Goal: Task Accomplishment & Management: Use online tool/utility

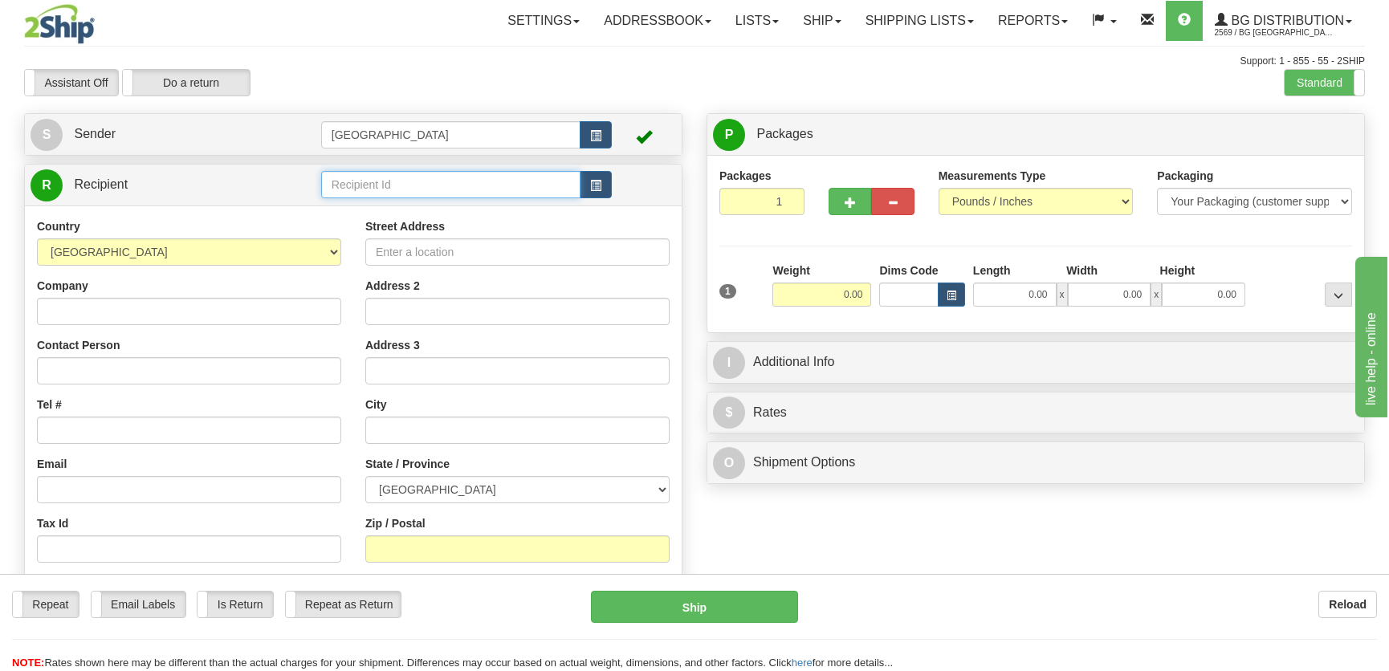
click at [373, 185] on input "text" at bounding box center [450, 184] width 259 height 27
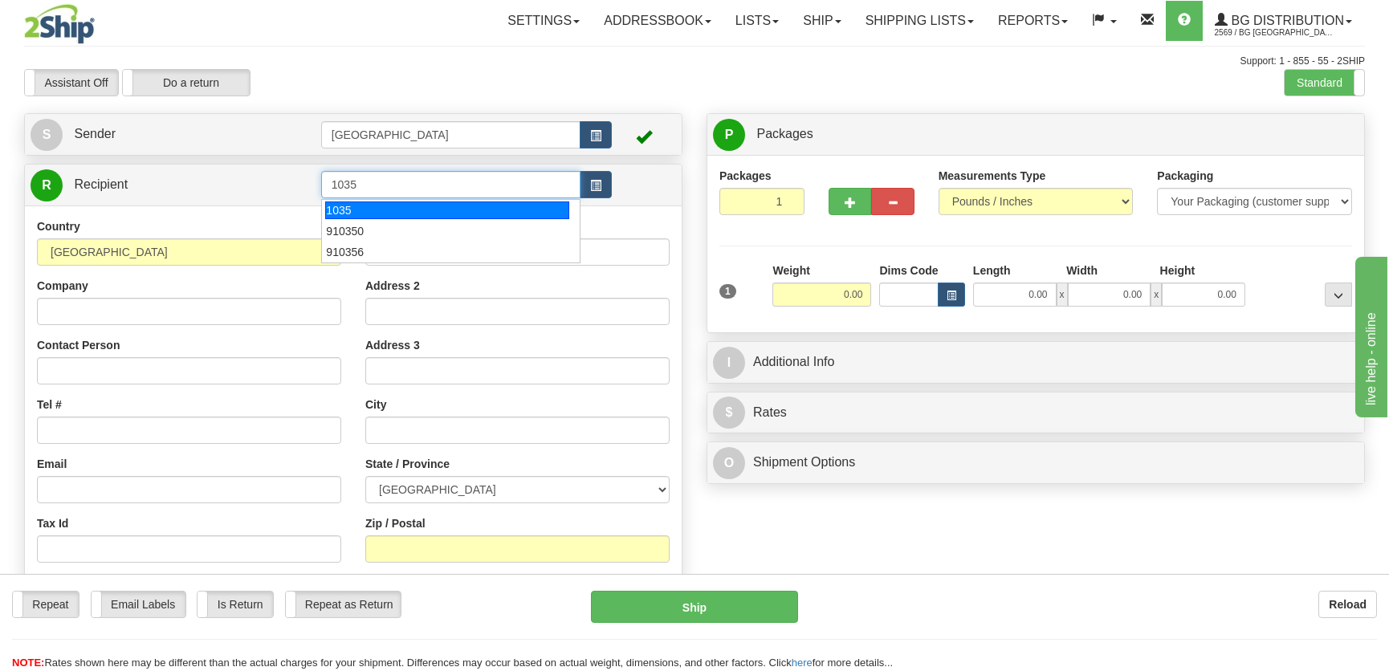
click at [393, 213] on div "1035" at bounding box center [446, 210] width 243 height 18
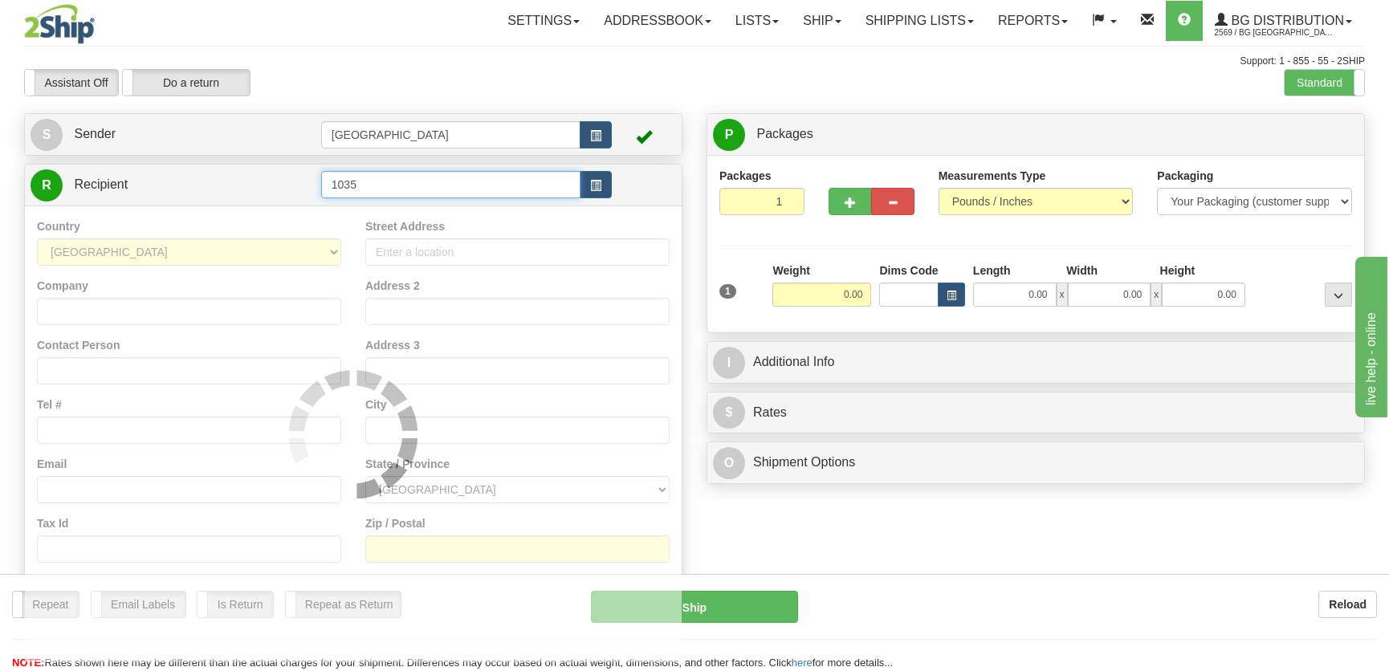
type input "1035"
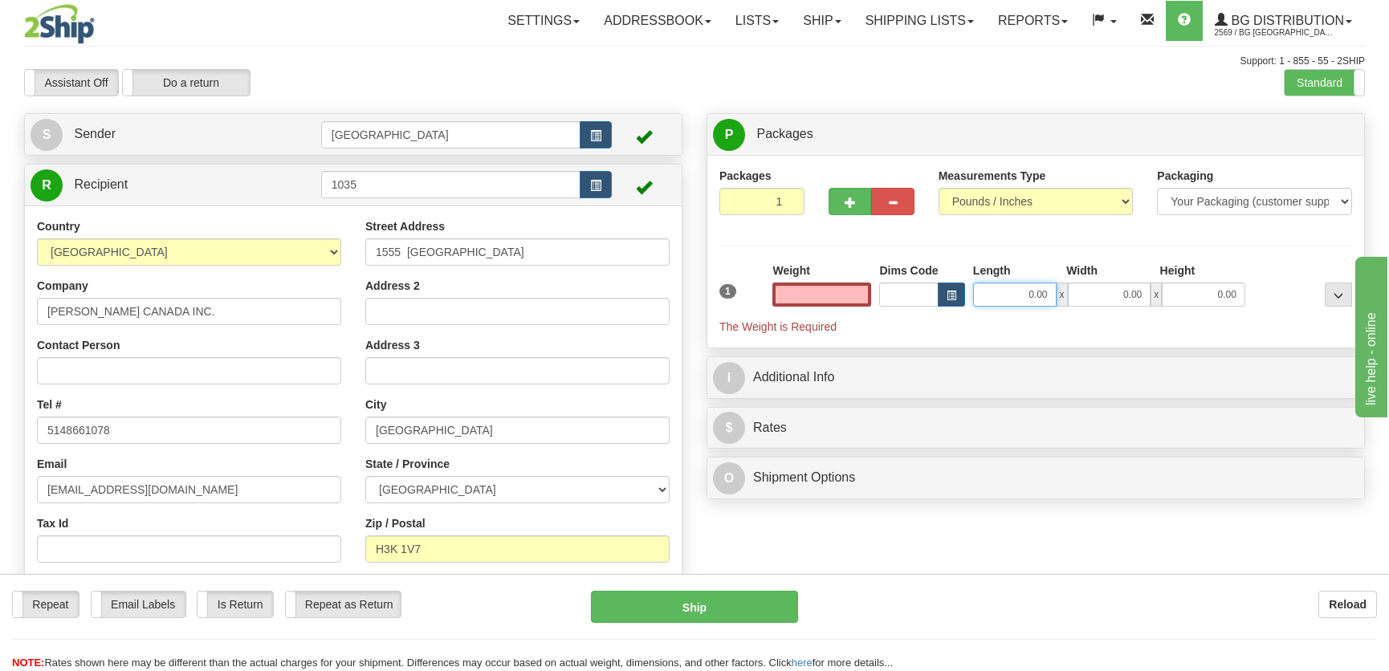
type input "0.00"
click at [1036, 295] on input "0.00" at bounding box center [1014, 295] width 83 height 24
type input "8.00"
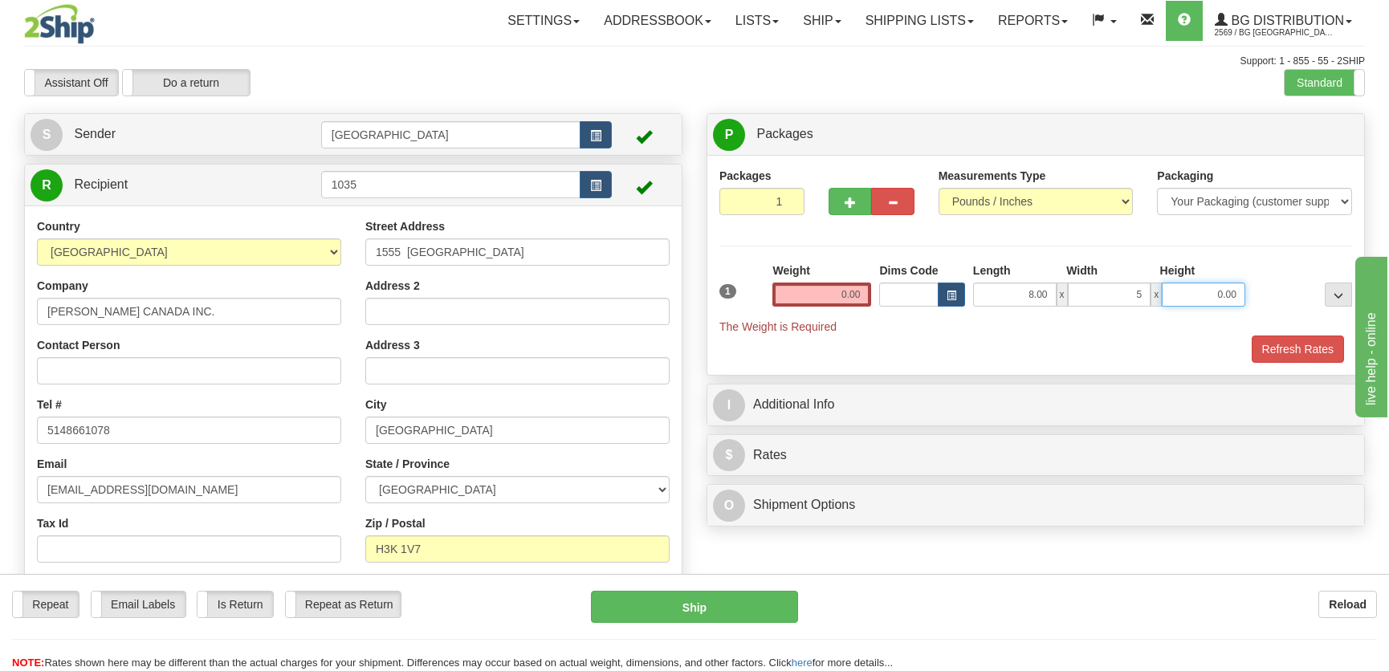
type input "5.00"
click at [815, 291] on input "0.00" at bounding box center [821, 295] width 99 height 24
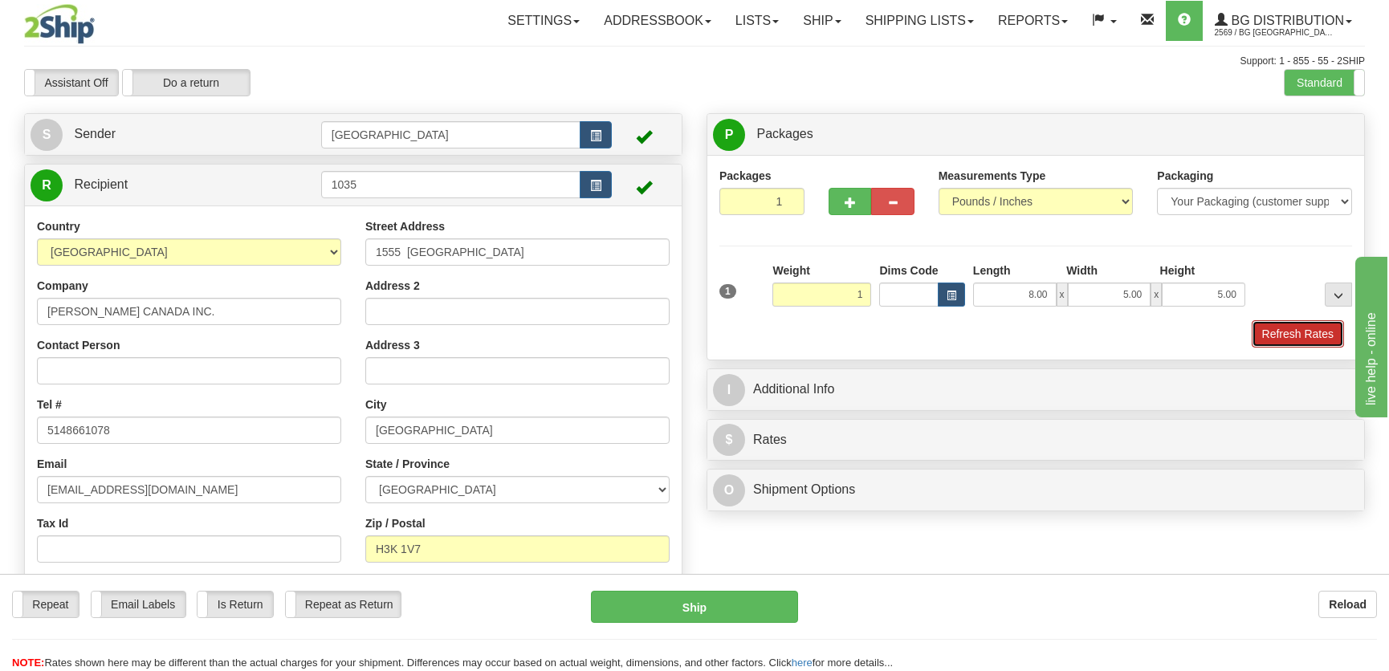
click at [1268, 329] on button "Refresh Rates" at bounding box center [1298, 333] width 92 height 27
type input "1.00"
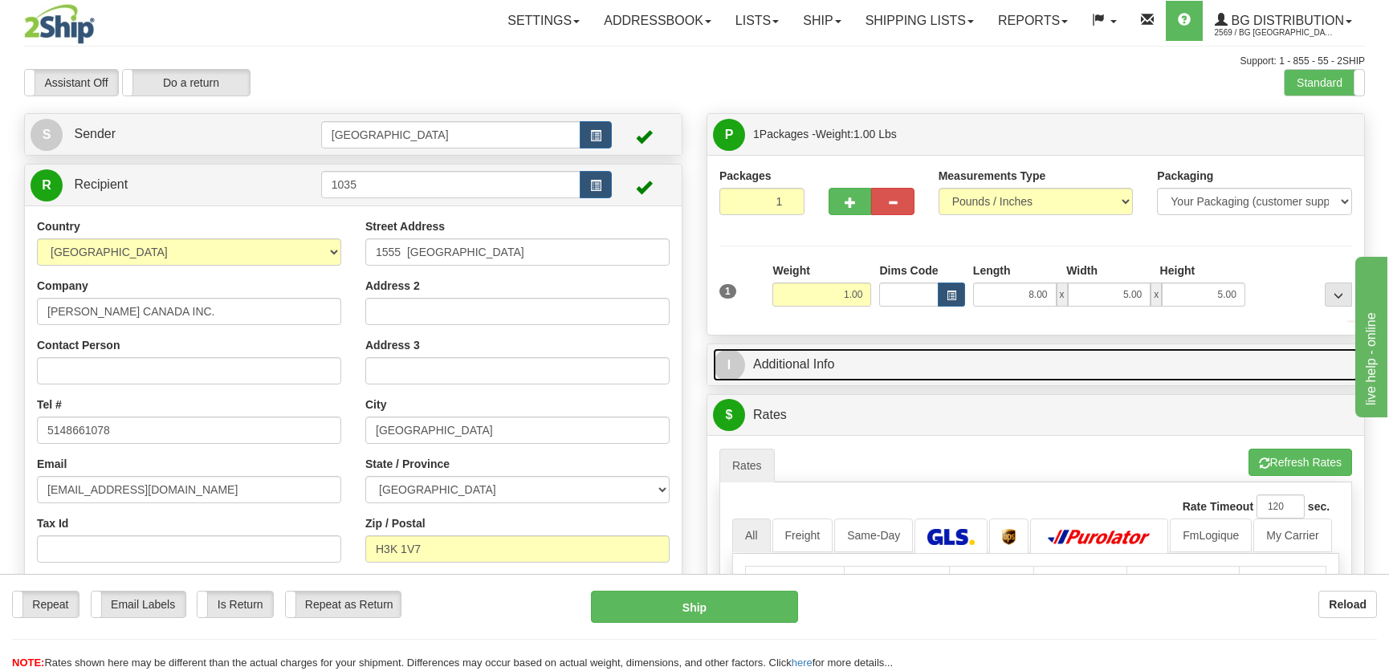
click at [1197, 360] on link "I Additional Info" at bounding box center [1035, 364] width 645 height 33
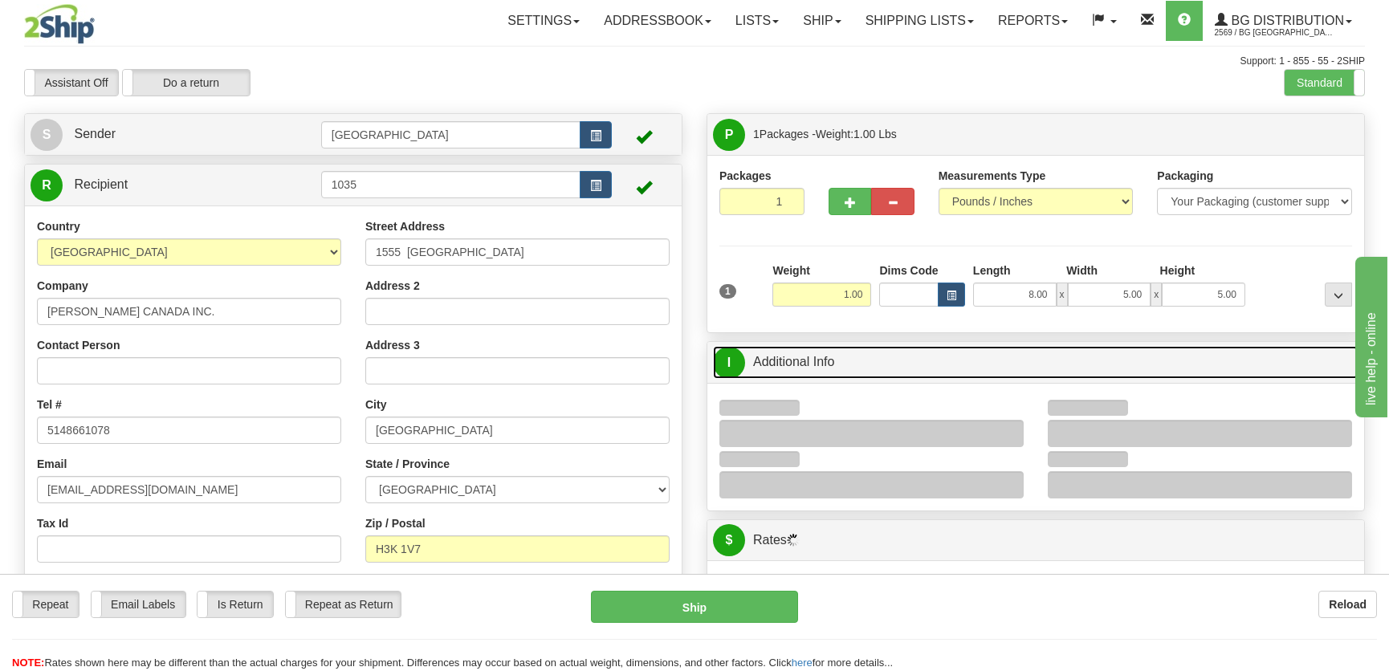
scroll to position [145, 0]
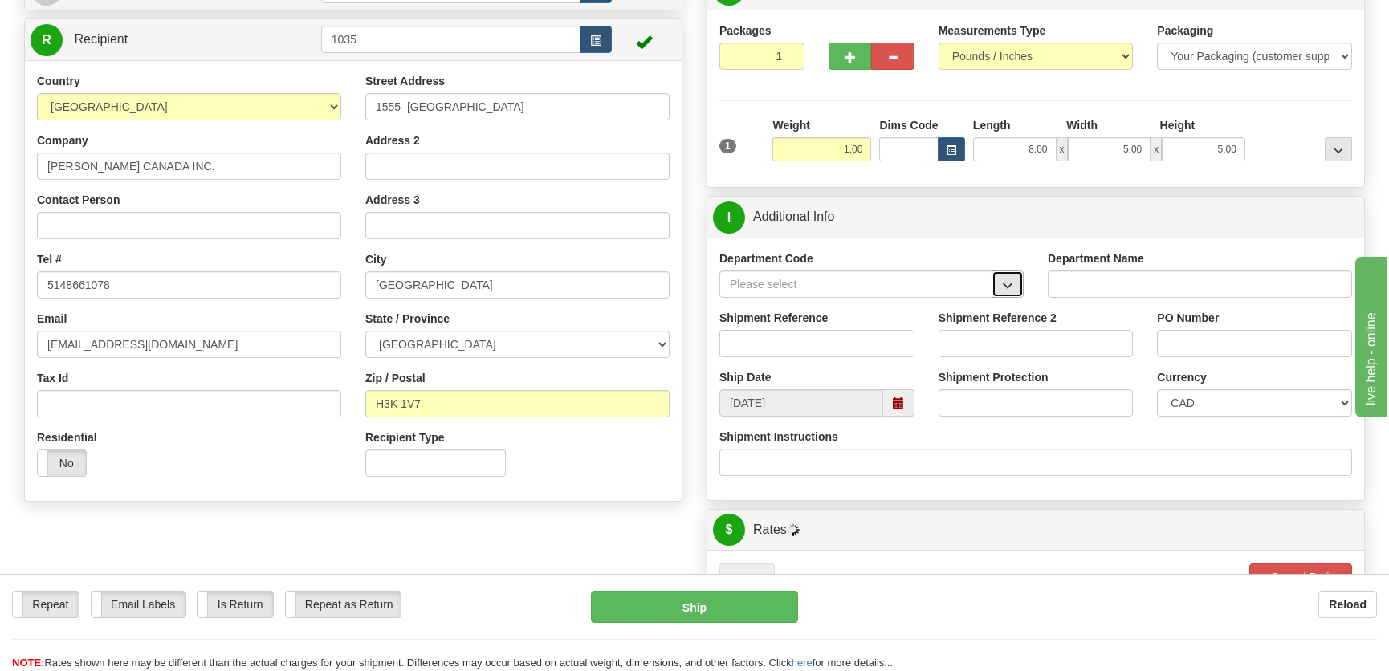
click at [1002, 286] on span "button" at bounding box center [1007, 285] width 11 height 10
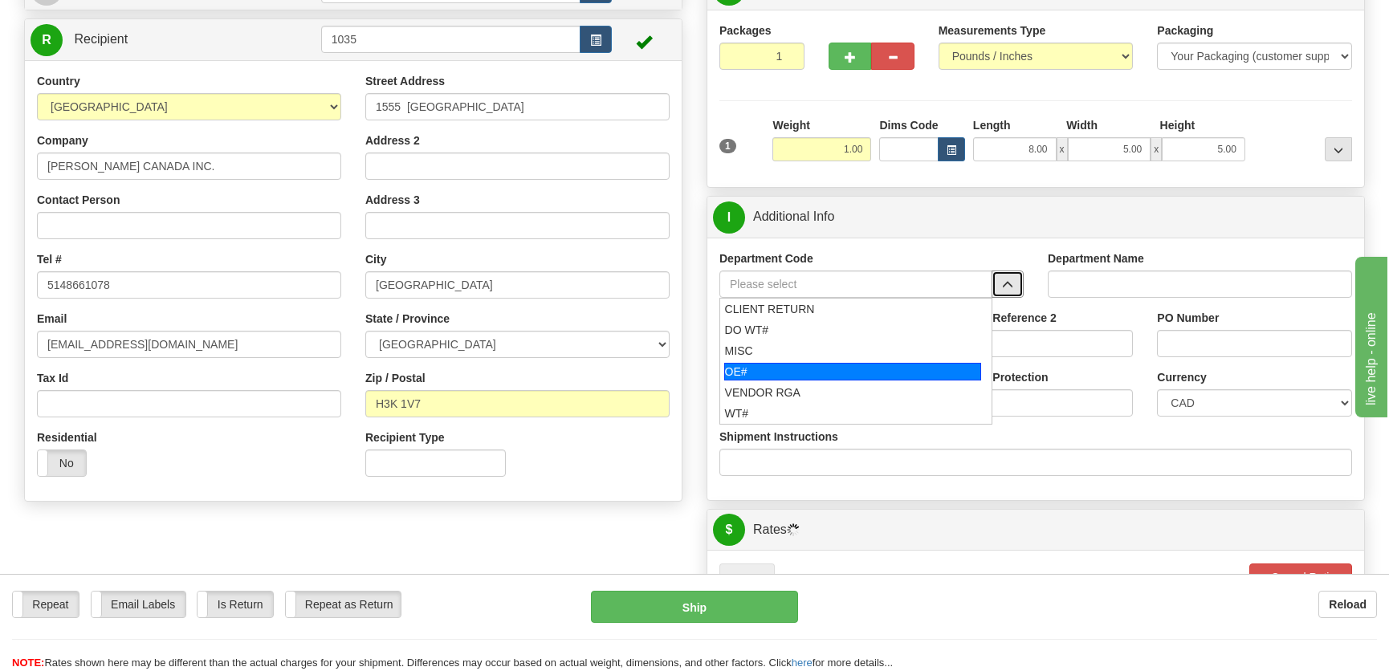
click at [792, 369] on div "OE#" at bounding box center [853, 372] width 258 height 18
type input "OE#"
type input "ORDERS"
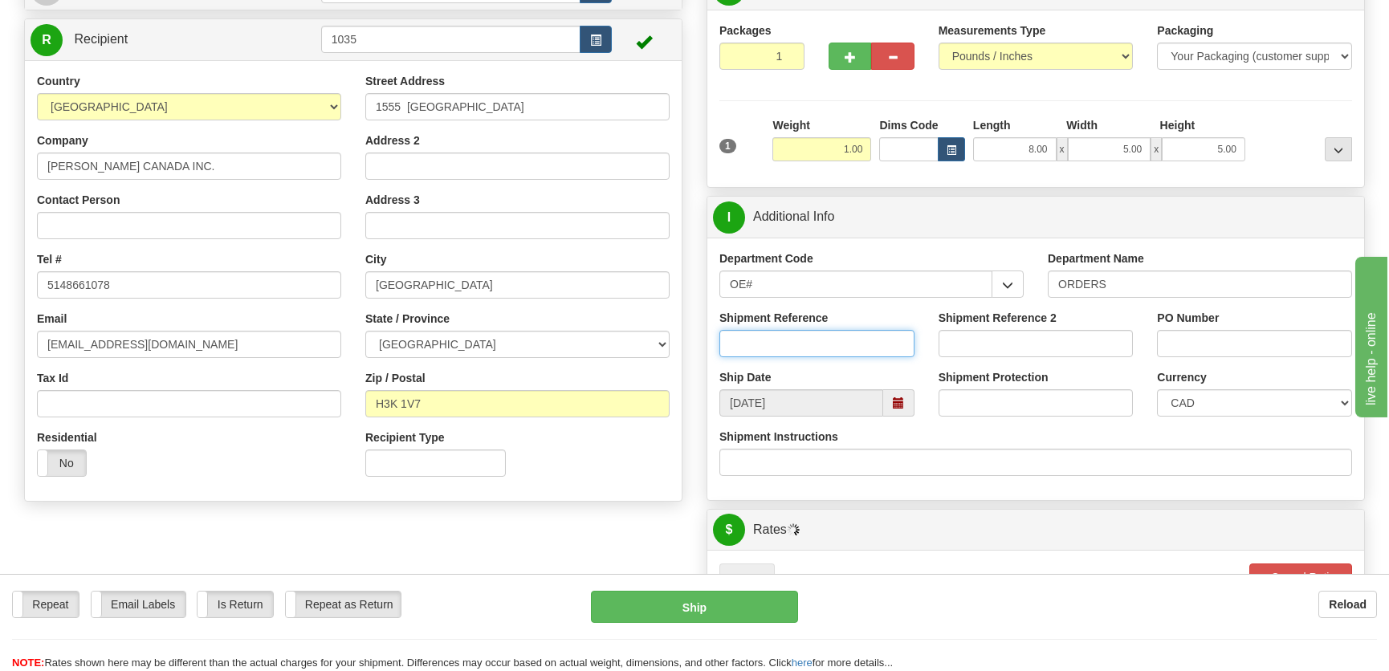
click at [804, 348] on input "Shipment Reference" at bounding box center [816, 343] width 195 height 27
type input "50321004-05"
click at [1294, 344] on input "PO Number" at bounding box center [1254, 343] width 195 height 27
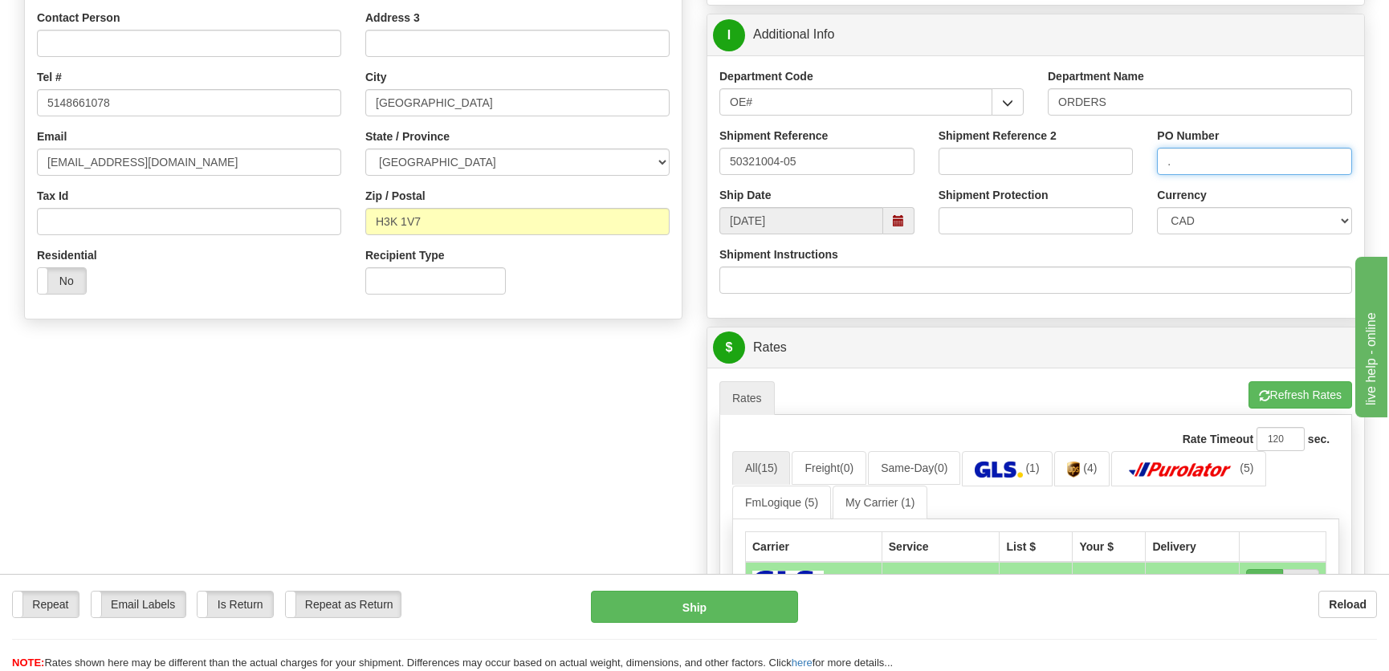
scroll to position [584, 0]
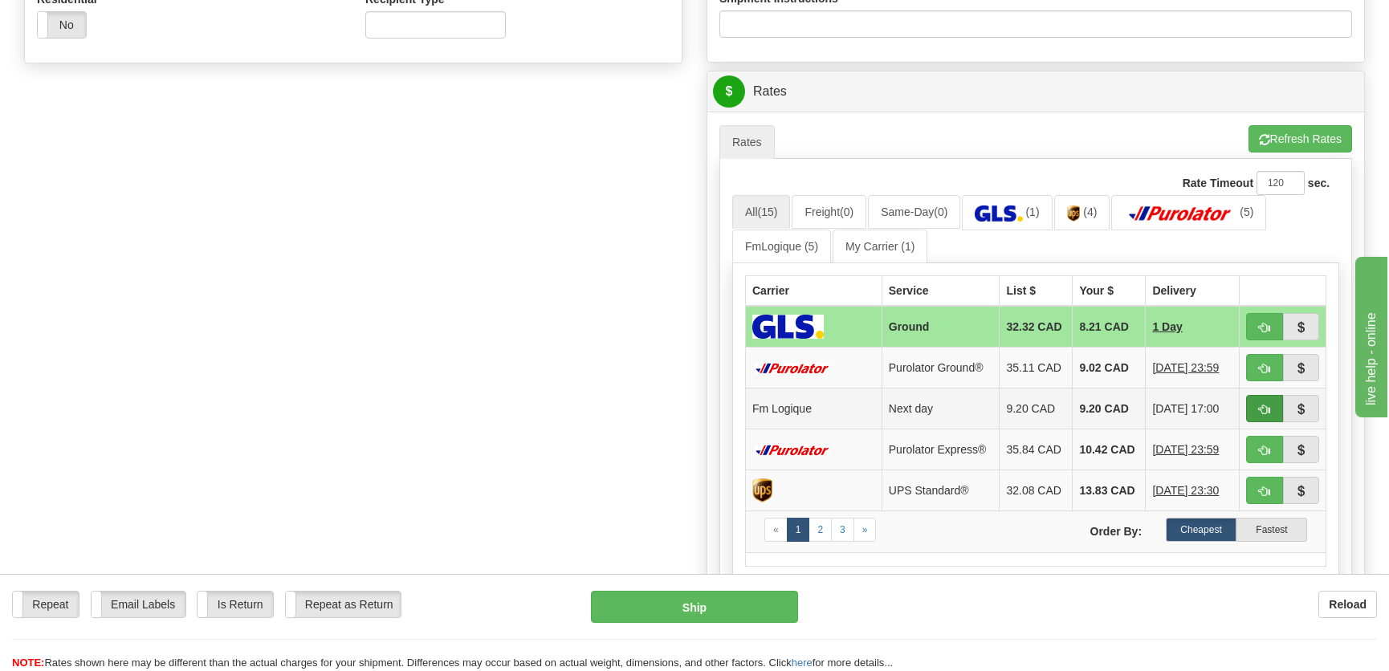
type input "."
click at [1269, 411] on span "button" at bounding box center [1264, 410] width 11 height 10
type input "jour"
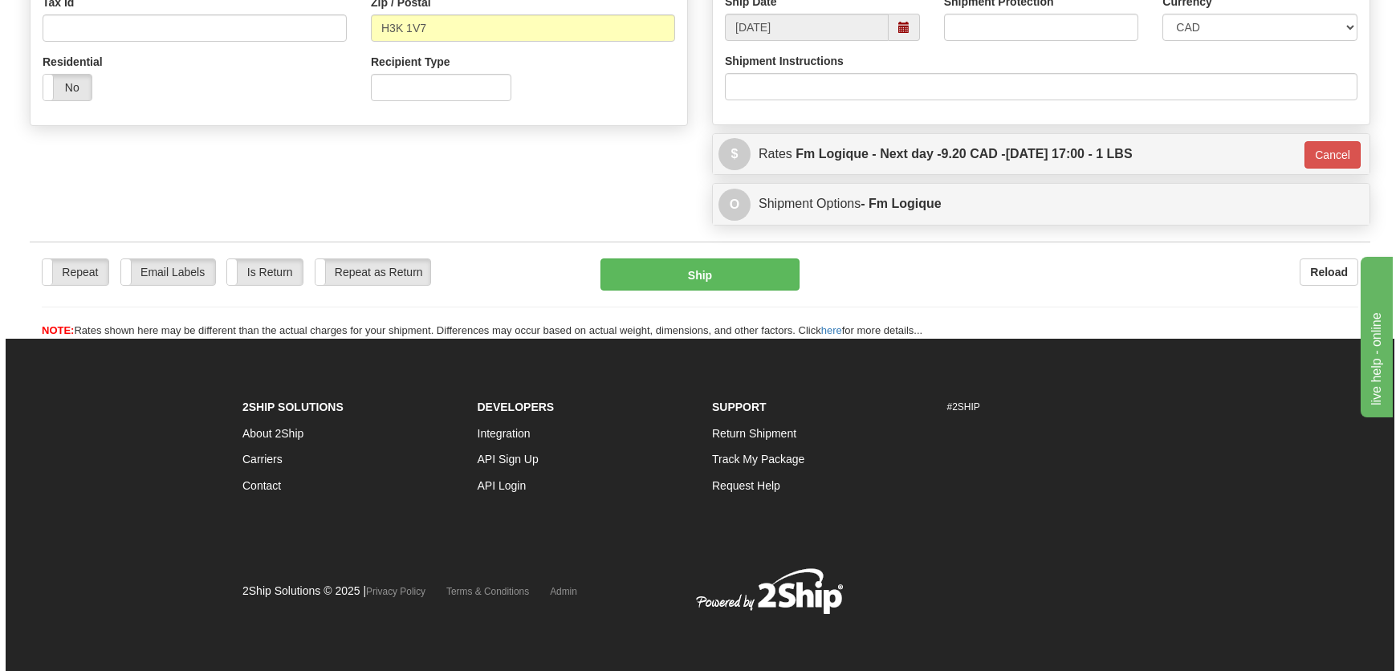
scroll to position [521, 0]
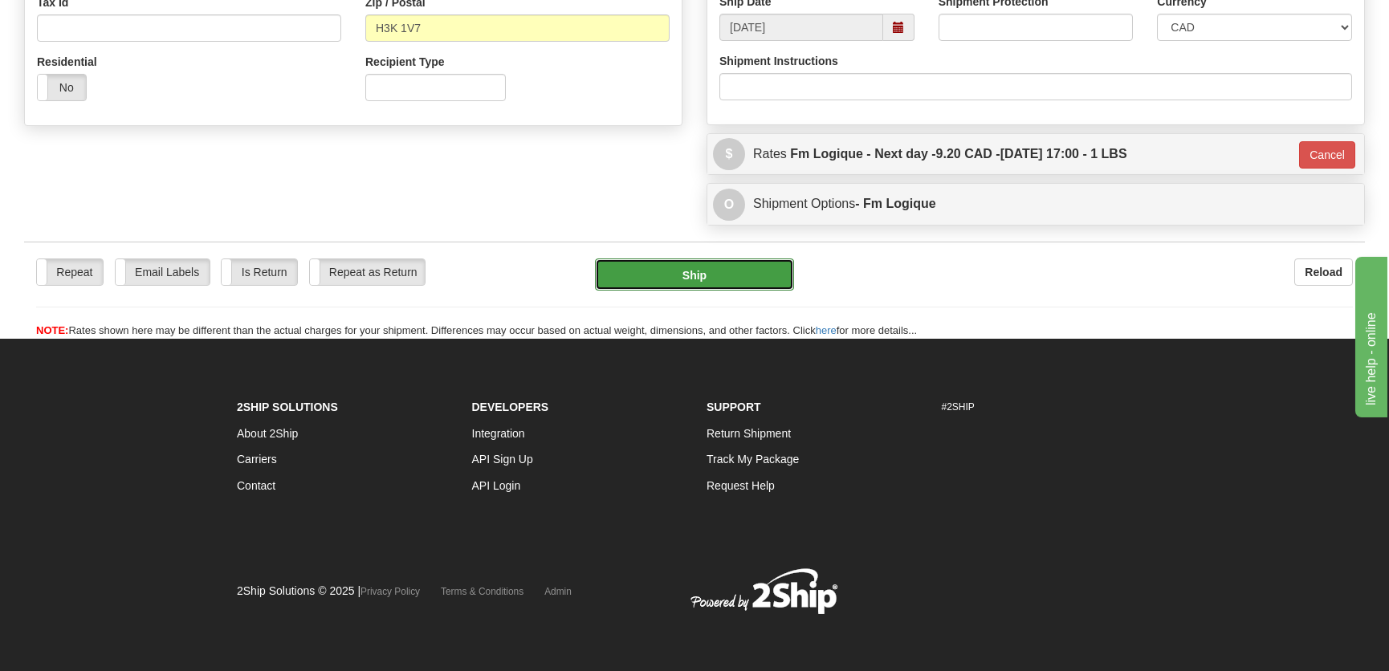
click at [690, 278] on button "Ship" at bounding box center [694, 274] width 199 height 32
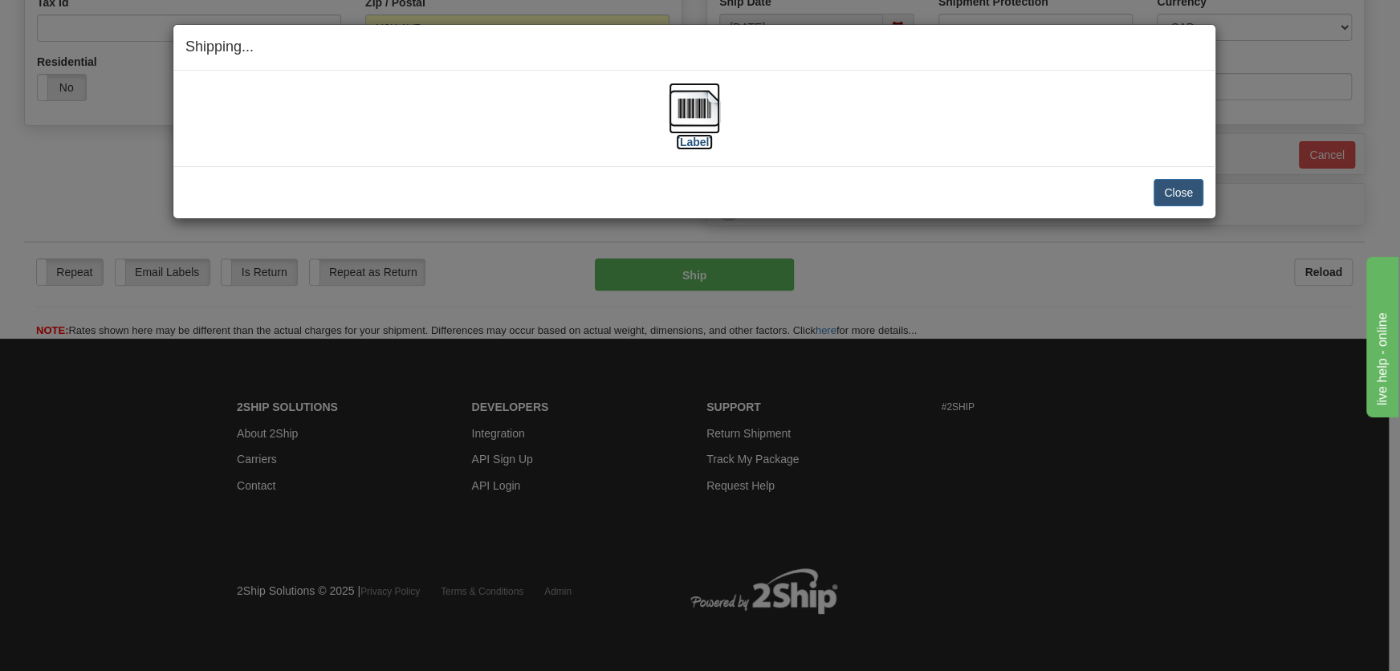
click at [698, 128] on img at bounding box center [694, 108] width 51 height 51
click at [1179, 185] on button "Close" at bounding box center [1179, 192] width 50 height 27
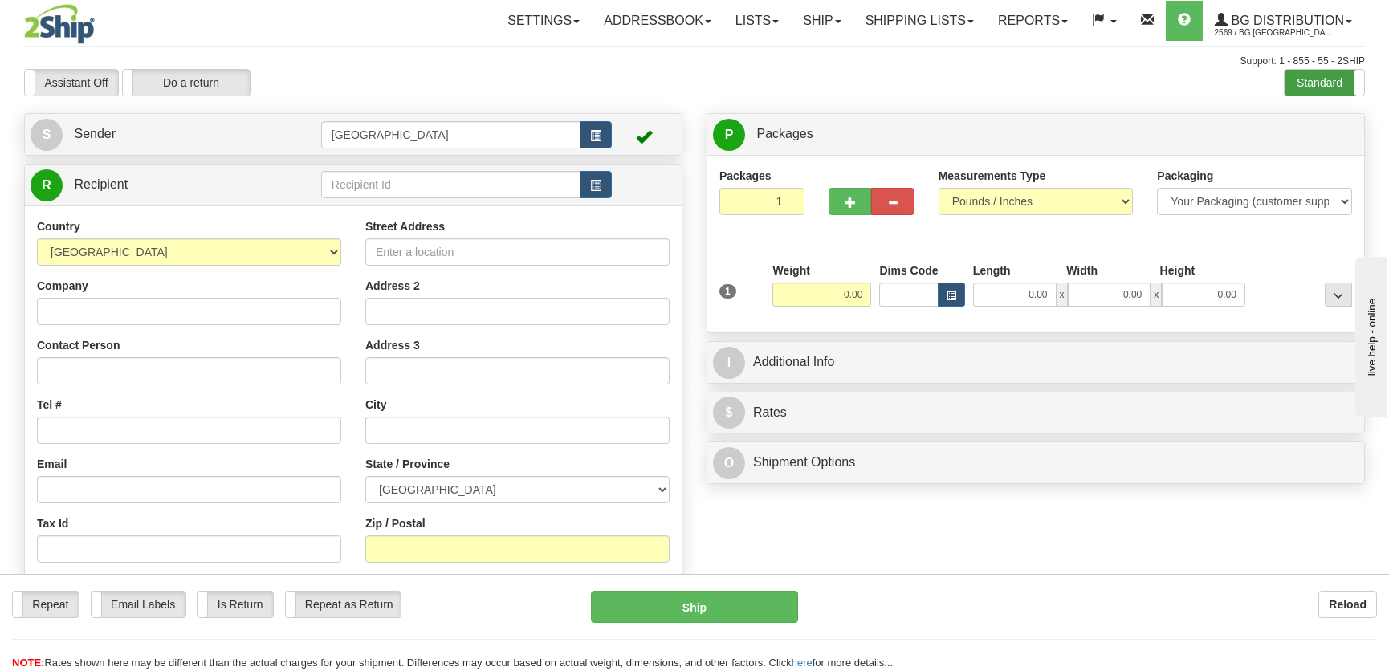
click at [1311, 75] on label "Standard" at bounding box center [1323, 83] width 79 height 26
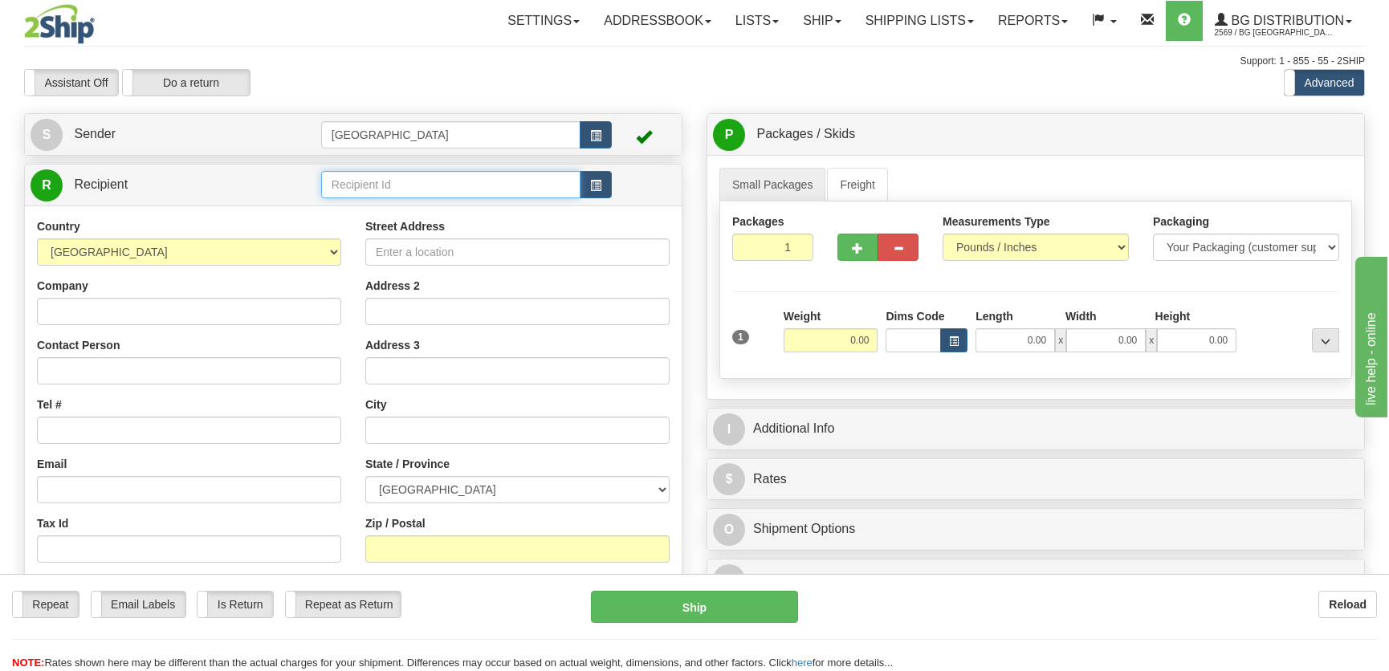
click at [352, 183] on input "text" at bounding box center [450, 184] width 259 height 27
click at [370, 203] on div "5580" at bounding box center [446, 210] width 243 height 18
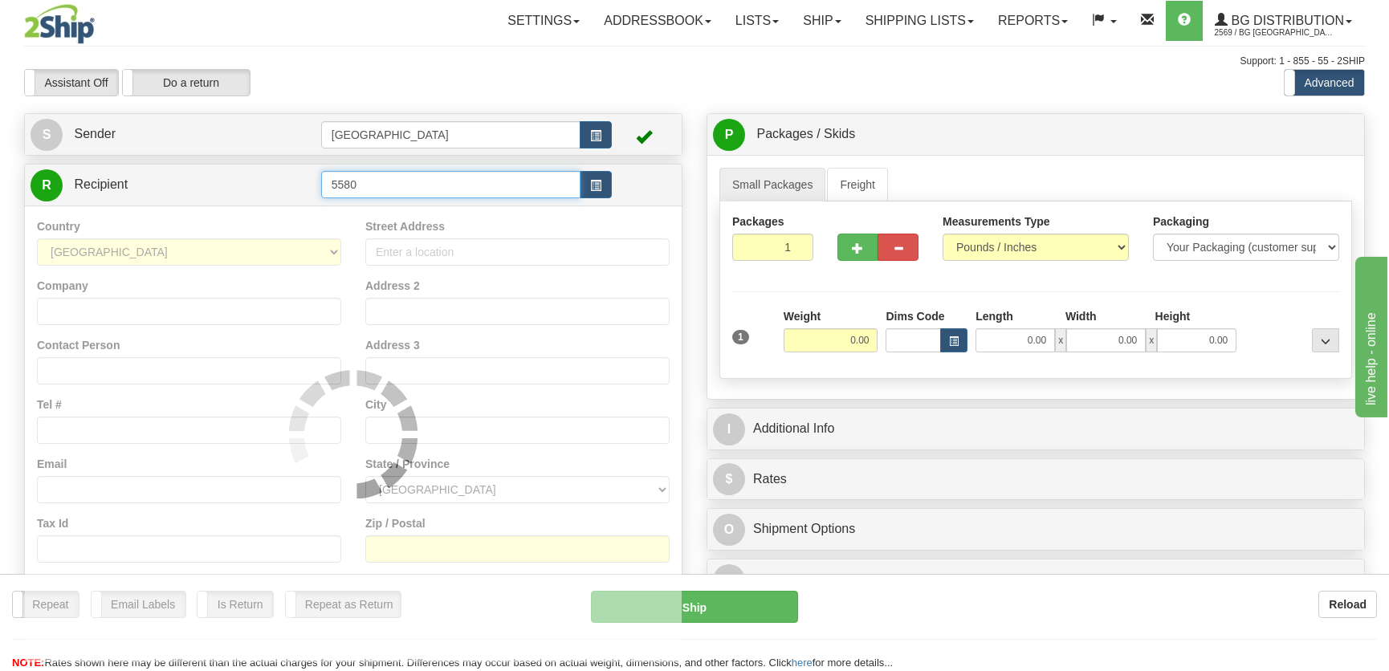
type input "5580"
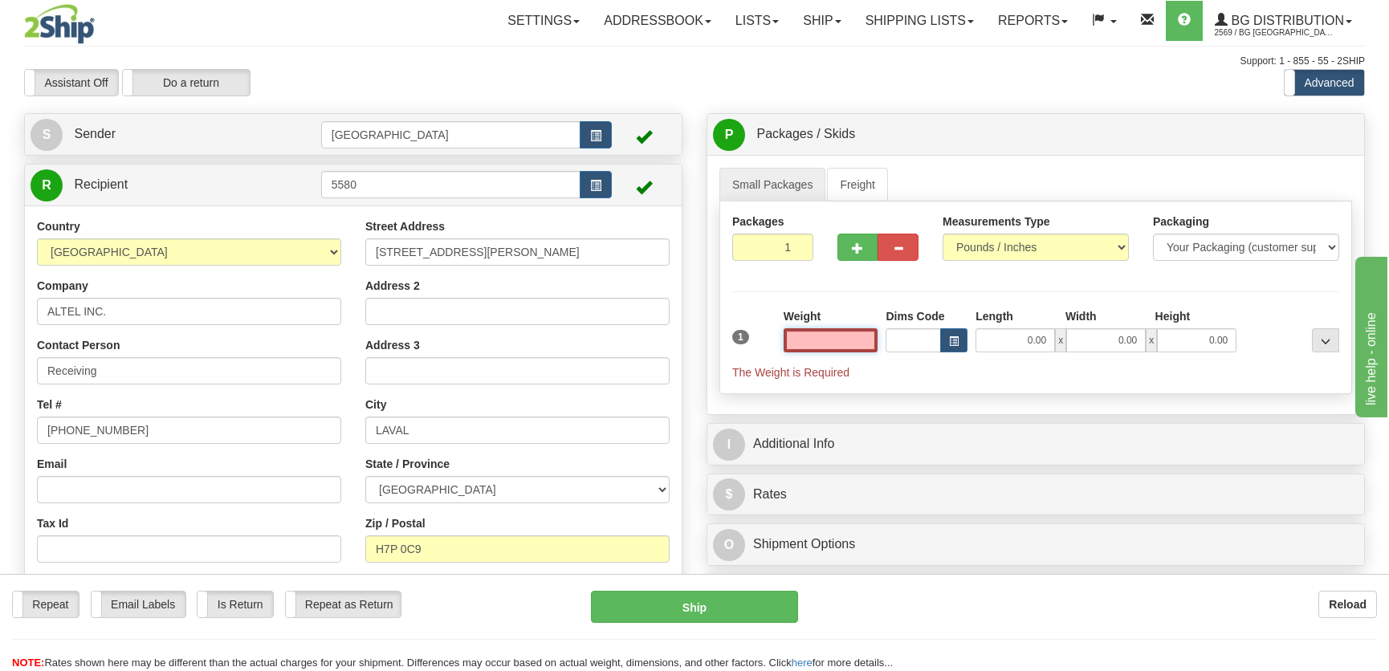
scroll to position [364, 0]
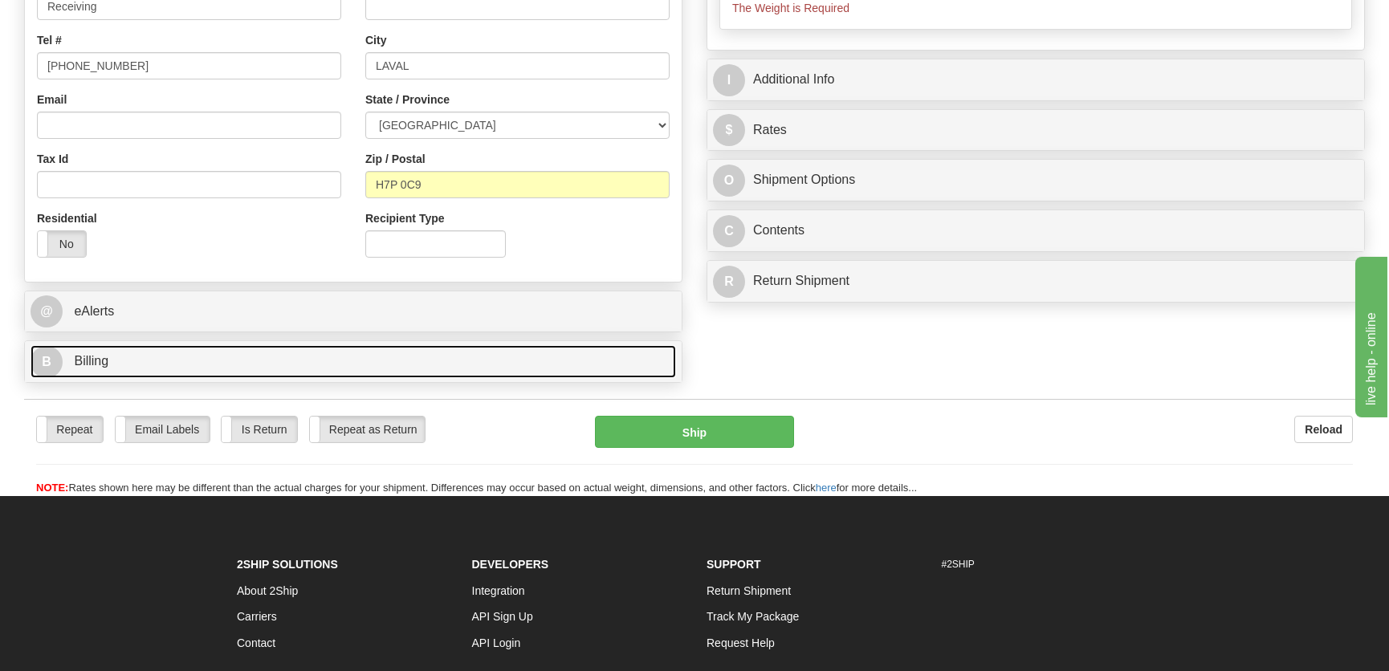
type input "0.00"
click at [277, 354] on link "B Billing" at bounding box center [353, 361] width 645 height 33
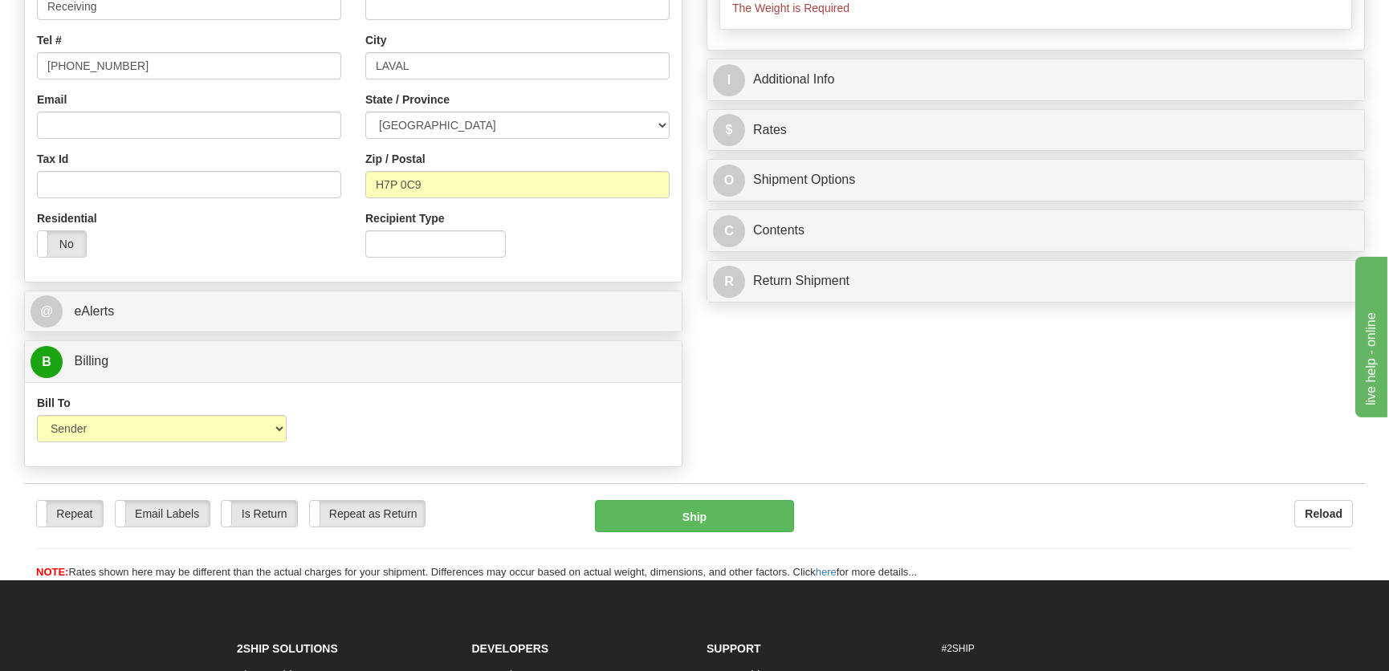
click at [146, 421] on select "Sender Recipient Third Party Collect" at bounding box center [162, 428] width 250 height 27
select select "2"
click at [37, 415] on select "Sender Recipient Third Party Collect" at bounding box center [162, 428] width 250 height 27
click at [497, 409] on div "Account" at bounding box center [436, 418] width 250 height 47
click at [482, 429] on input "Account" at bounding box center [436, 428] width 250 height 27
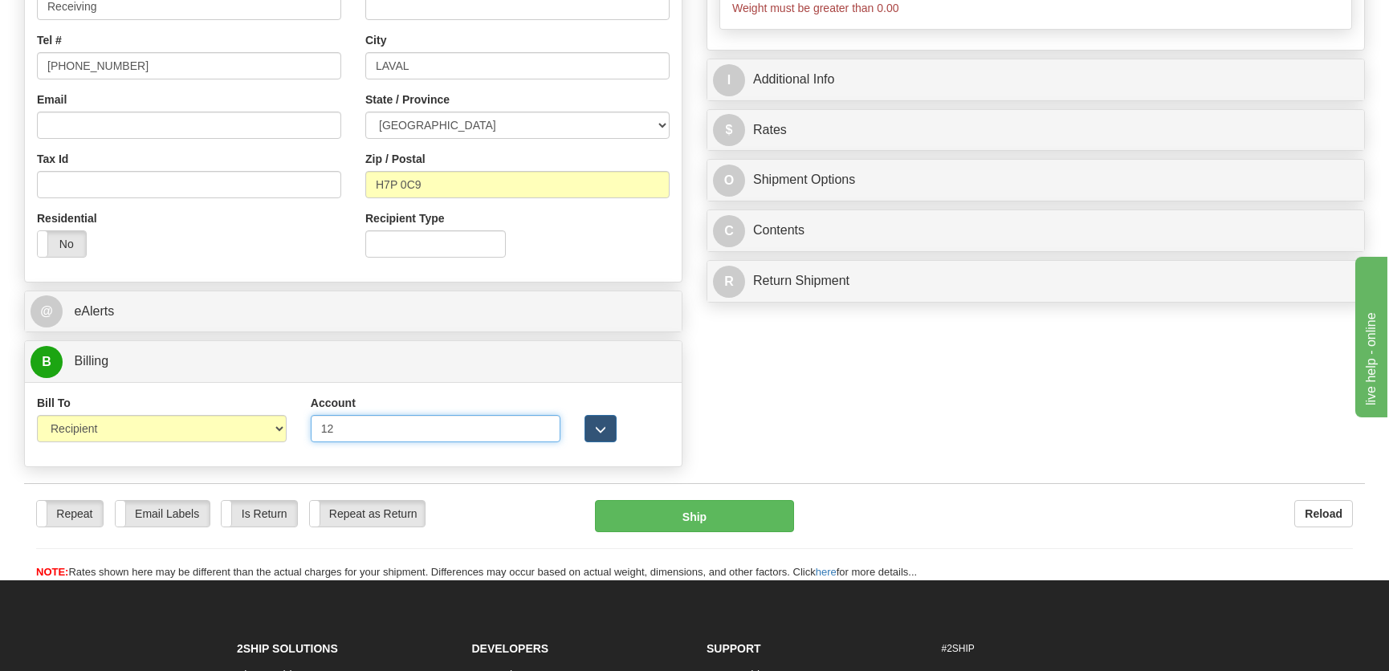
type input "1286069"
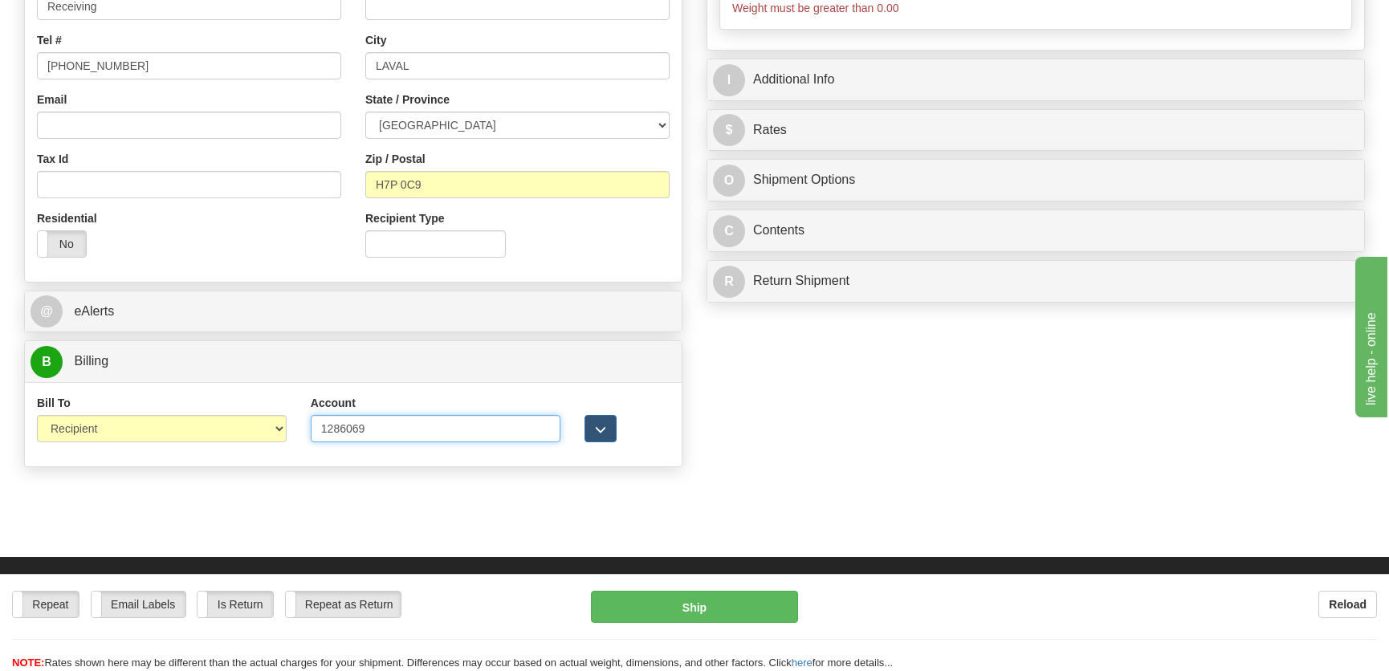
scroll to position [0, 0]
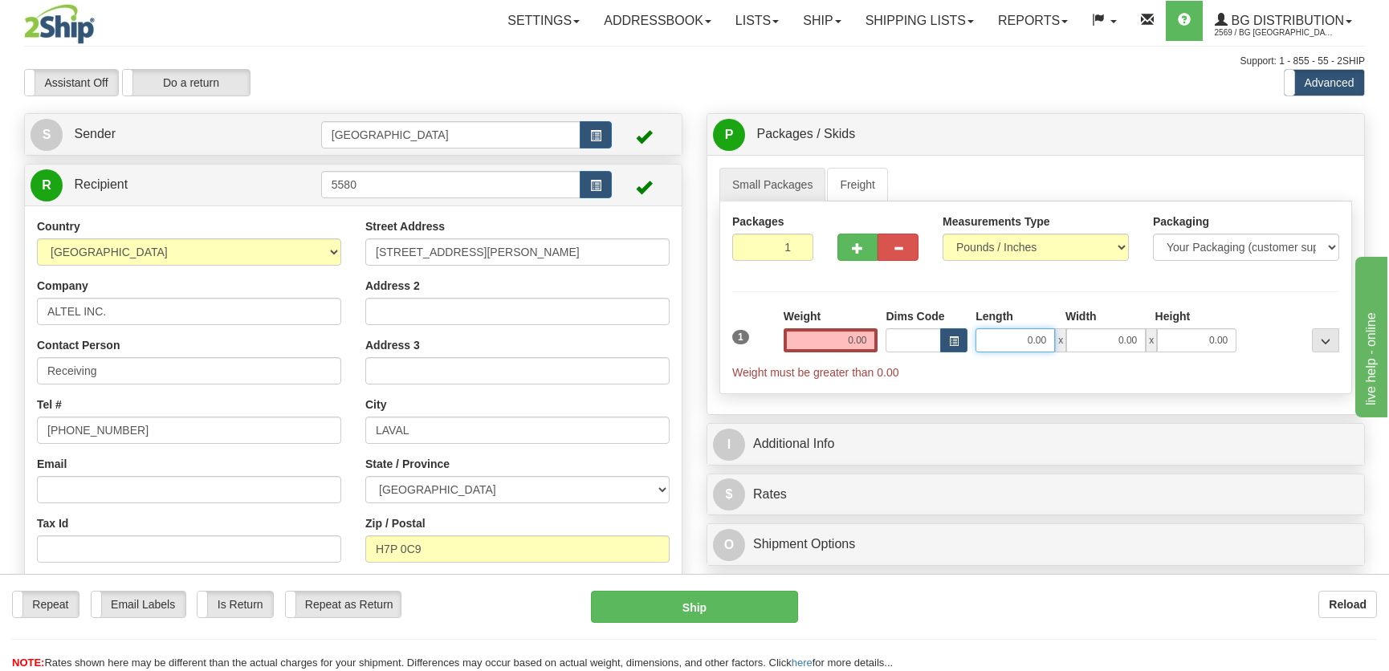
click at [999, 337] on input "0.00" at bounding box center [1014, 340] width 79 height 24
type input "8.00"
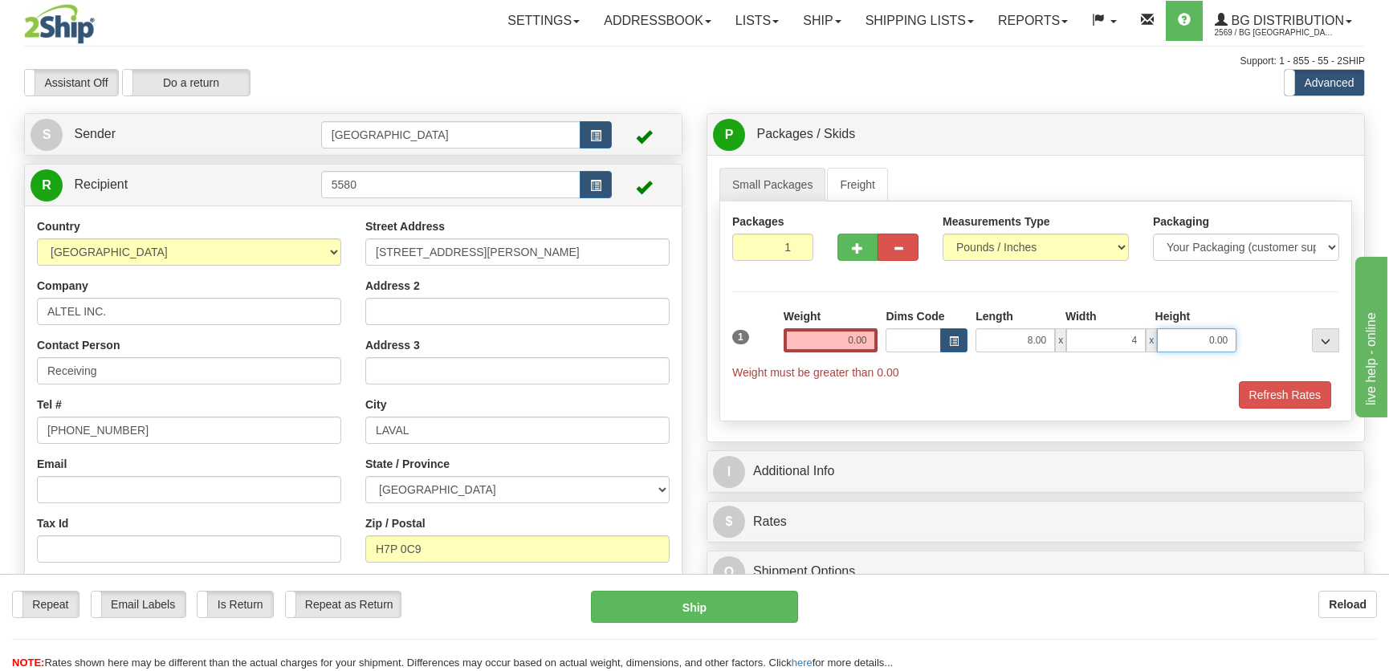
type input "4.00"
click at [862, 343] on input "0.00" at bounding box center [830, 340] width 95 height 24
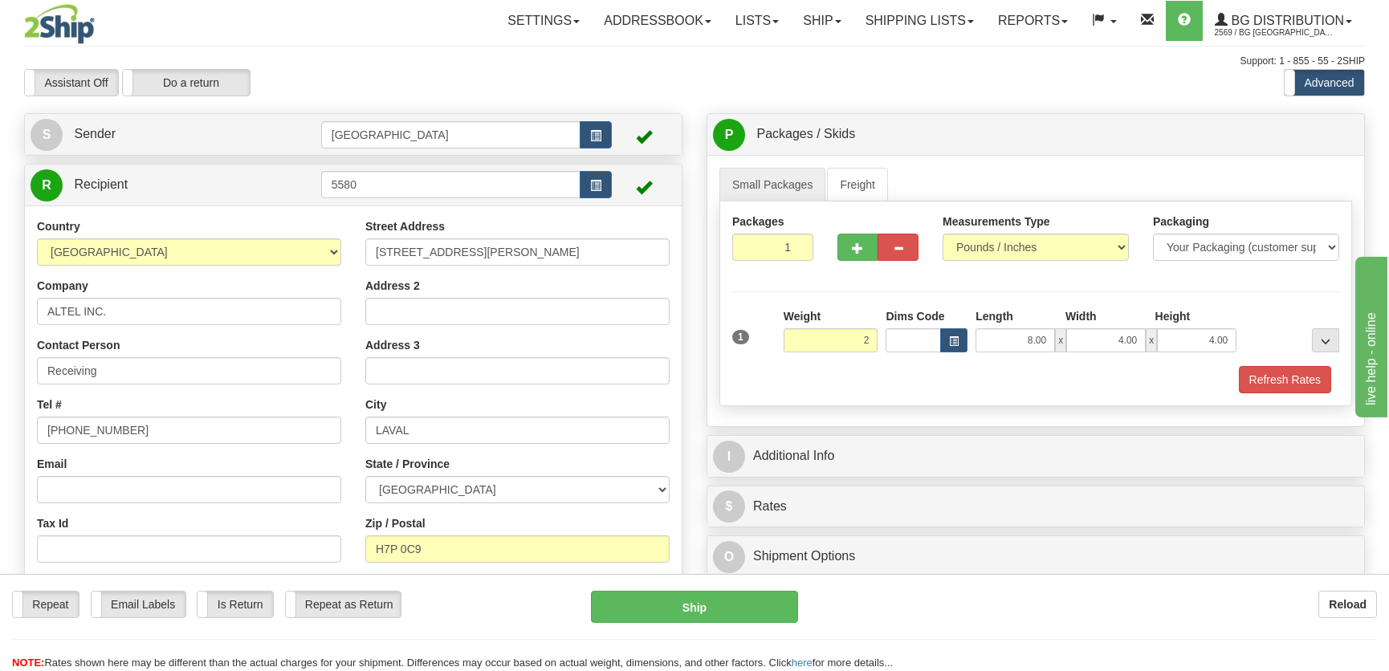
click at [1234, 385] on div "Refresh Rates" at bounding box center [1035, 379] width 615 height 27
type input "2.00"
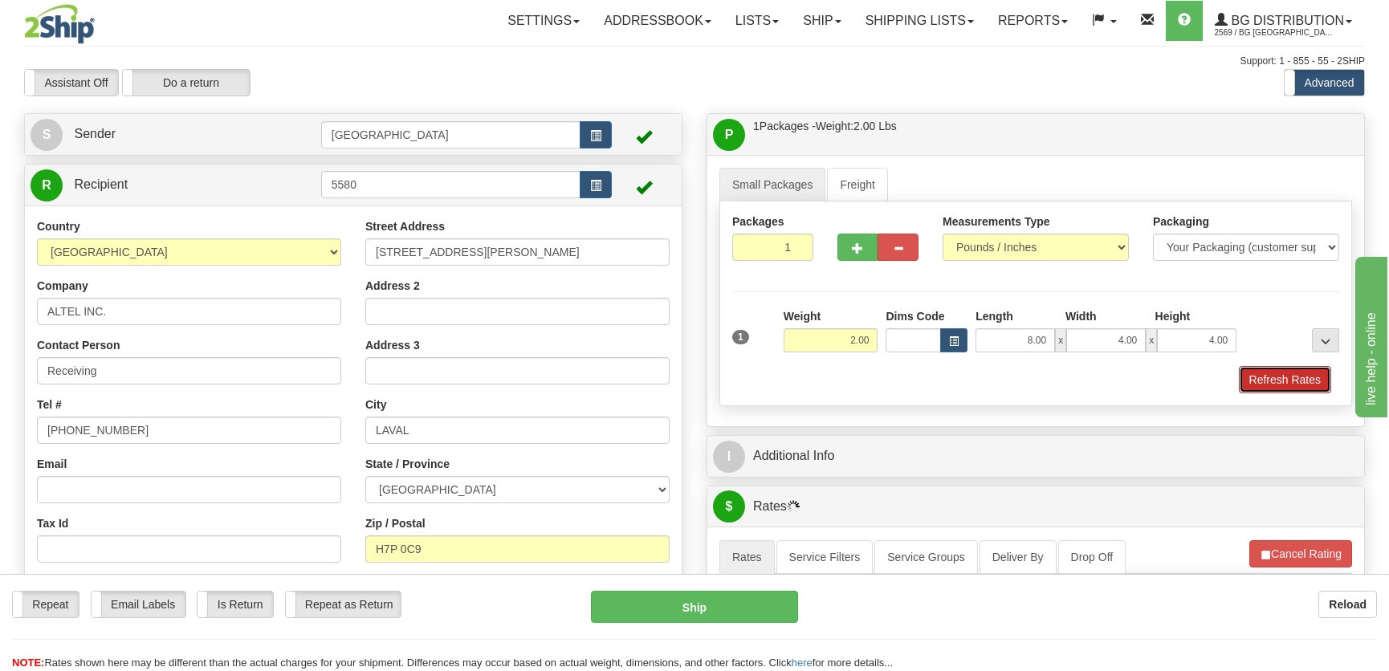
click at [1247, 390] on button "Refresh Rates" at bounding box center [1285, 379] width 92 height 27
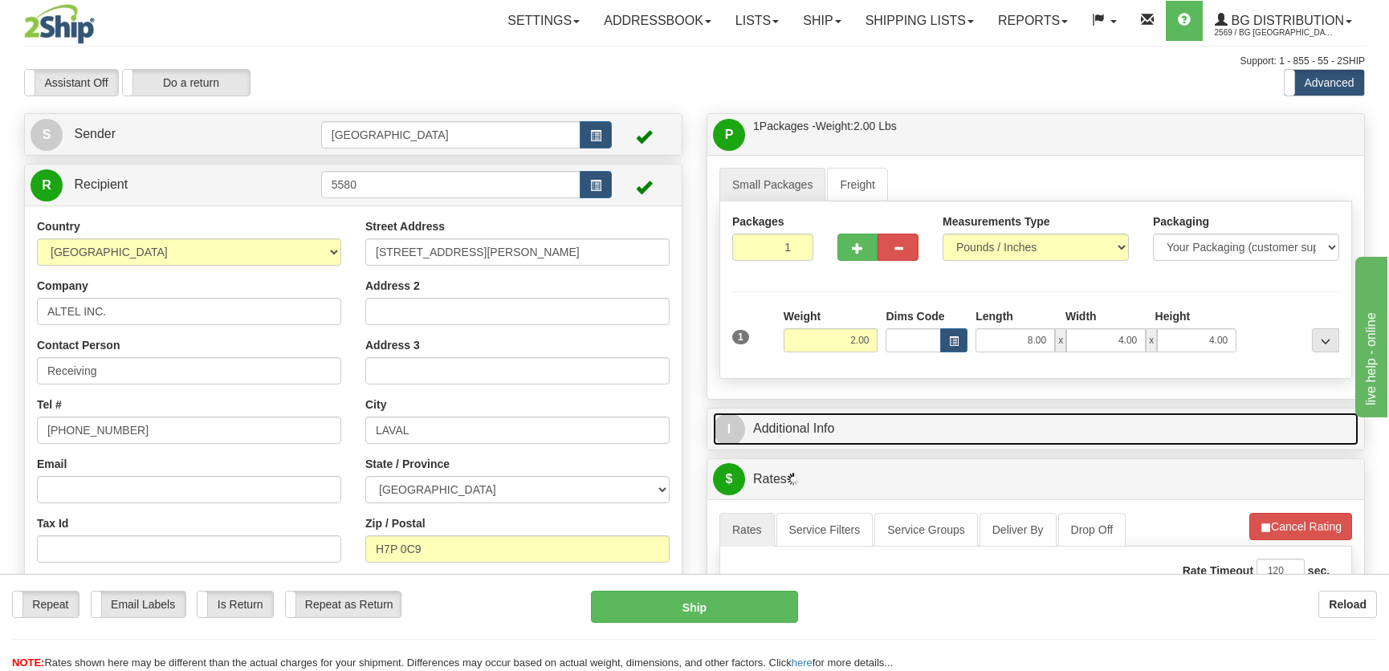
click at [1121, 423] on link "I Additional Info" at bounding box center [1035, 429] width 645 height 33
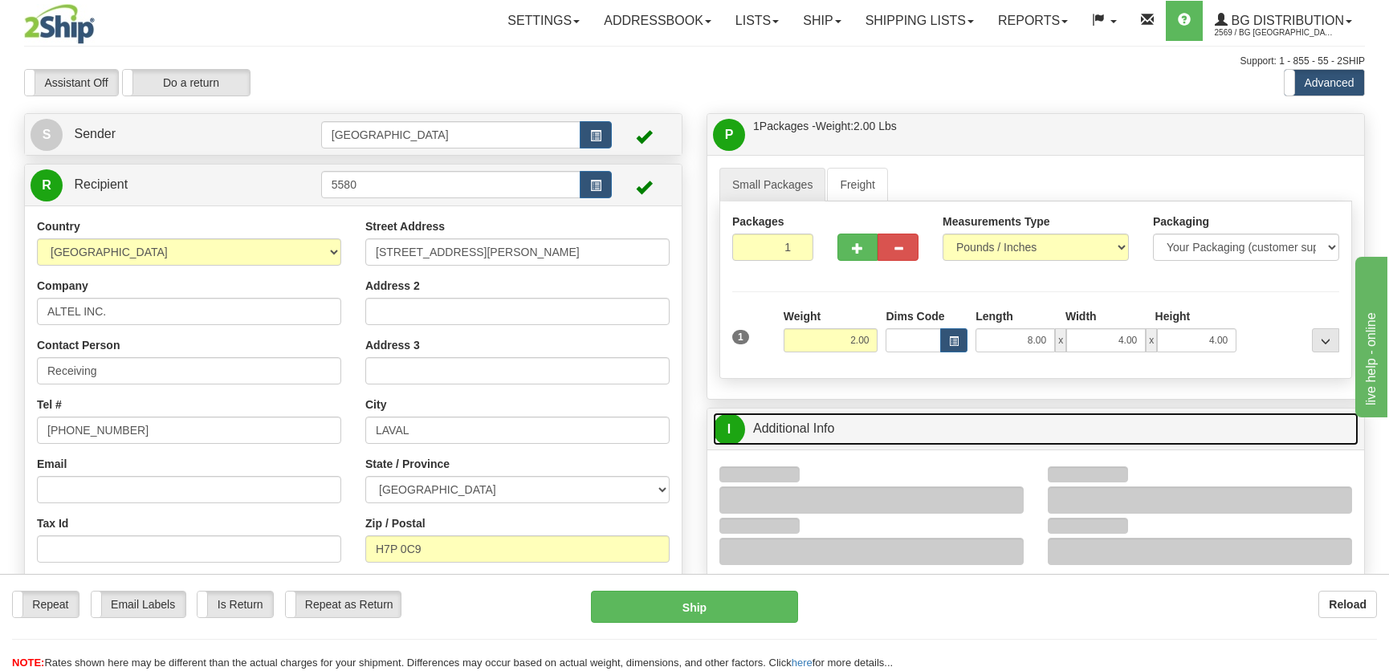
scroll to position [218, 0]
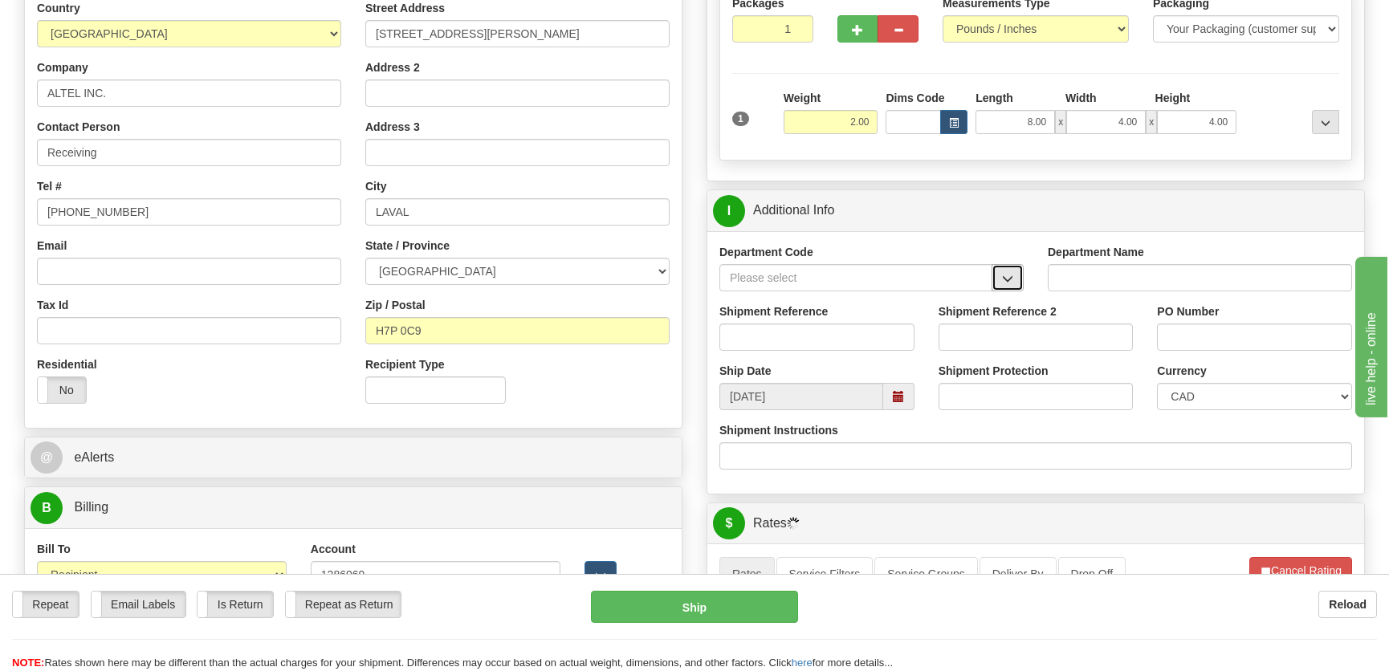
click at [1001, 283] on button "button" at bounding box center [1007, 277] width 32 height 27
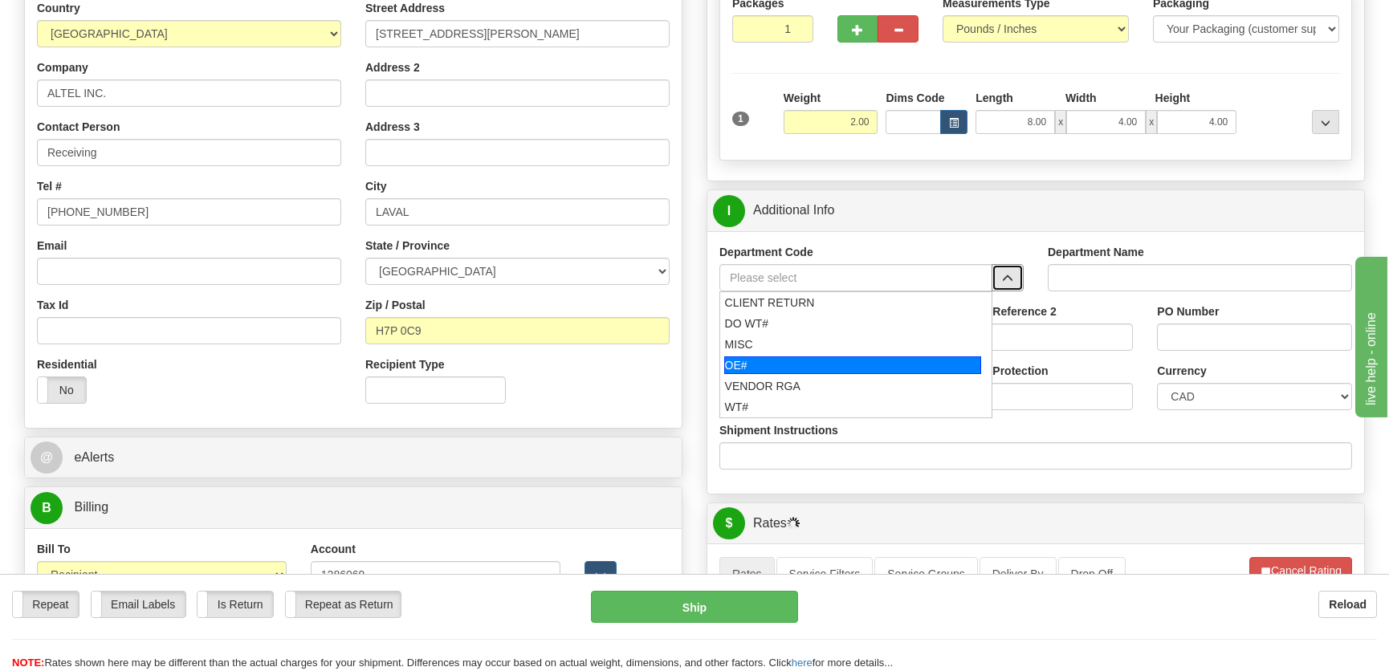
click at [794, 360] on div "OE#" at bounding box center [853, 365] width 258 height 18
type input "OE#"
type input "ORDERS"
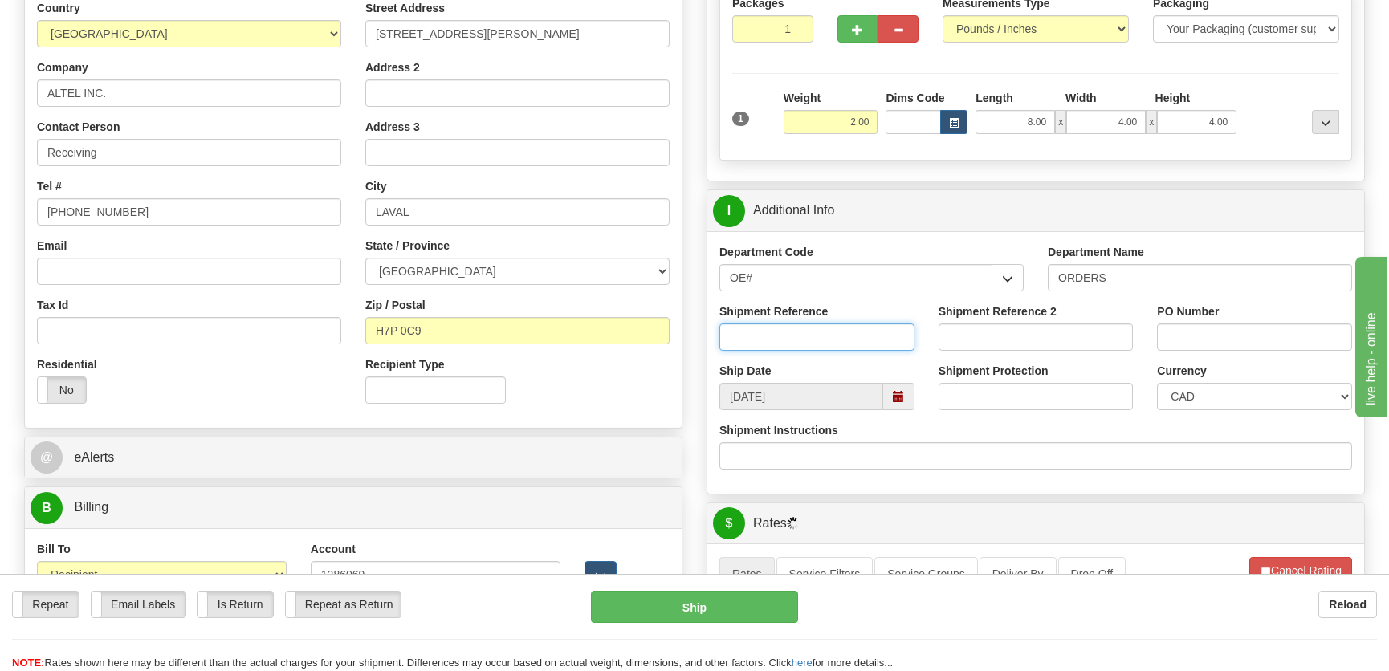
click at [808, 337] on input "Shipment Reference" at bounding box center [816, 337] width 195 height 27
type input "50321219-00"
click at [1186, 332] on input "PO Number" at bounding box center [1254, 337] width 195 height 27
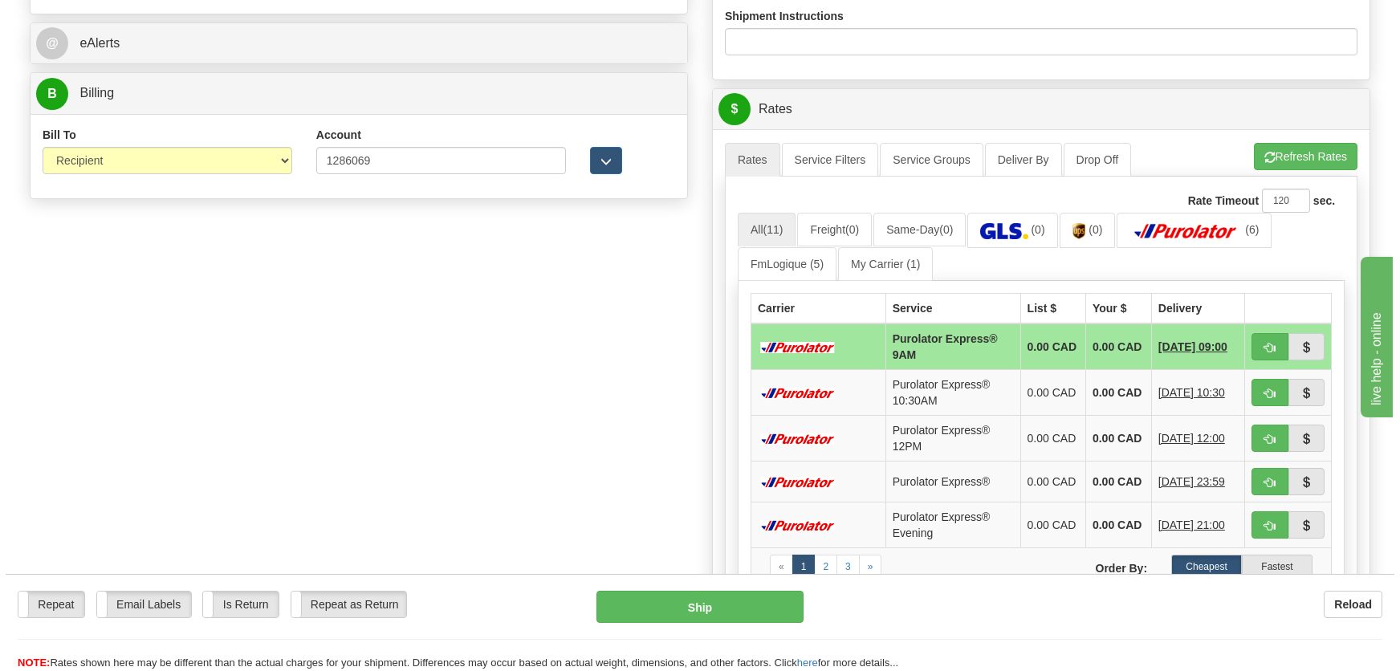
scroll to position [657, 0]
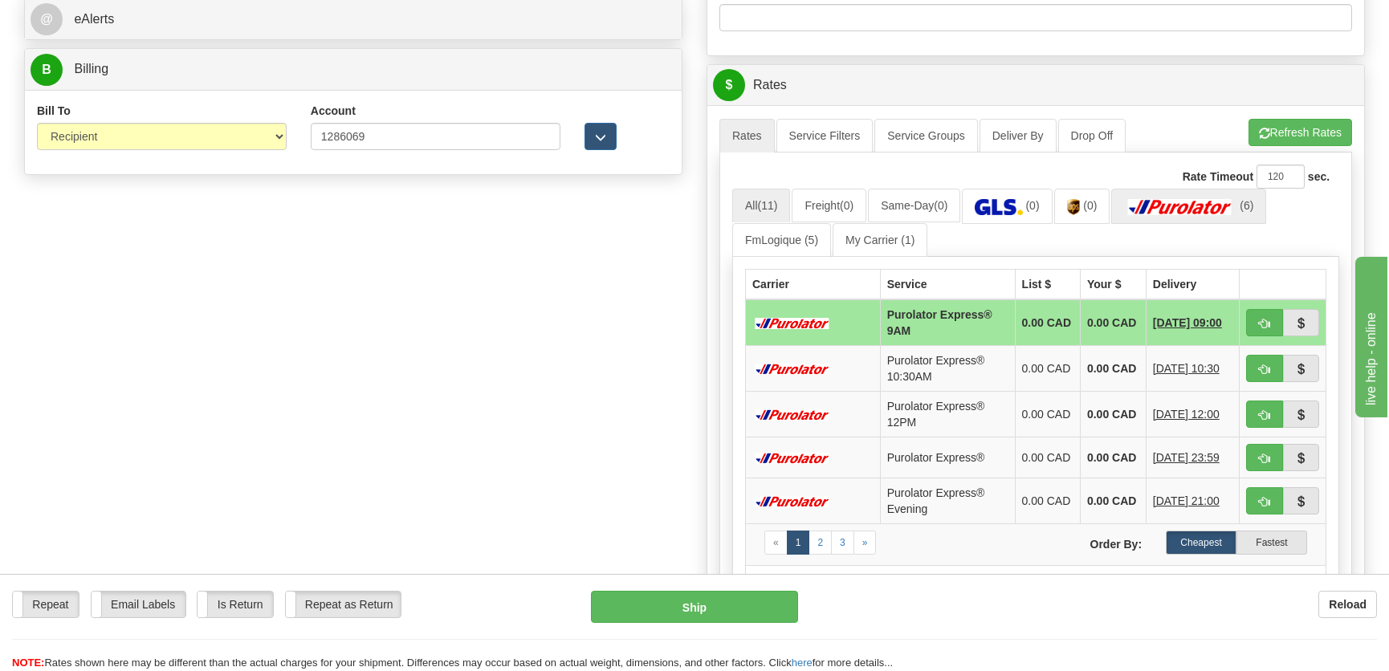
type input "."
click at [1212, 209] on img at bounding box center [1180, 207] width 112 height 16
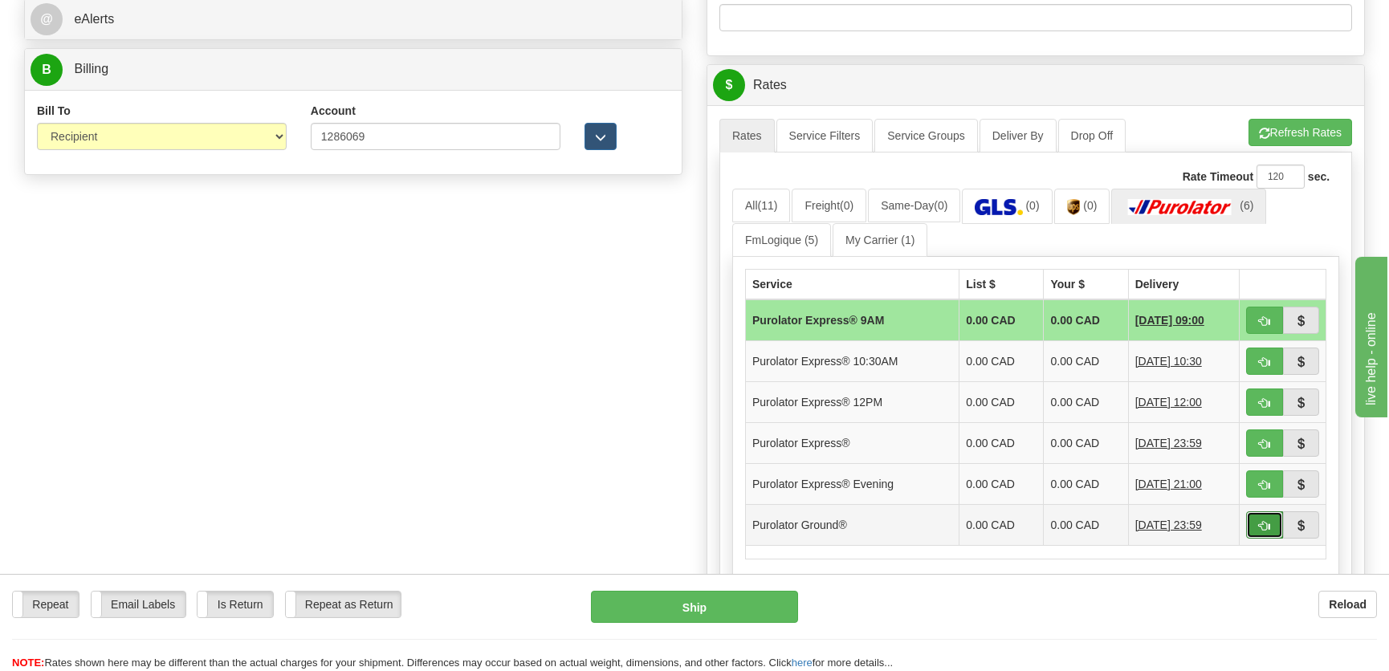
click at [1252, 522] on button "button" at bounding box center [1264, 524] width 37 height 27
type input "260"
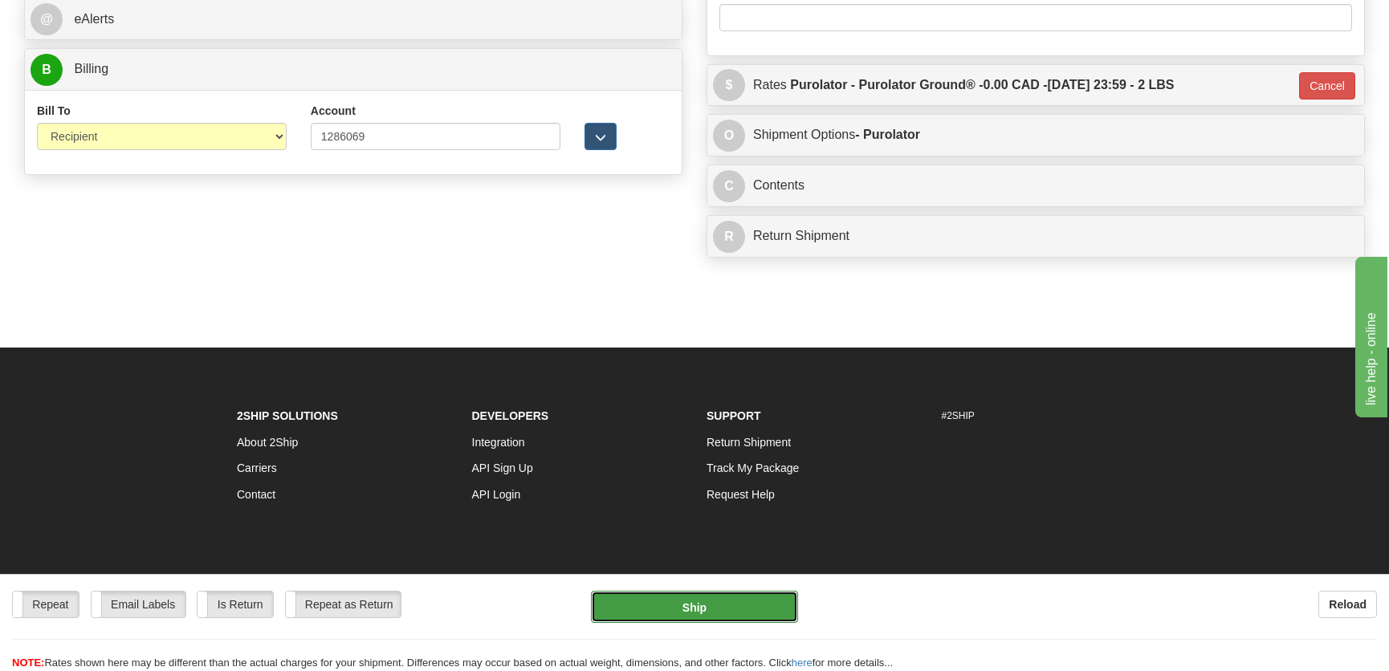
click at [698, 597] on button "Ship" at bounding box center [694, 607] width 207 height 32
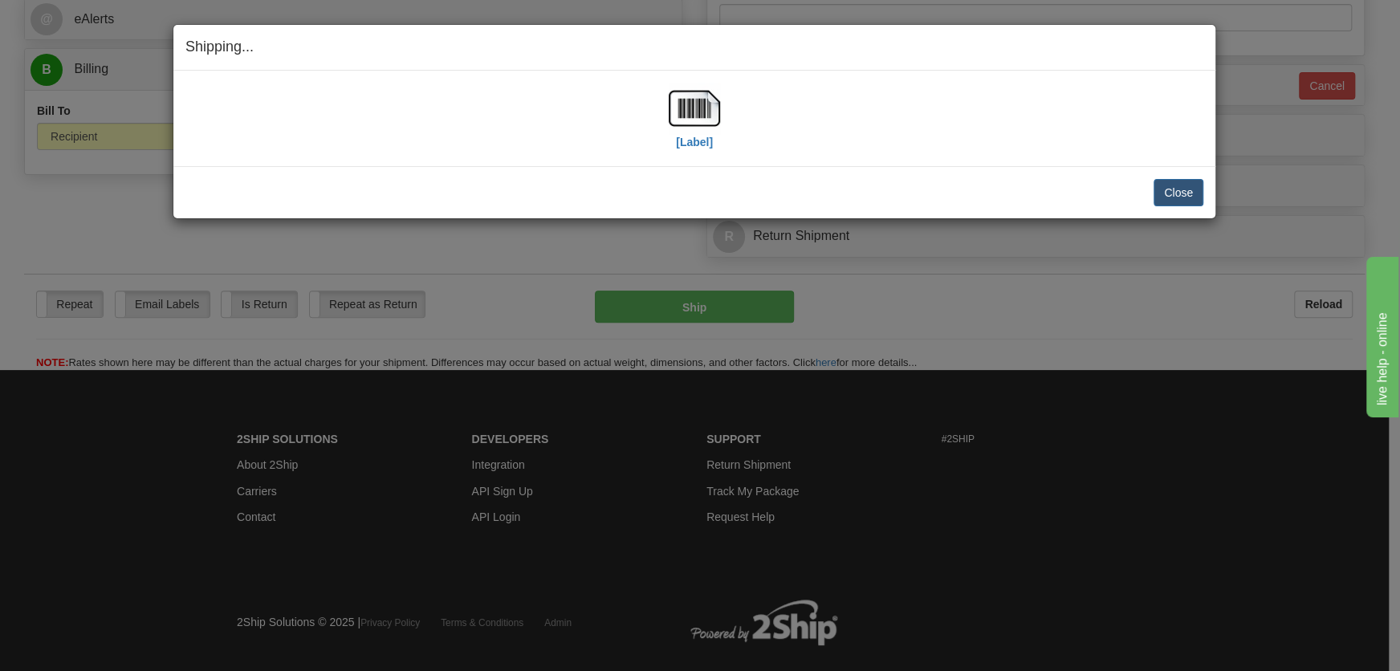
click at [698, 152] on div "[Label]" at bounding box center [694, 118] width 51 height 71
click at [703, 136] on label "[Label]" at bounding box center [694, 142] width 37 height 16
click at [1162, 179] on button "Close" at bounding box center [1179, 192] width 50 height 27
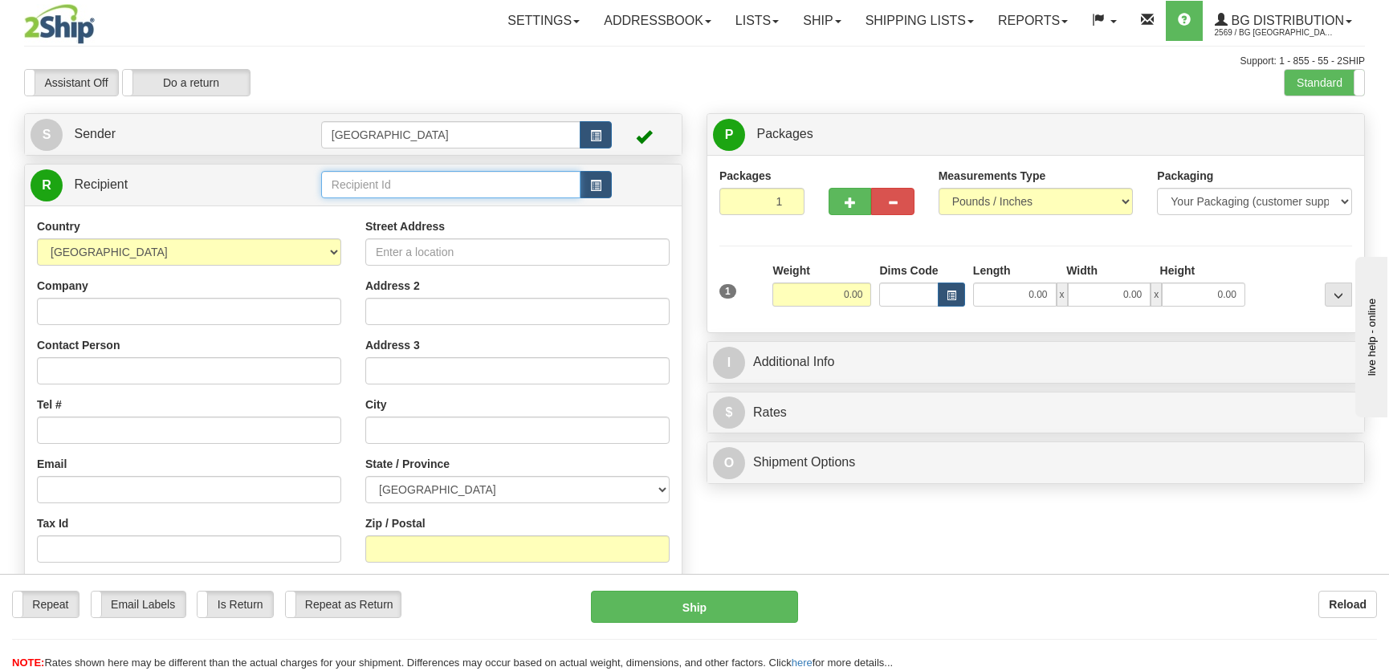
click at [404, 198] on input "text" at bounding box center [450, 184] width 259 height 27
click at [385, 211] on div "5517" at bounding box center [446, 210] width 243 height 18
type input "5517"
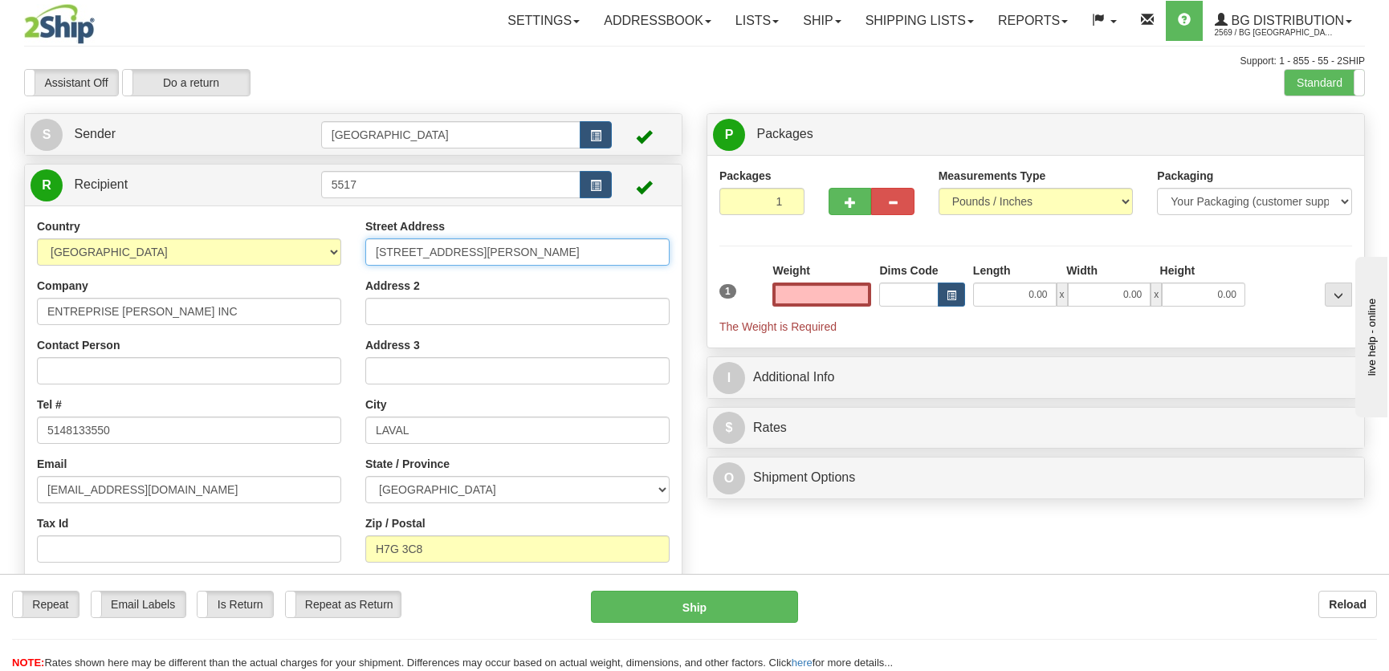
type input "0.00"
drag, startPoint x: 525, startPoint y: 257, endPoint x: 287, endPoint y: 241, distance: 239.0
click at [287, 241] on div "Country AFGHANISTAN ALAND ISLANDS ALBANIA ALGERIA AMERICAN SAMOA ANDORRA ANGOLA…" at bounding box center [353, 426] width 657 height 416
type input "643 Louis Joseph Papineau"
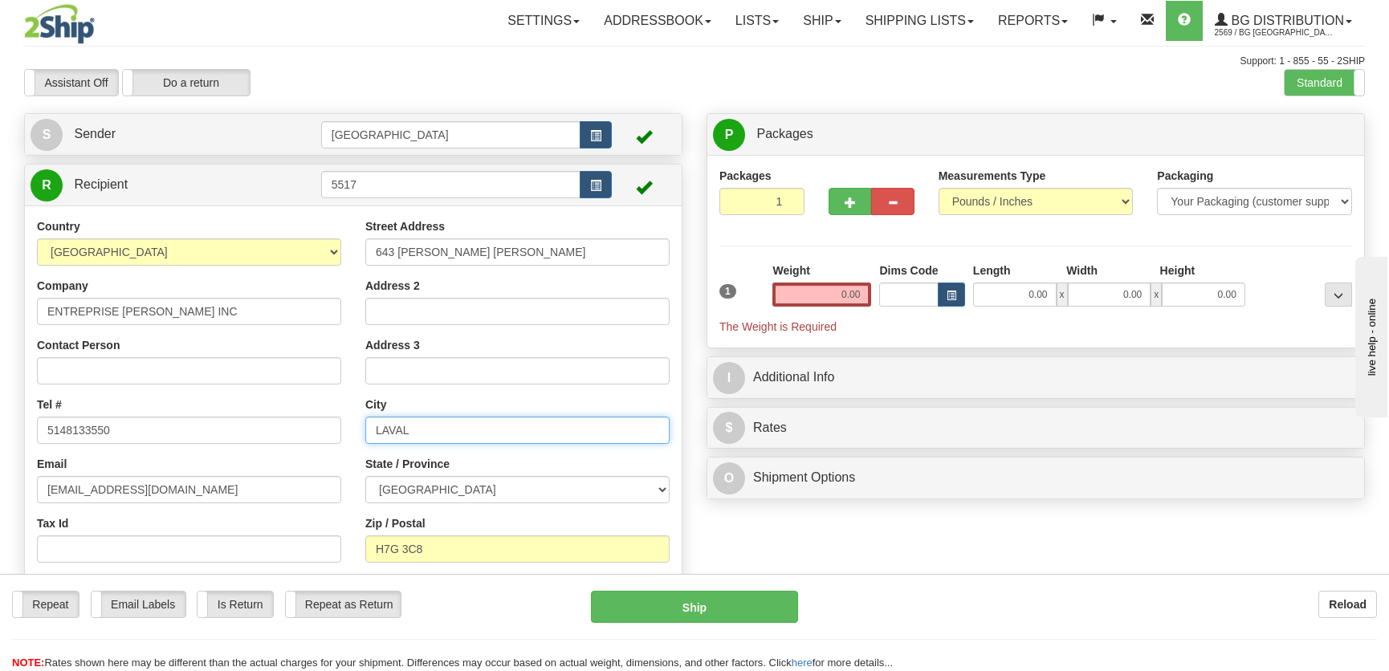
drag, startPoint x: 418, startPoint y: 432, endPoint x: 360, endPoint y: 425, distance: 58.2
click at [360, 425] on div "Street Address 643 Louis Joseph Papineau Address 2 Address 3 City LAVAL State /…" at bounding box center [517, 426] width 328 height 416
type input "Saint-Eustache"
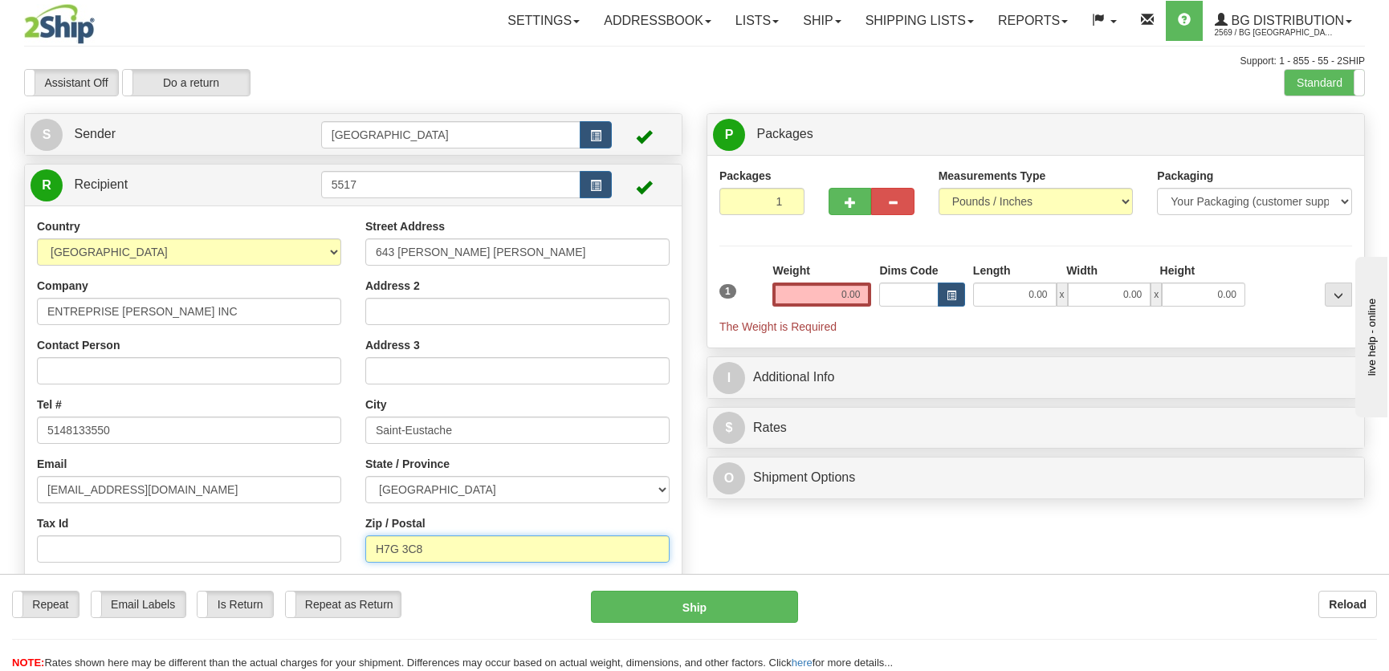
click at [434, 540] on input "H7G 3C8" at bounding box center [517, 548] width 304 height 27
drag, startPoint x: 429, startPoint y: 546, endPoint x: 348, endPoint y: 542, distance: 81.2
click at [348, 542] on div "Country AFGHANISTAN ALAND ISLANDS ALBANIA ALGERIA AMERICAN SAMOA ANDORRA ANGOLA…" at bounding box center [353, 426] width 657 height 416
type input "J7R 5K5"
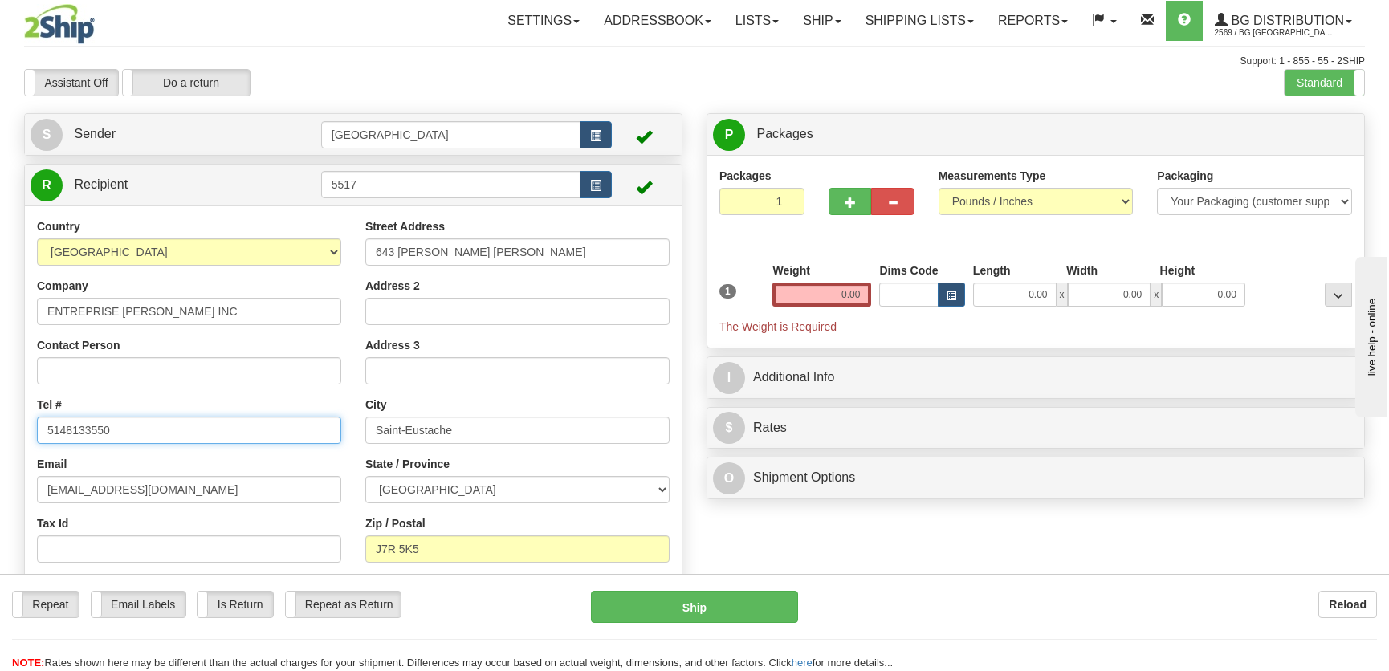
drag, startPoint x: 157, startPoint y: 424, endPoint x: -1, endPoint y: 428, distance: 158.2
click at [0, 428] on html "Training Course Close Toggle navigation Settings Shipping Preferences New Sende…" at bounding box center [694, 335] width 1389 height 671
type input "4504728139"
click at [1003, 296] on input "0.00" at bounding box center [1014, 295] width 83 height 24
type input "10.00"
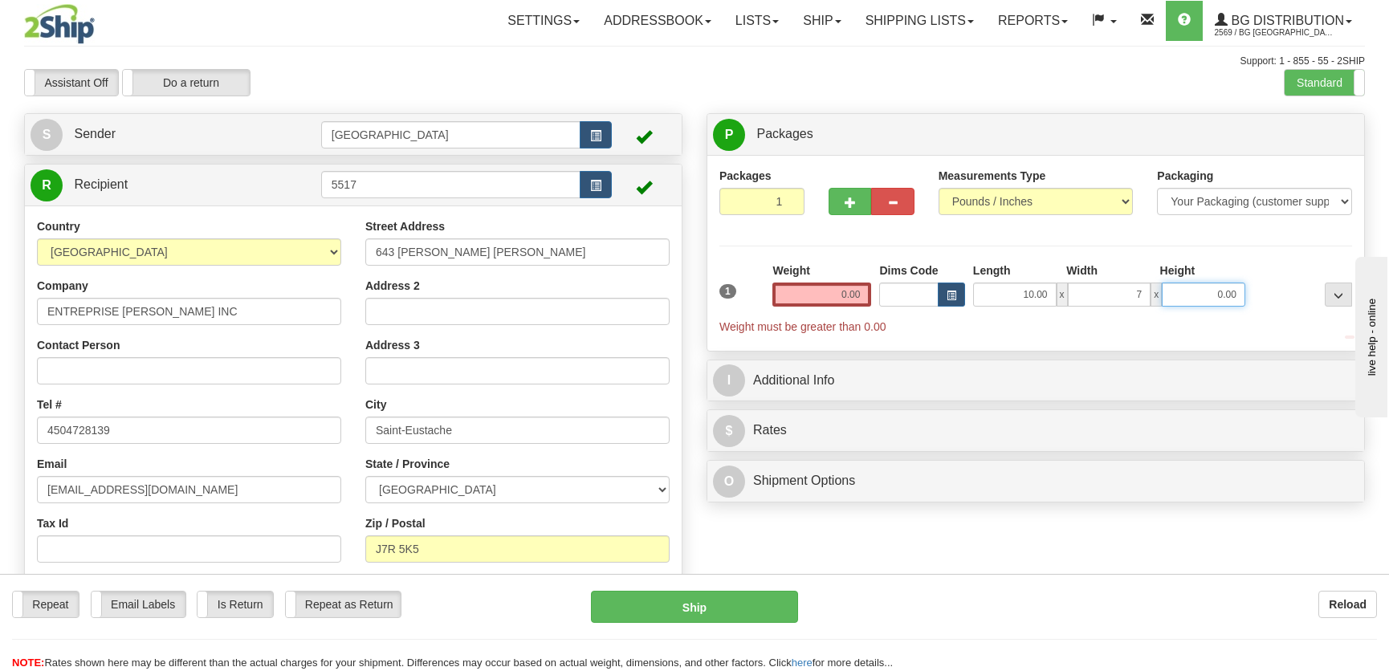
type input "7.00"
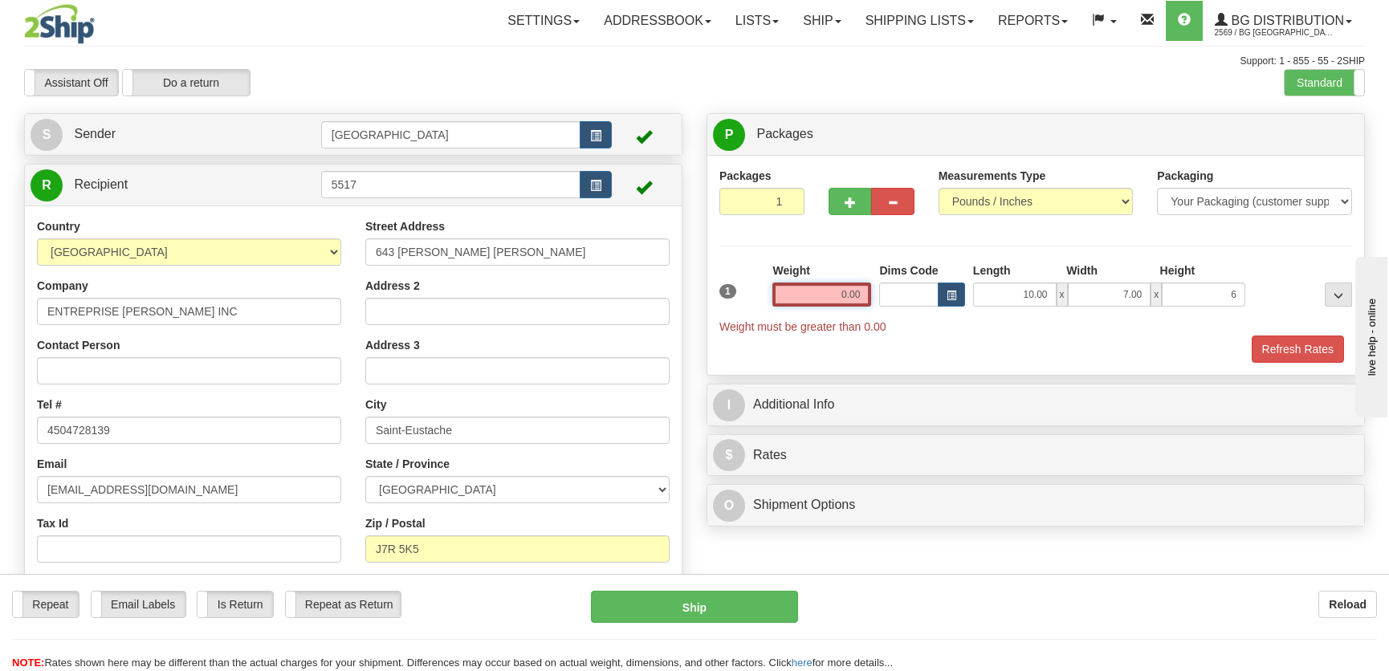
type input "6.00"
click at [857, 293] on input "0.00" at bounding box center [821, 295] width 99 height 24
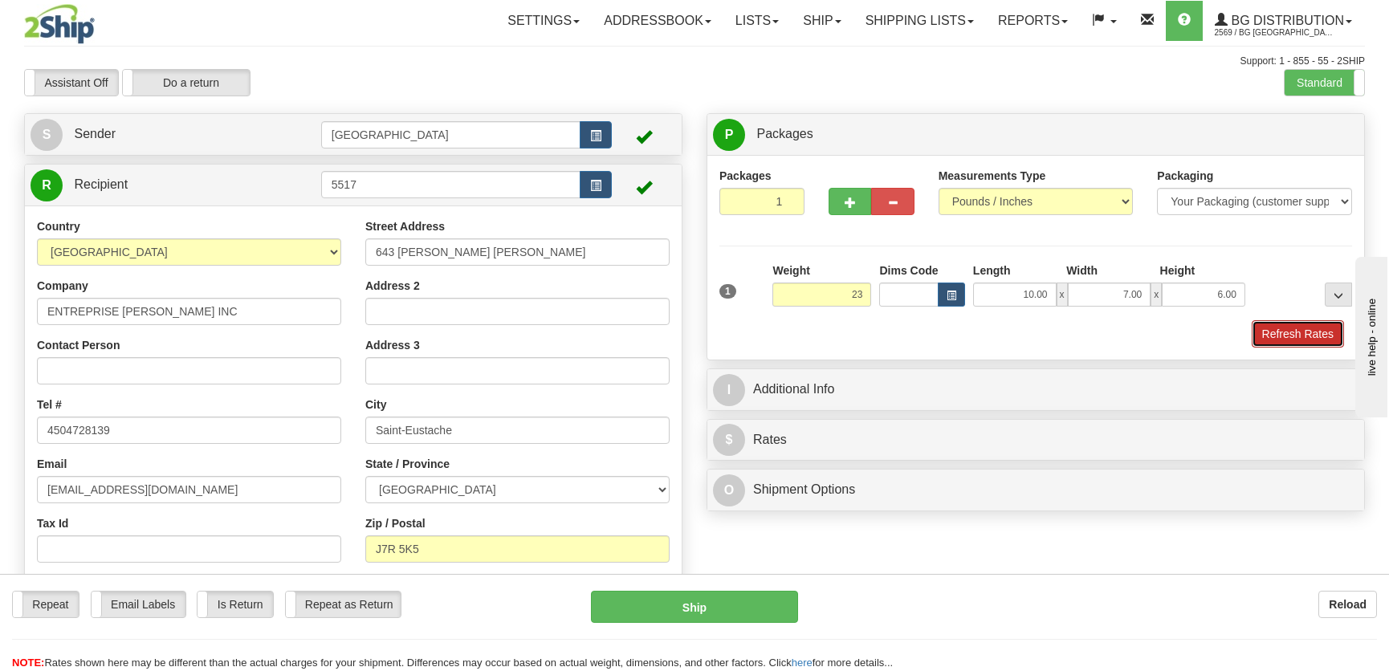
click at [1263, 332] on button "Refresh Rates" at bounding box center [1298, 333] width 92 height 27
type input "23.00"
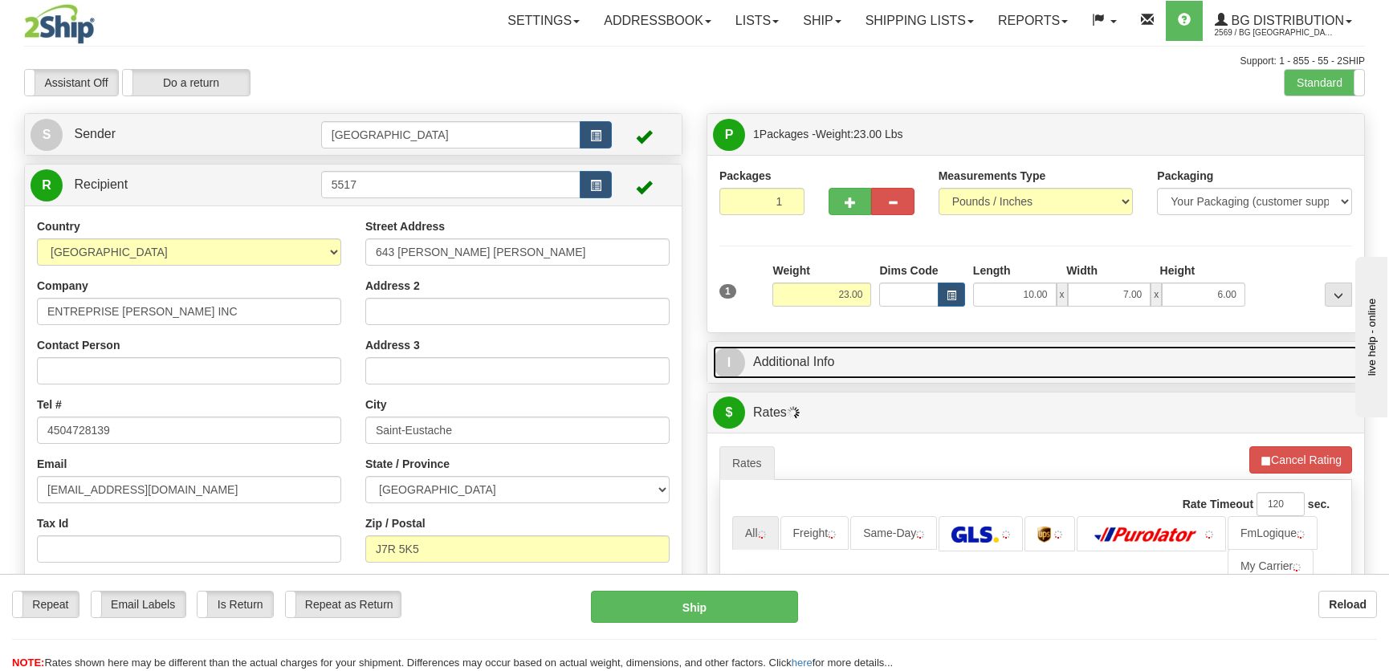
click at [1199, 356] on link "I Additional Info" at bounding box center [1035, 362] width 645 height 33
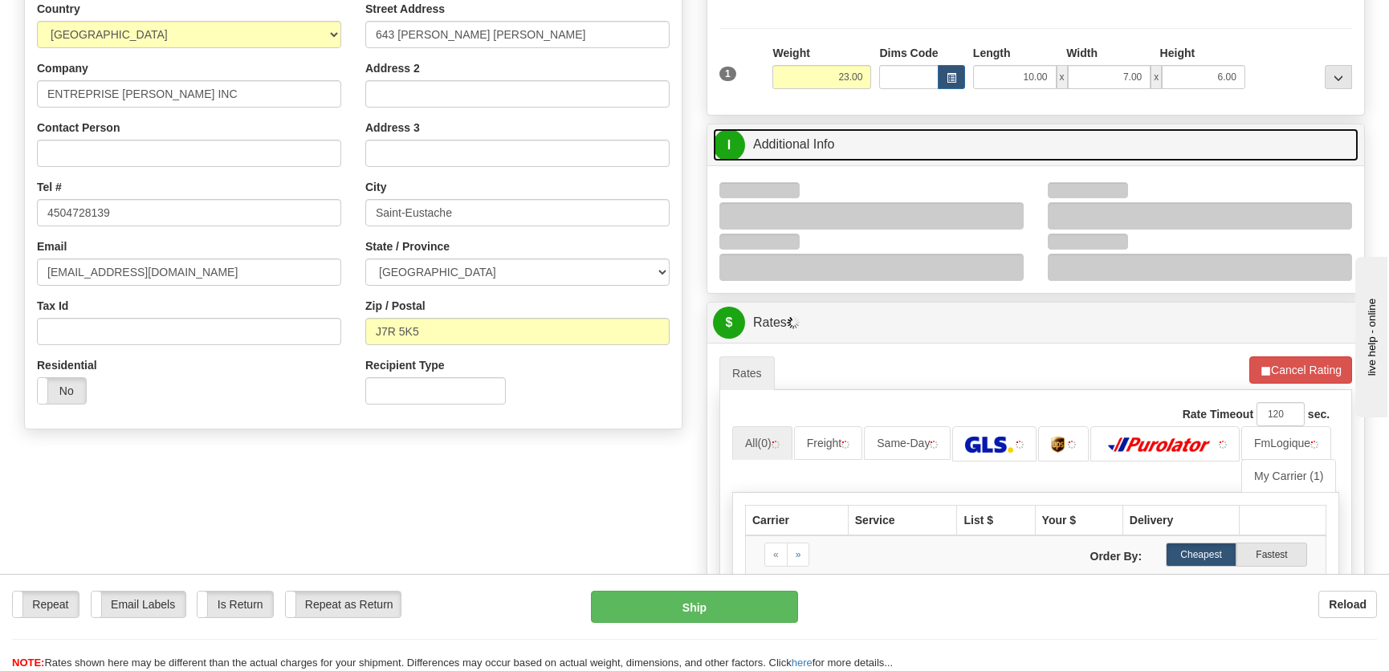
scroll to position [218, 0]
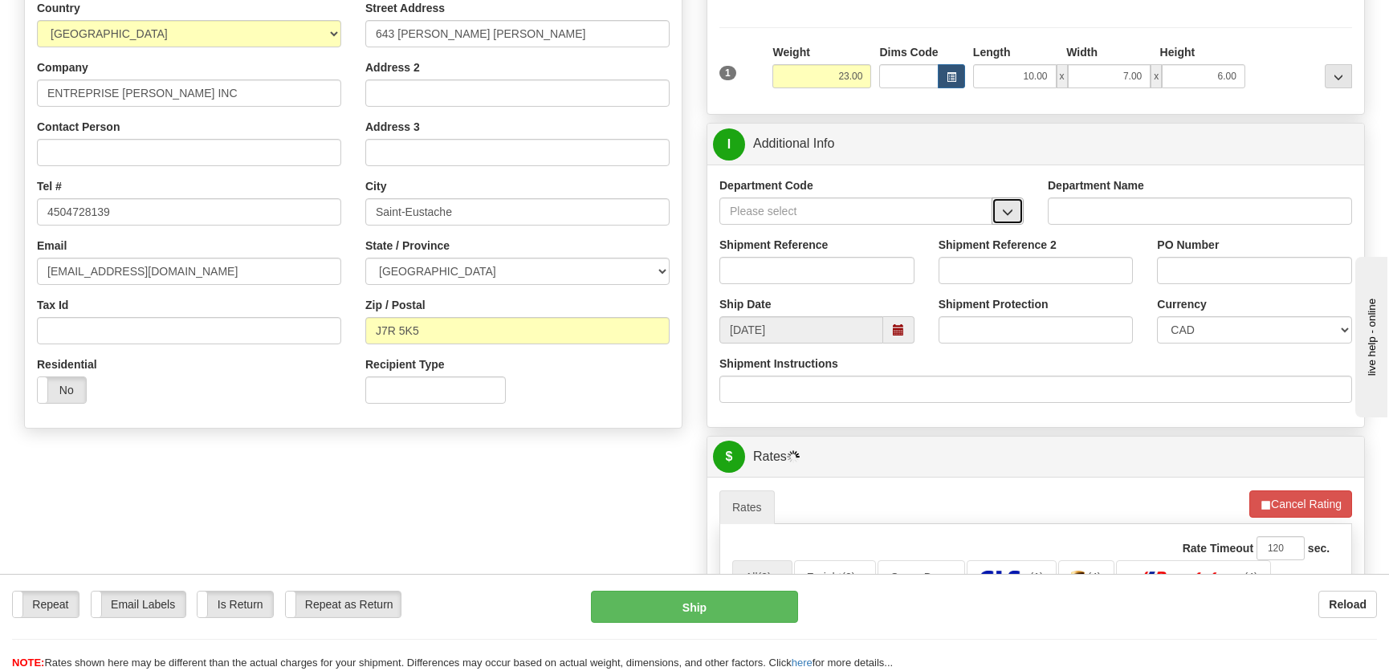
click at [1014, 211] on button "button" at bounding box center [1007, 210] width 32 height 27
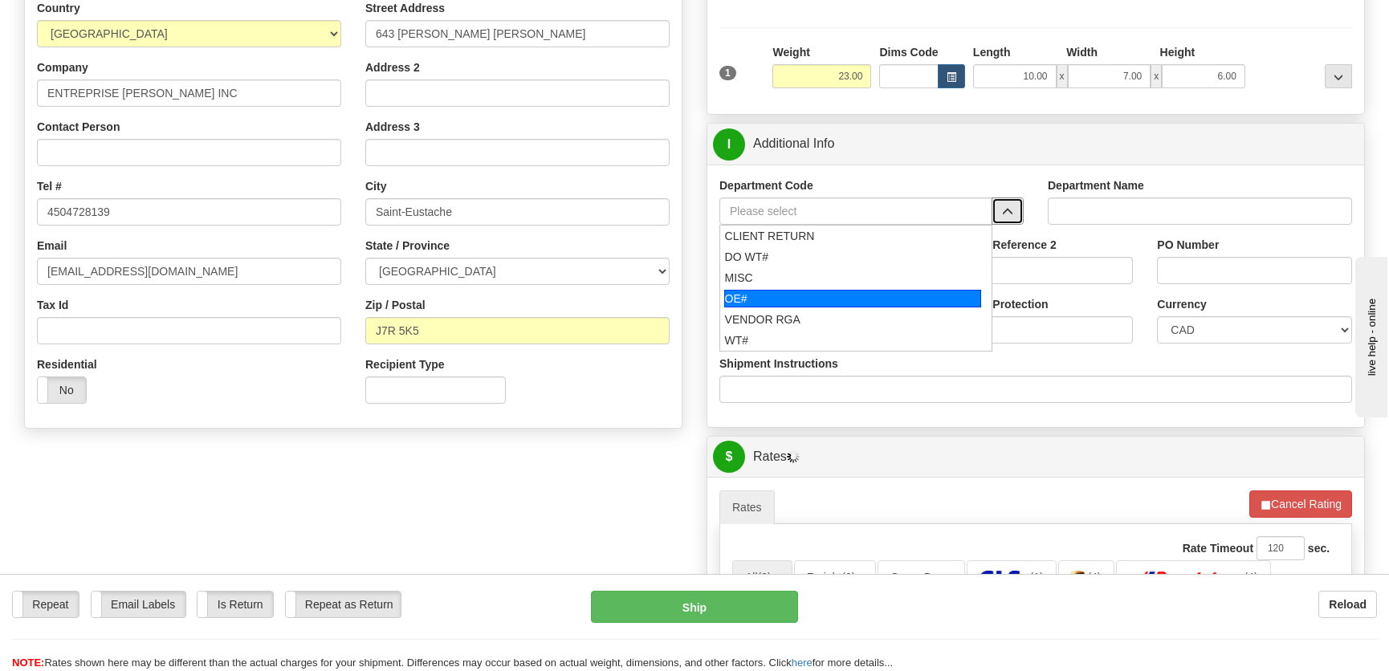
click at [830, 300] on div "OE#" at bounding box center [853, 299] width 258 height 18
type input "OE#"
type input "ORDERS"
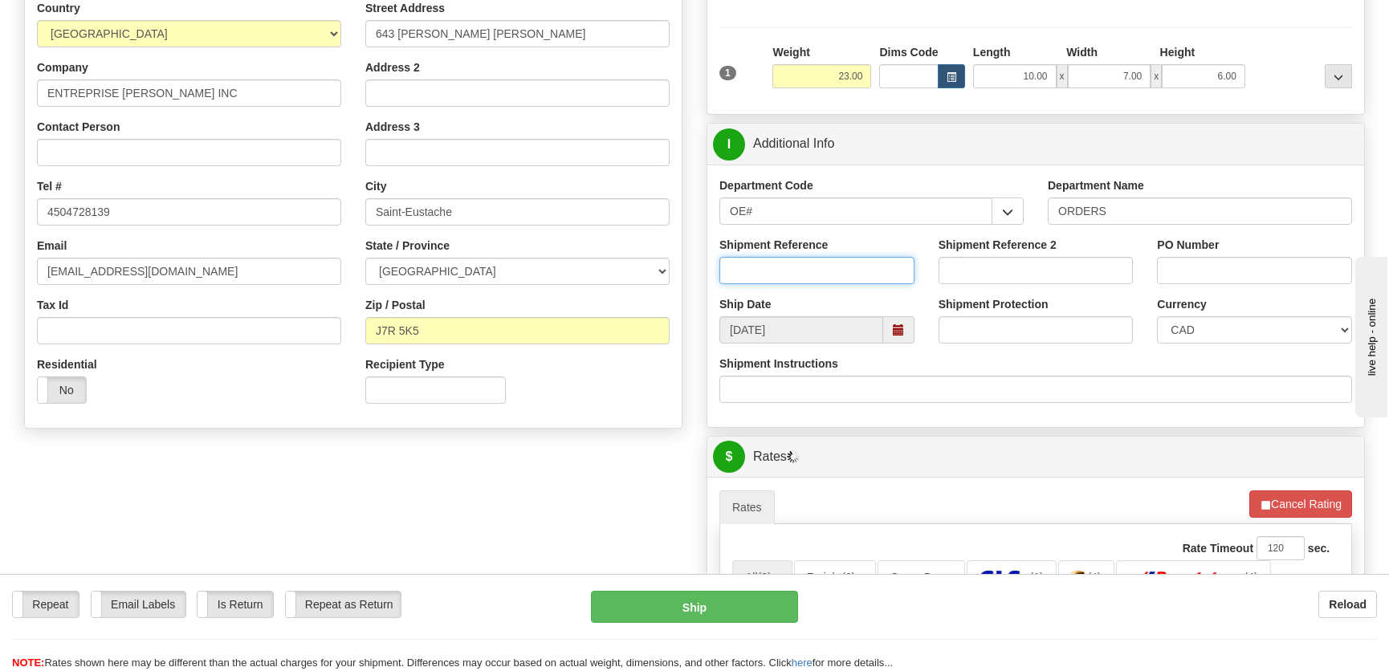
click at [845, 276] on input "Shipment Reference" at bounding box center [816, 270] width 195 height 27
type input "50321208-00"
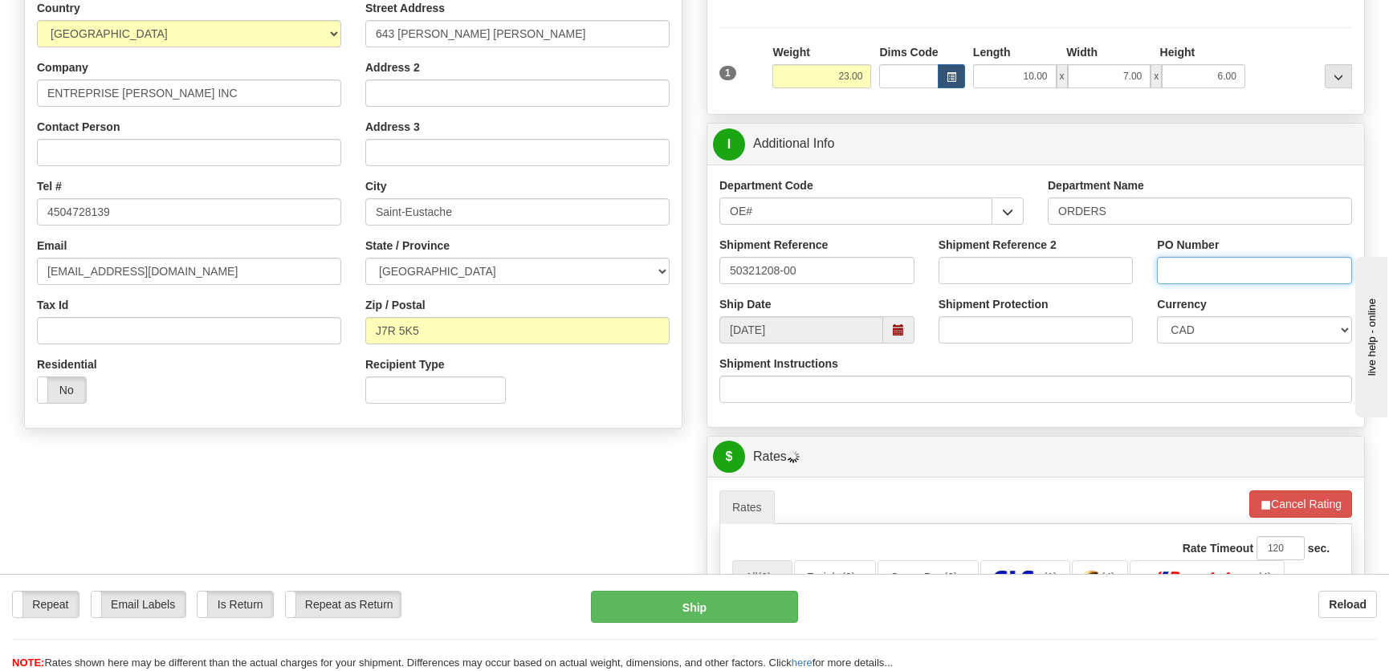
click at [1181, 264] on input "PO Number" at bounding box center [1254, 270] width 195 height 27
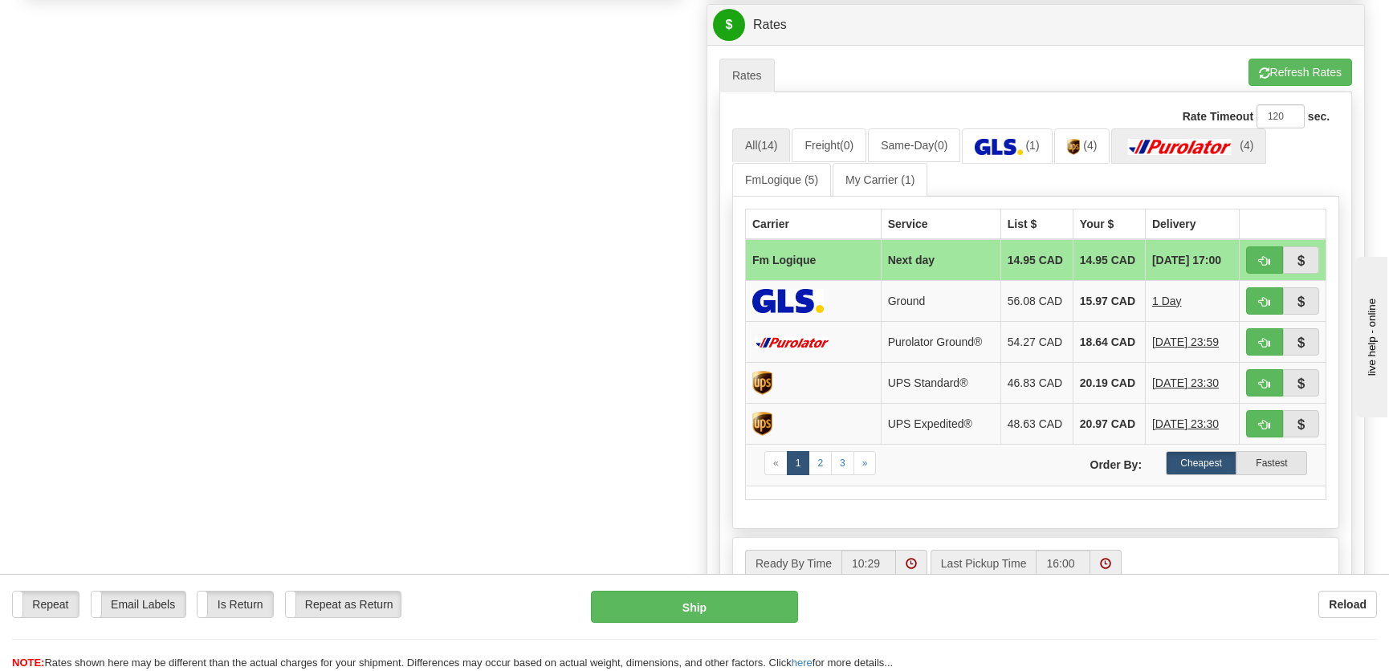
scroll to position [657, 0]
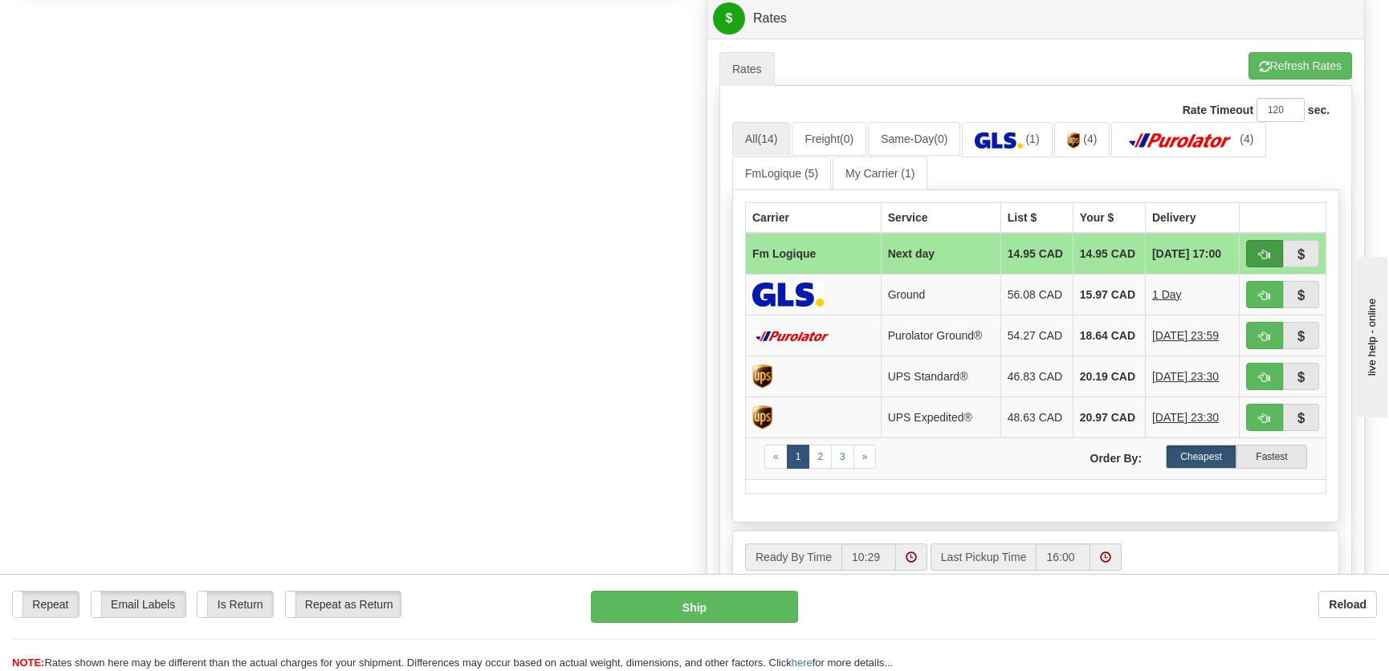
type input "."
click at [1267, 257] on span "button" at bounding box center [1264, 255] width 11 height 10
type input "jour"
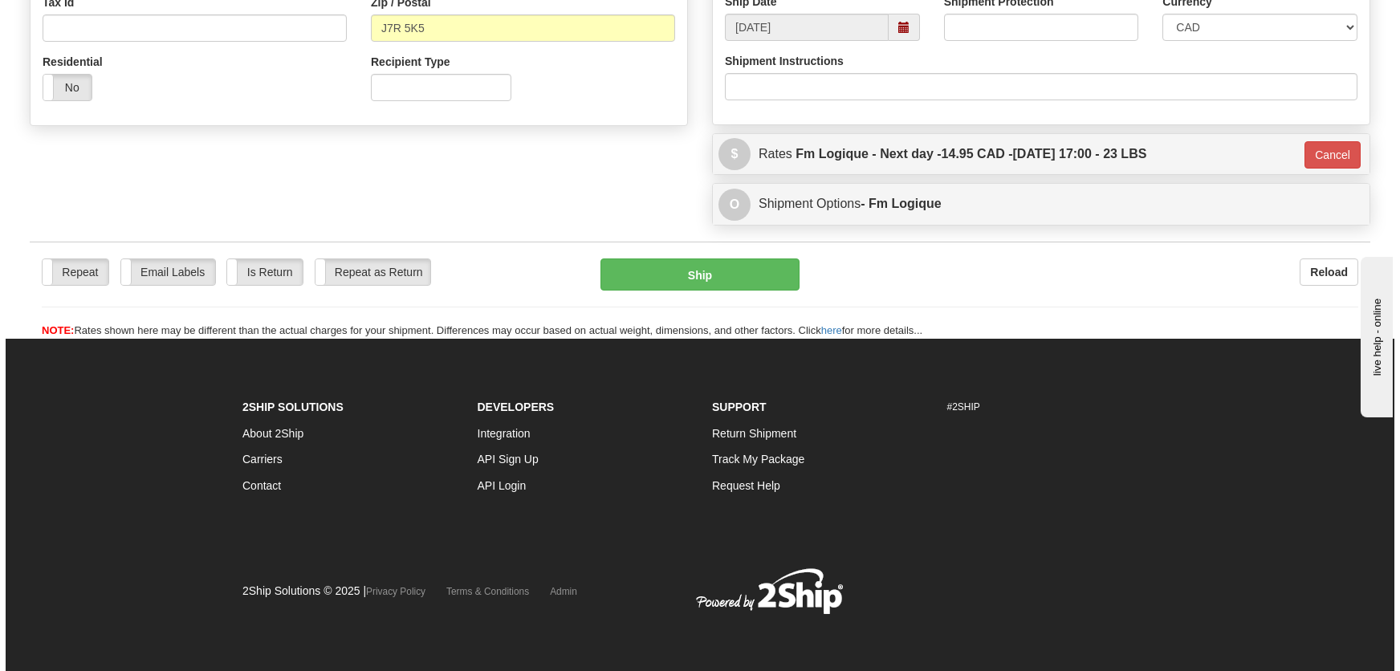
scroll to position [521, 0]
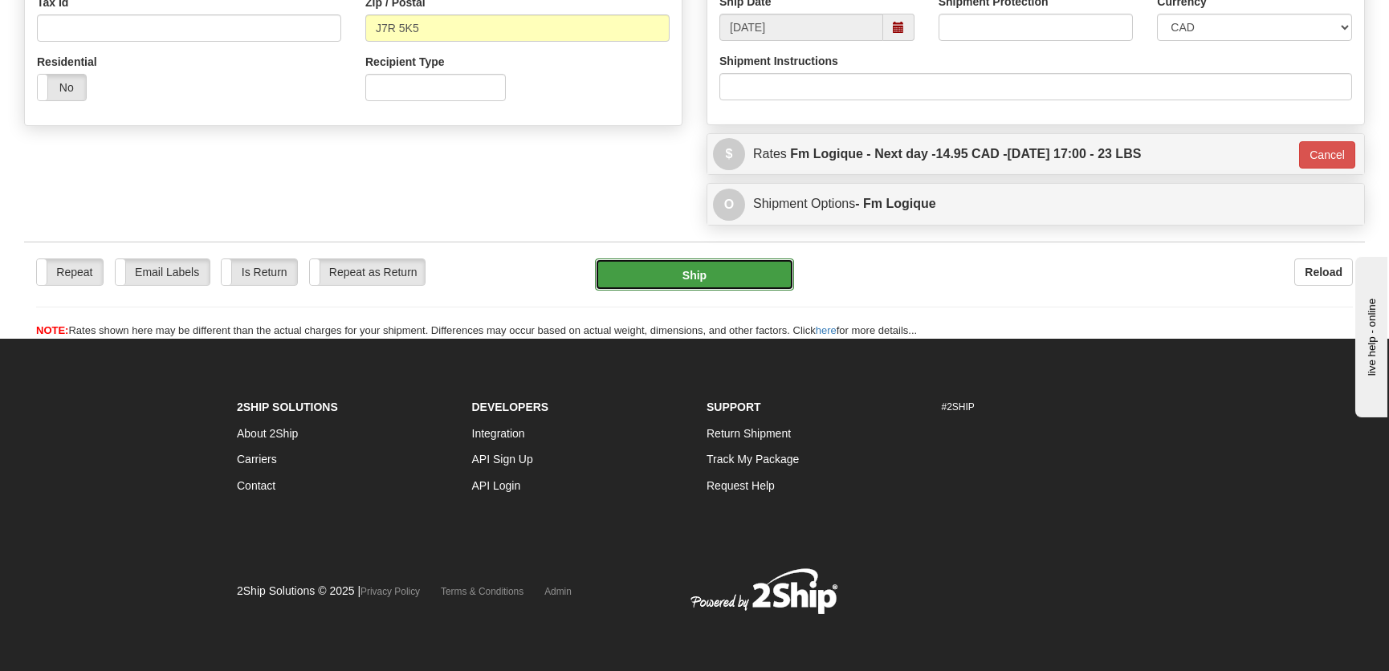
click at [743, 276] on button "Ship" at bounding box center [694, 274] width 199 height 32
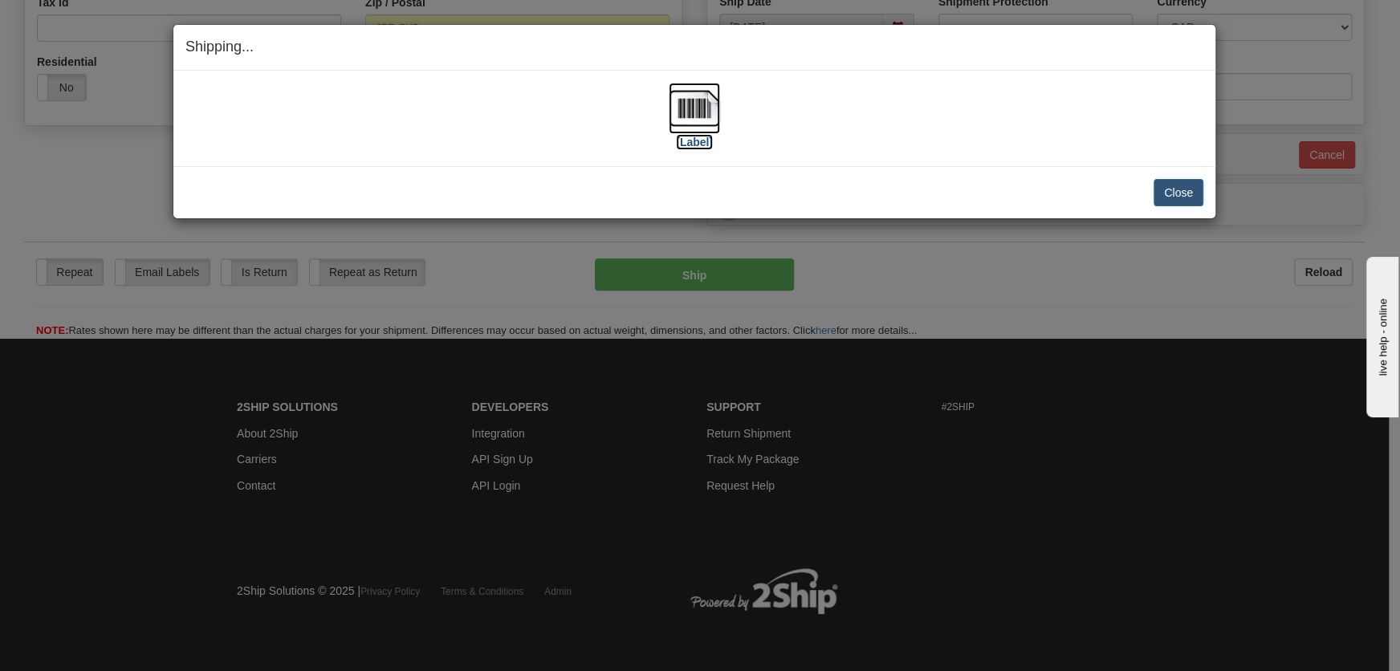
click at [690, 142] on label "[Label]" at bounding box center [694, 142] width 37 height 16
click at [1164, 195] on button "Close" at bounding box center [1179, 192] width 50 height 27
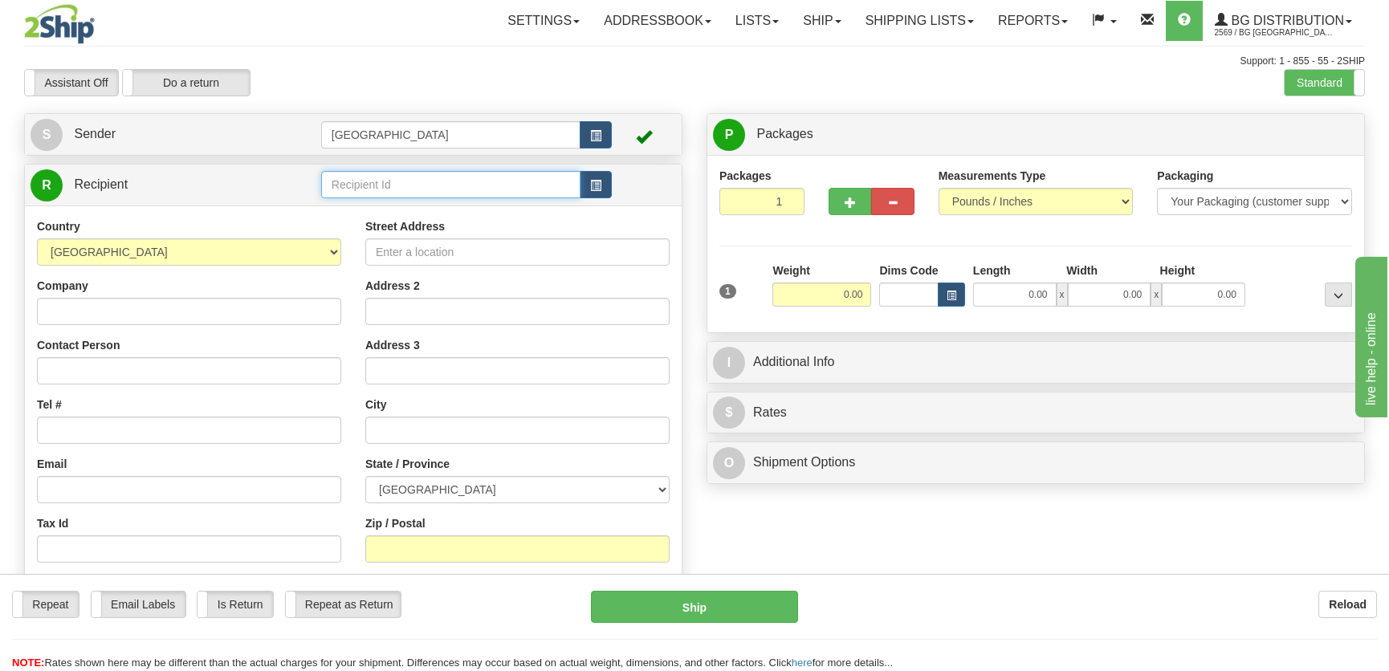
click at [401, 181] on input "text" at bounding box center [450, 184] width 259 height 27
click at [425, 207] on div "5589" at bounding box center [447, 210] width 242 height 16
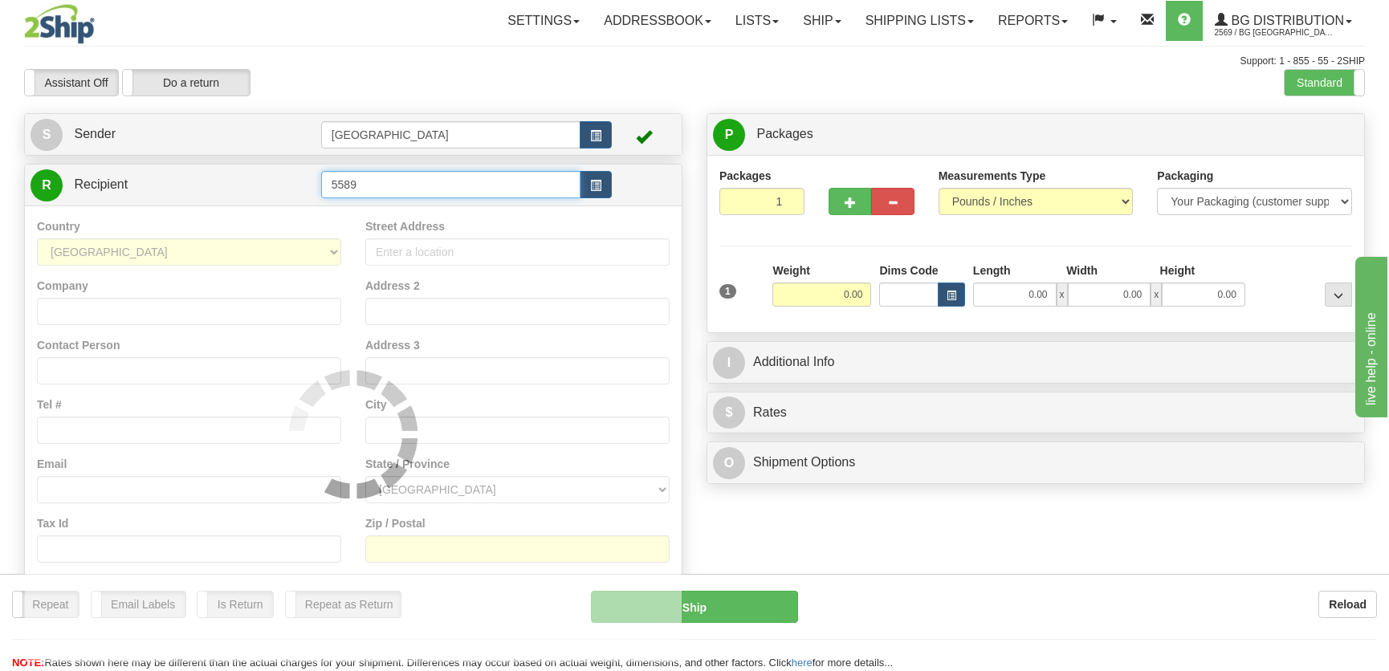
type input "5589"
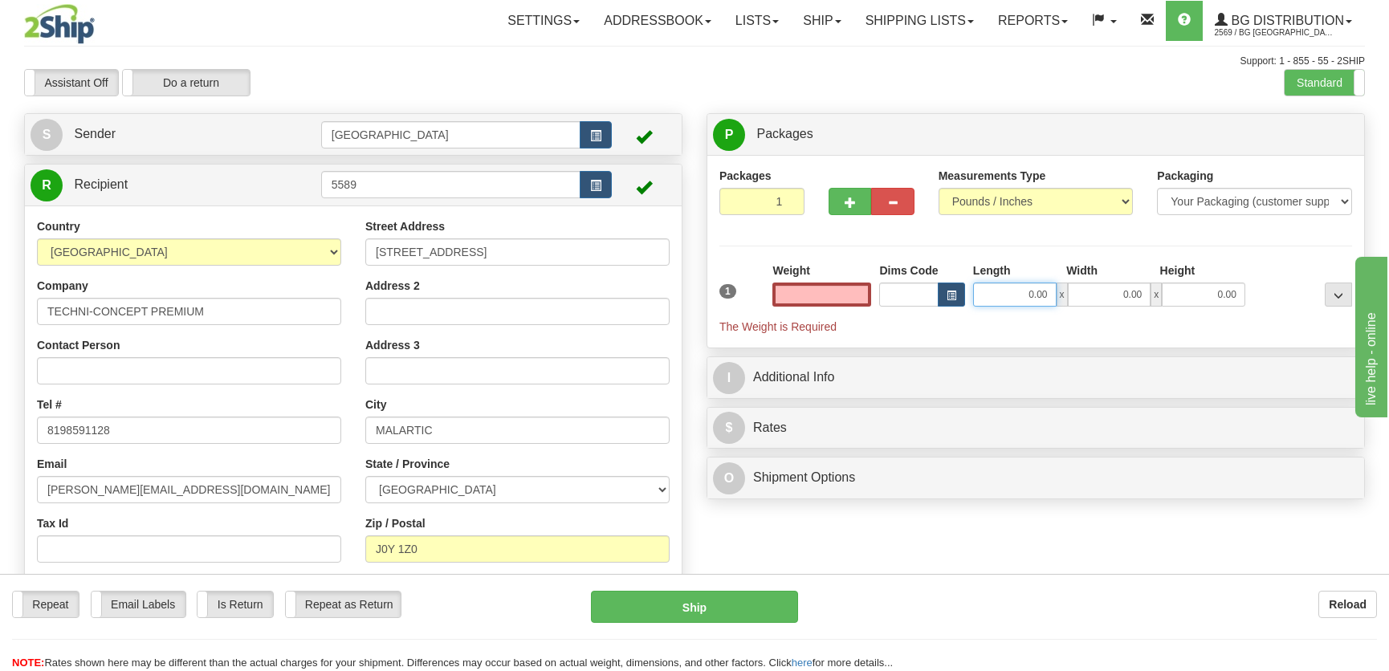
type input "0.00"
click at [1040, 290] on input "0.00" at bounding box center [1014, 295] width 83 height 24
type input "13.00"
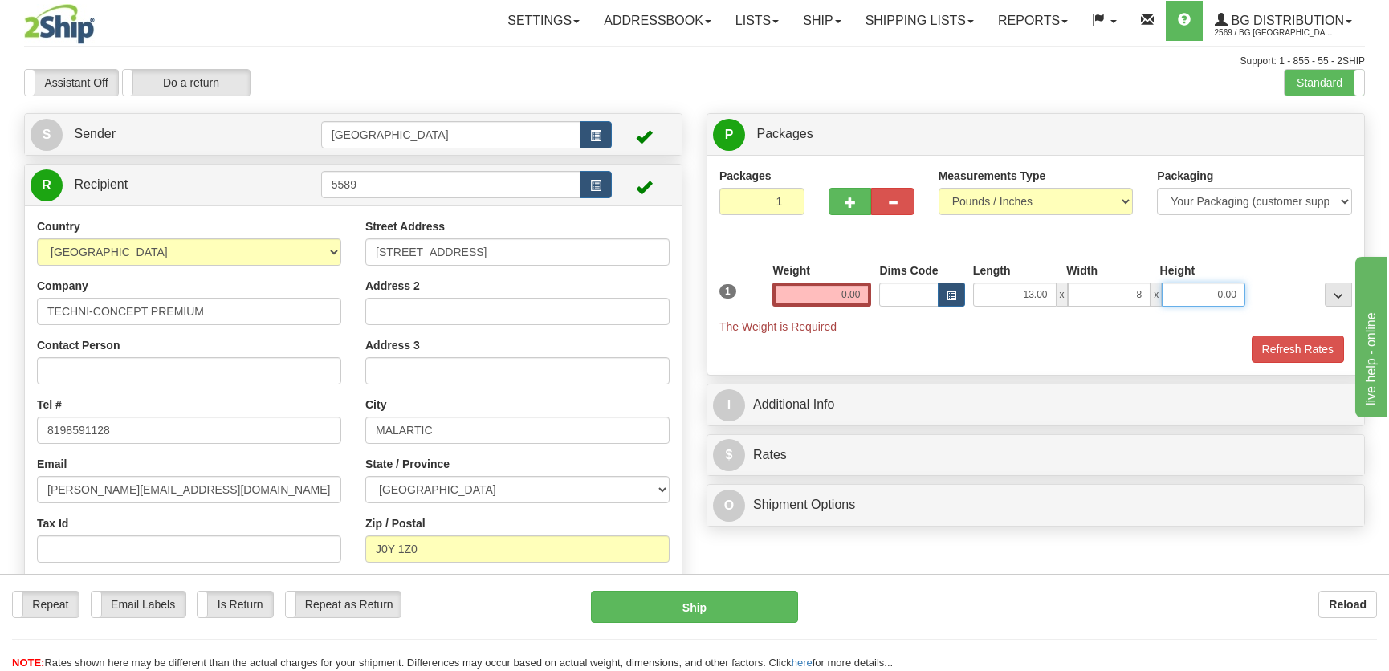
type input "8.00"
type input "7.00"
click at [846, 303] on input "0.00" at bounding box center [821, 295] width 99 height 24
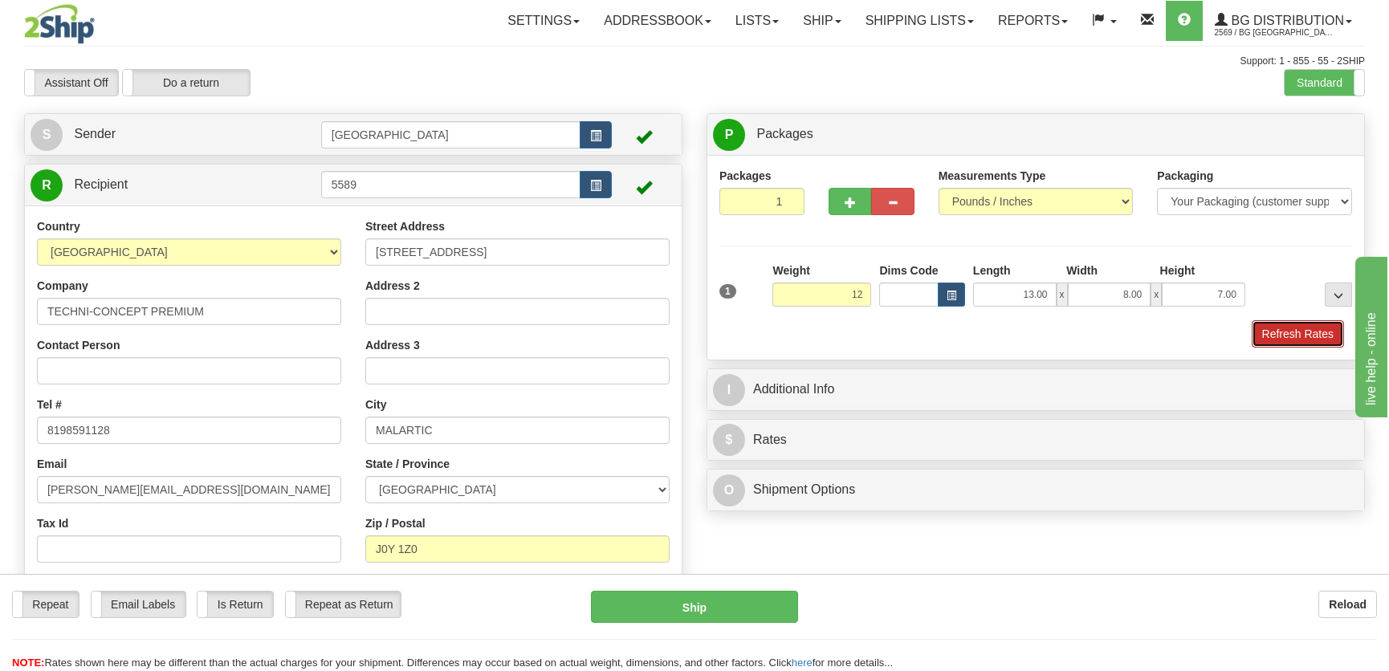
type input "12.00"
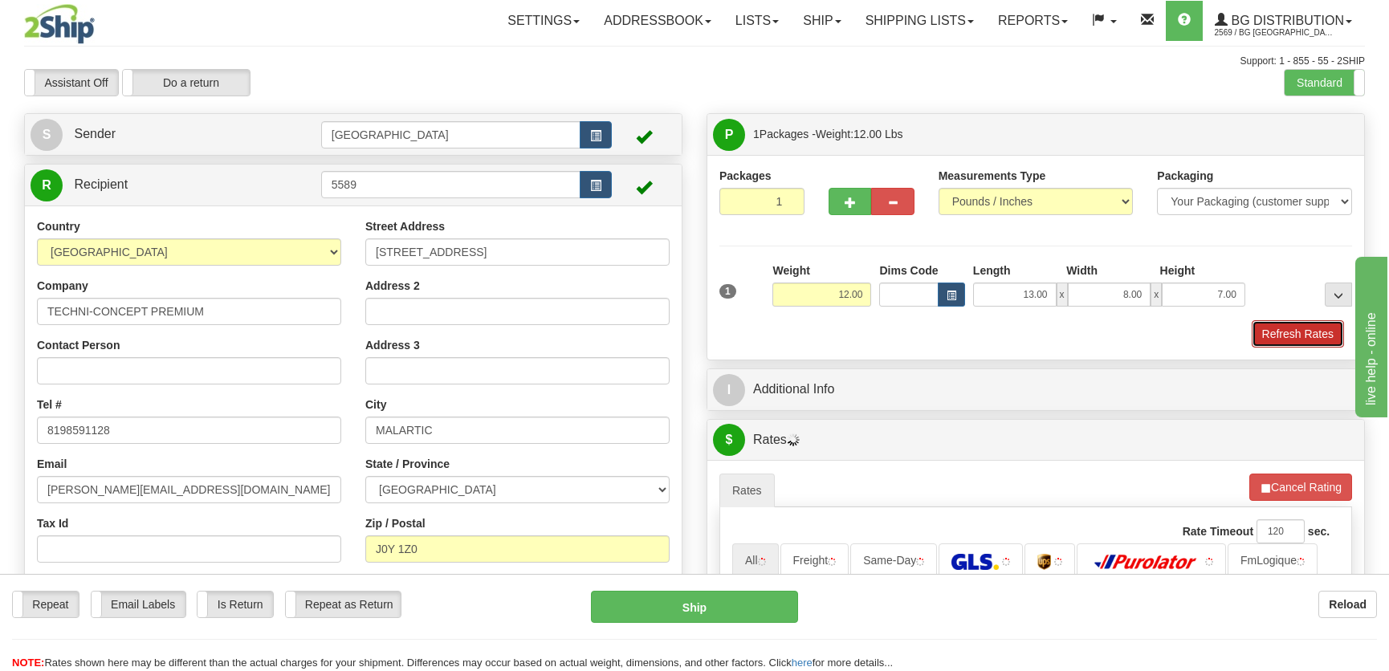
click at [1292, 334] on button "Refresh Rates" at bounding box center [1298, 333] width 92 height 27
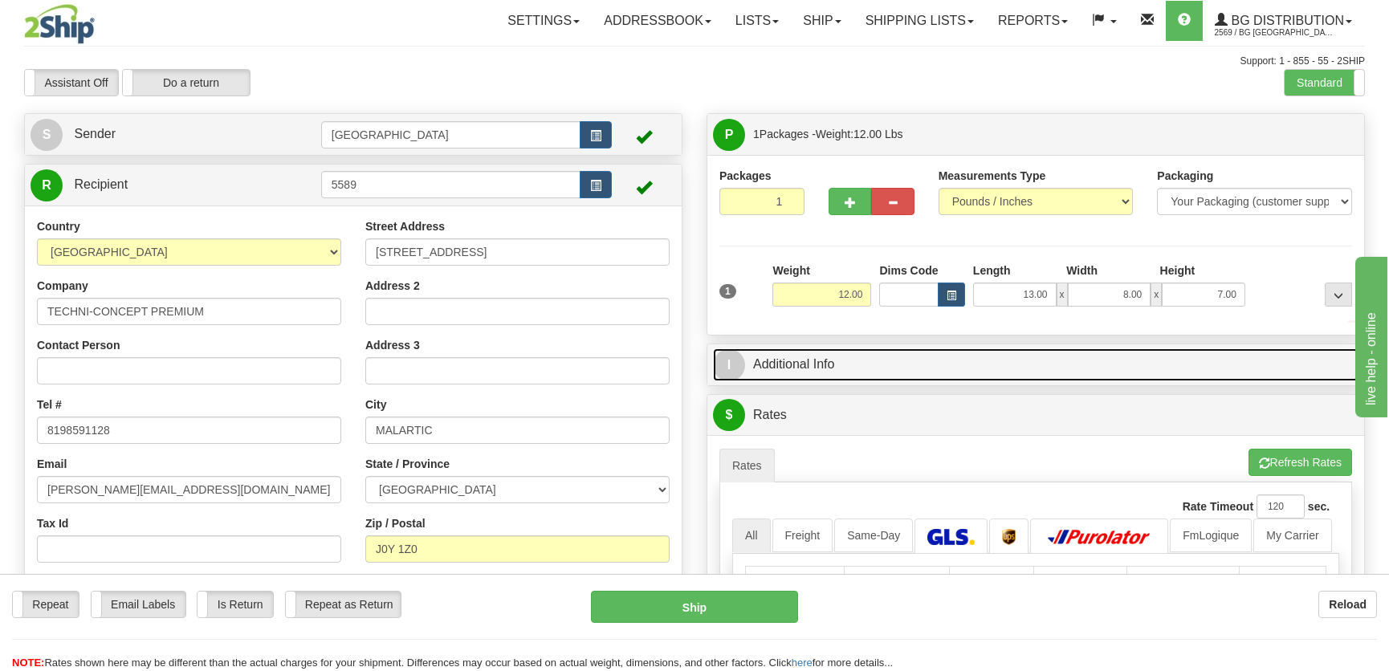
click at [1140, 354] on link "I Additional Info" at bounding box center [1035, 364] width 645 height 33
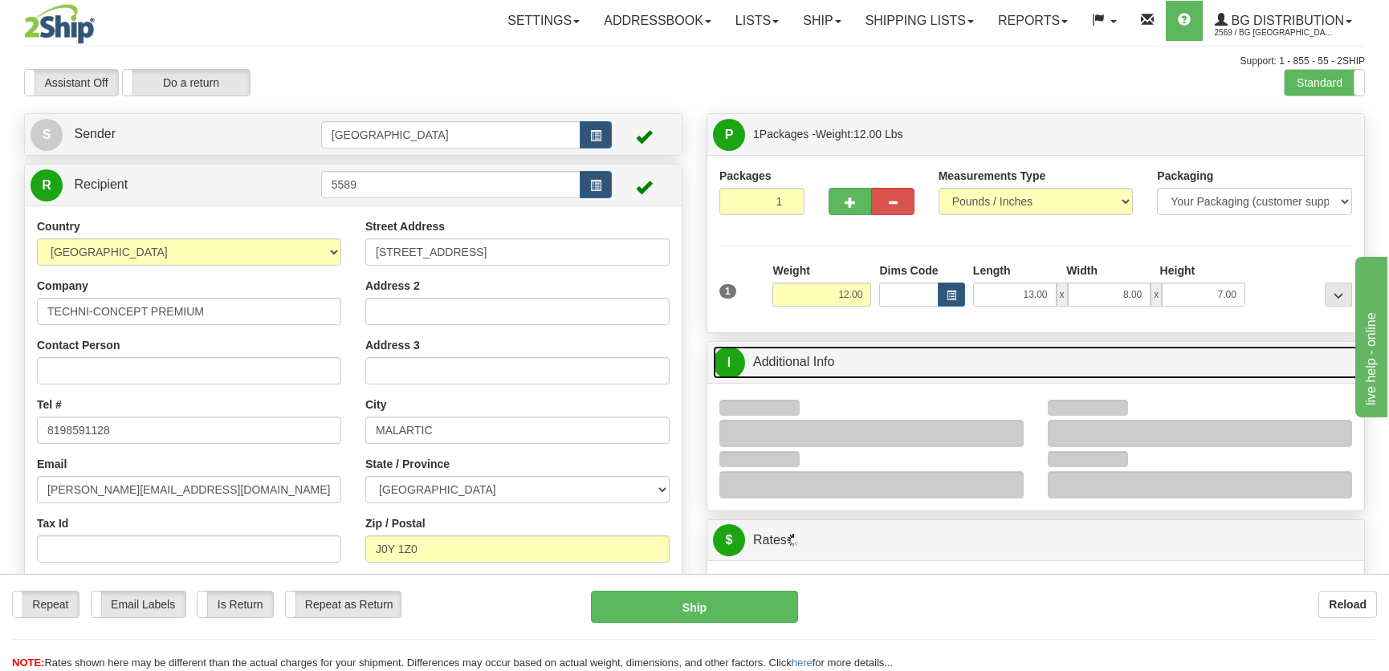
scroll to position [72, 0]
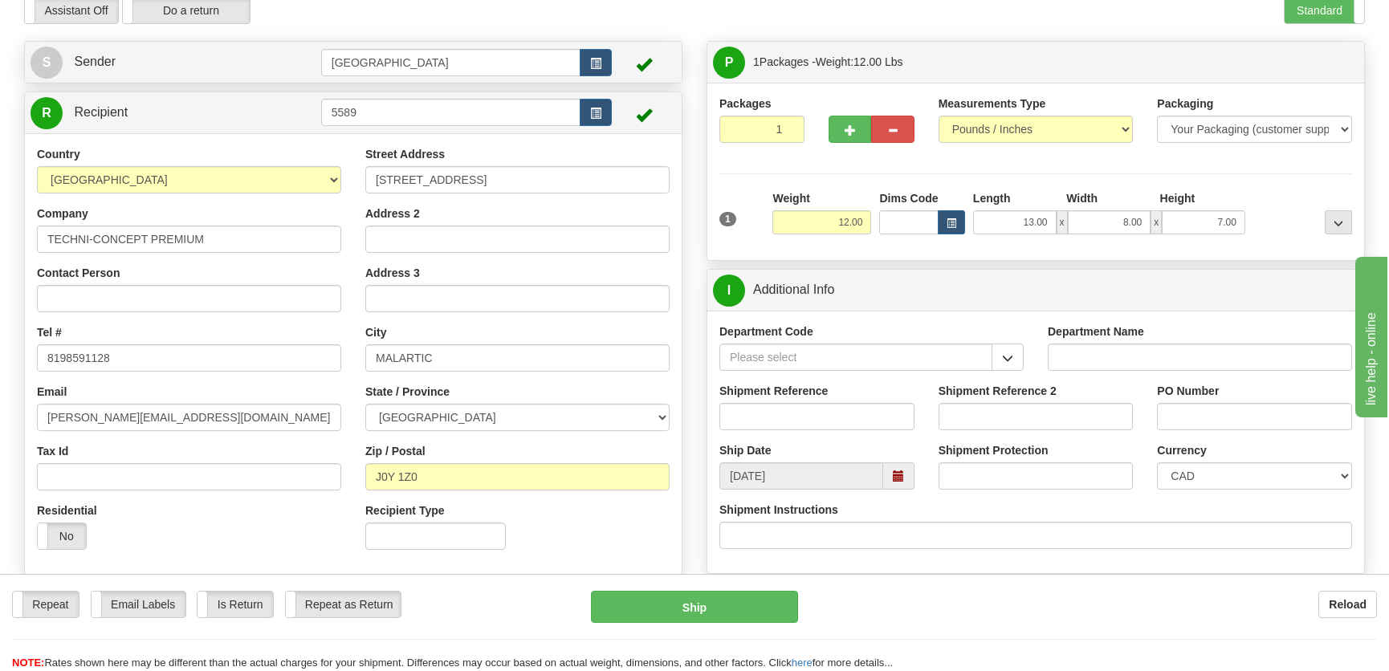
click at [1011, 338] on div "Department Code" at bounding box center [871, 347] width 304 height 47
click at [1007, 353] on span "button" at bounding box center [1007, 358] width 11 height 10
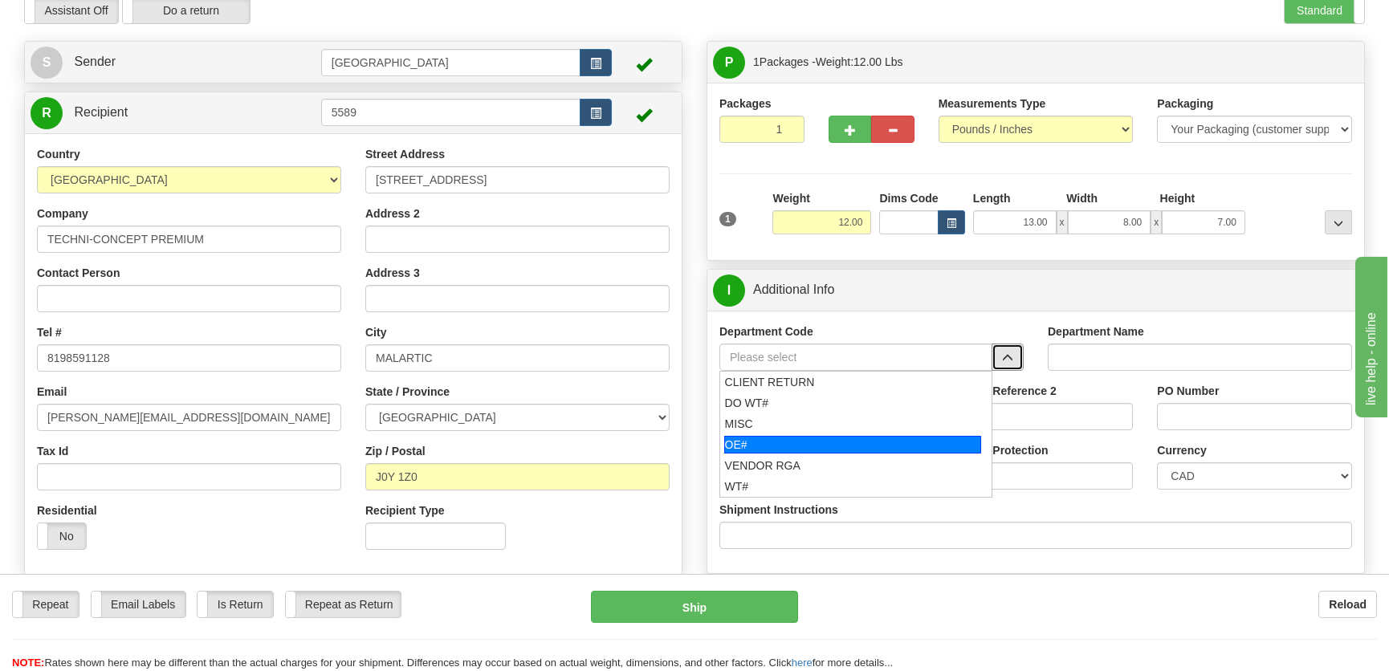
click at [771, 443] on div "OE#" at bounding box center [853, 445] width 258 height 18
type input "OE#"
type input "ORDERS"
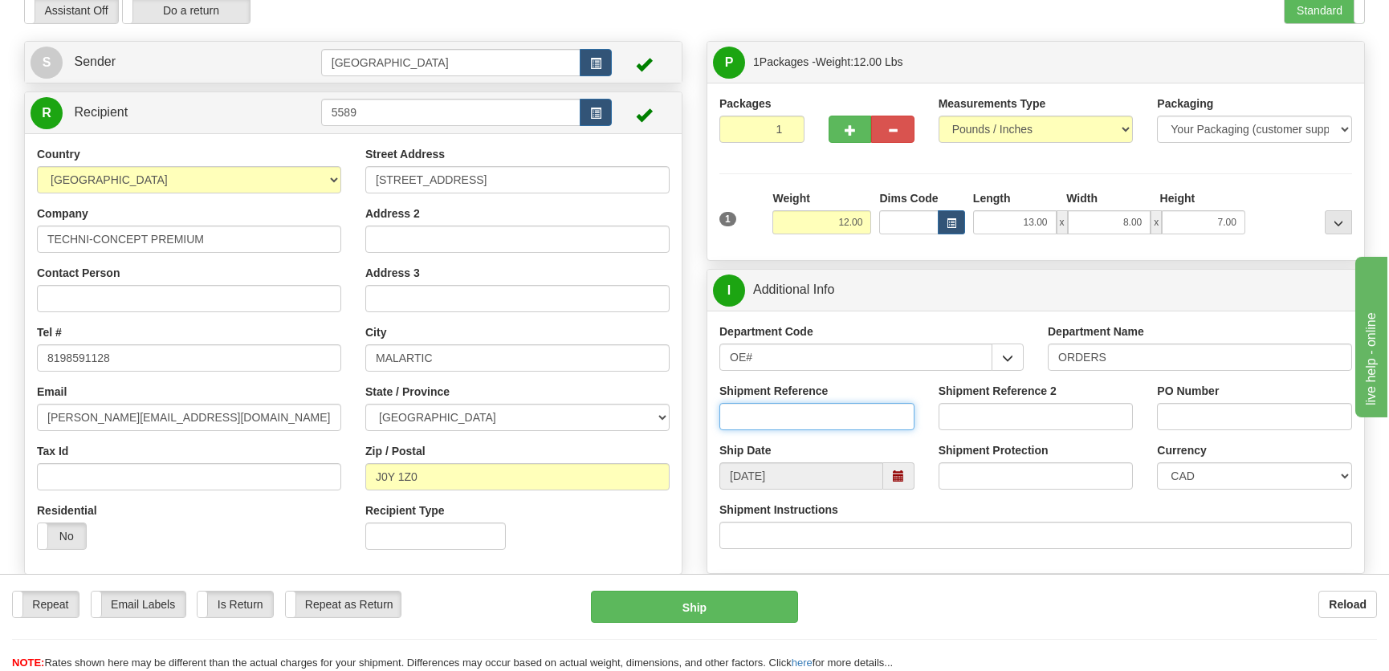
click at [816, 405] on input "Shipment Reference" at bounding box center [816, 416] width 195 height 27
type input "50321651-00,50321912-00"
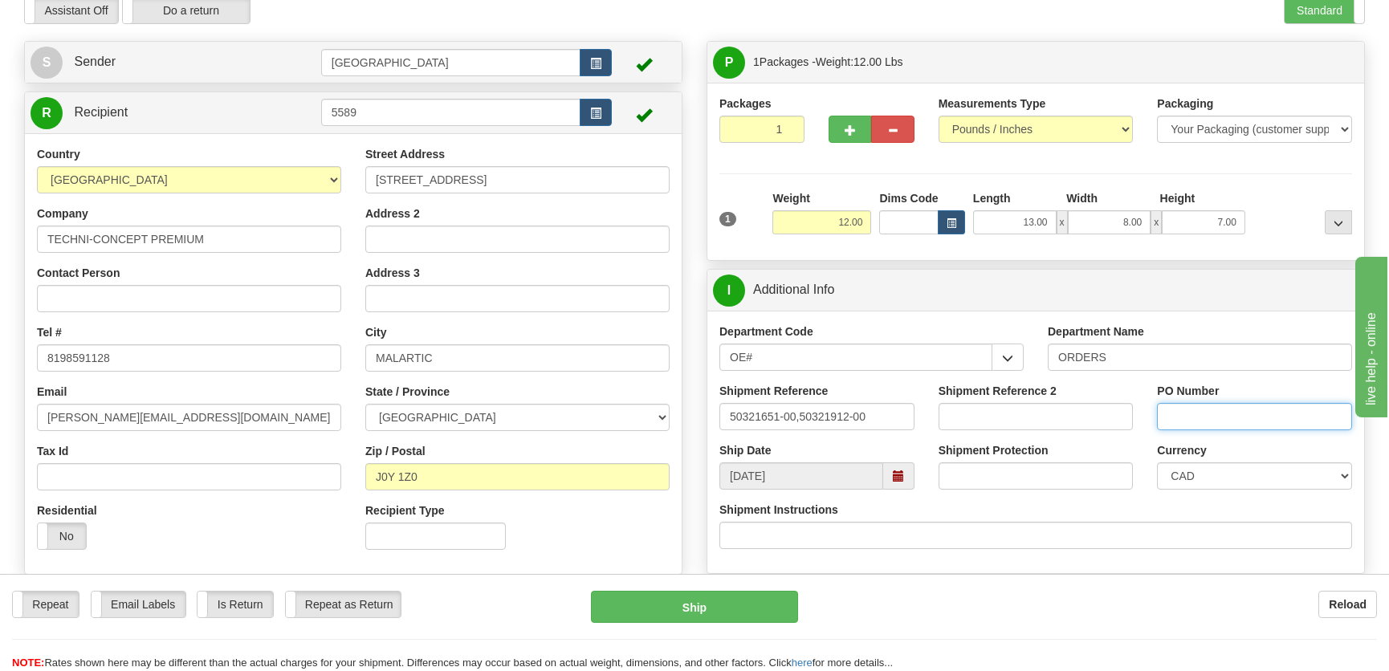
click at [1190, 409] on input "PO Number" at bounding box center [1254, 416] width 195 height 27
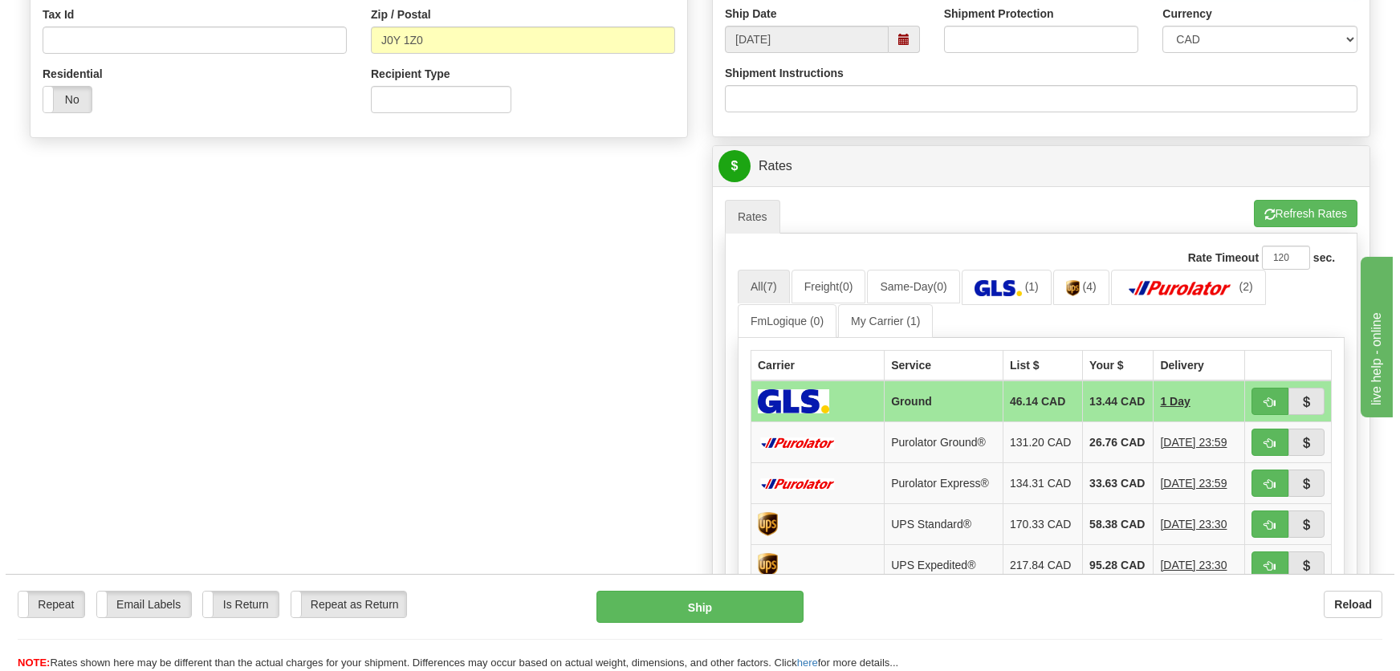
scroll to position [511, 0]
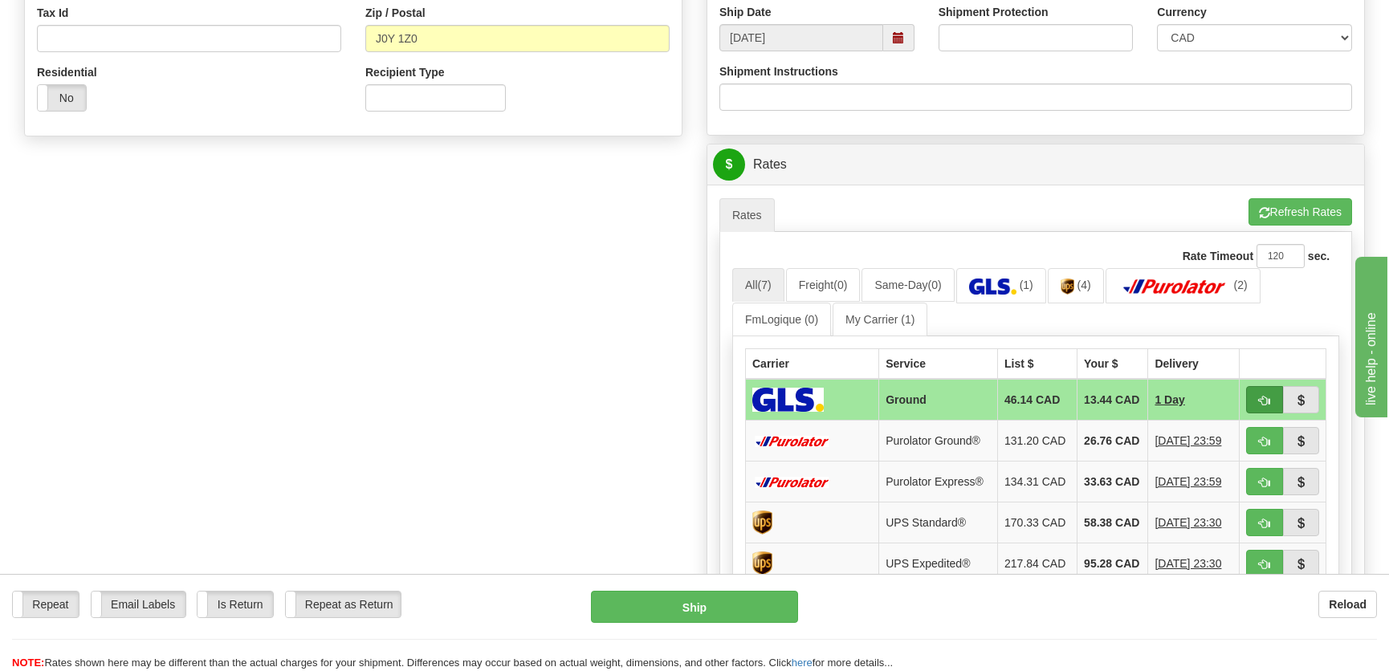
type input "."
click at [1260, 398] on span "button" at bounding box center [1264, 401] width 11 height 10
type input "1"
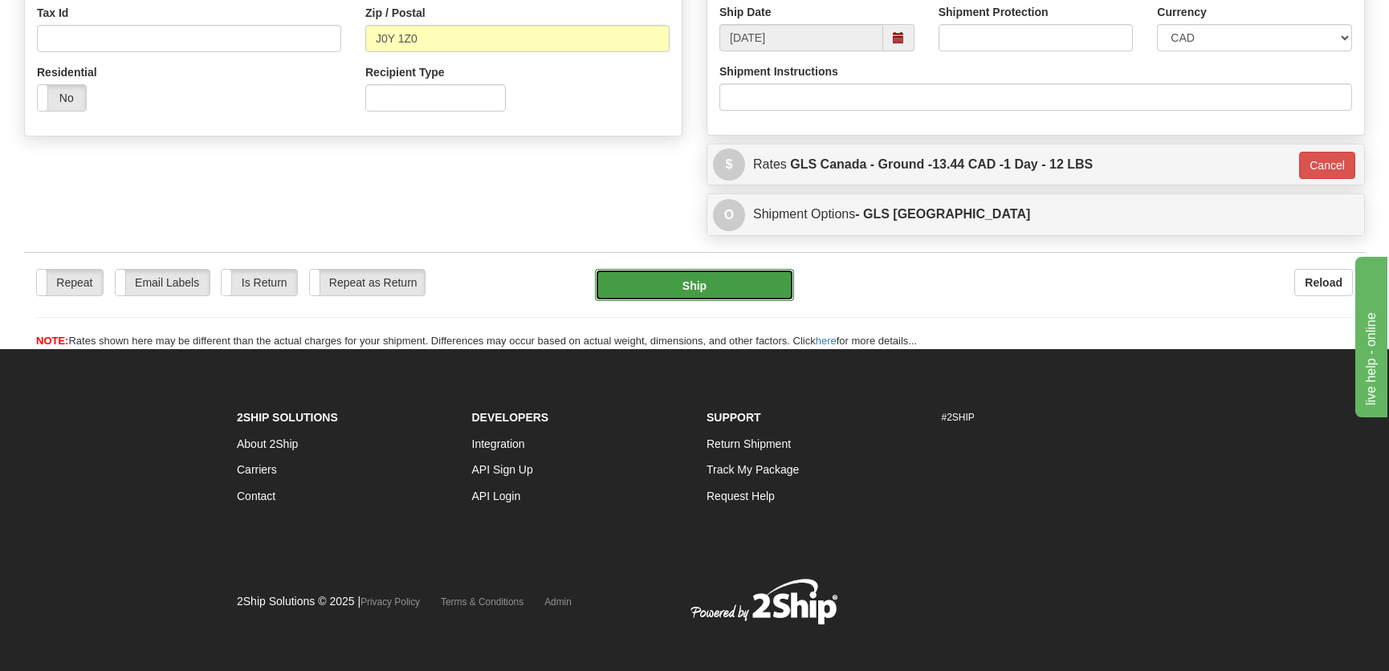
click at [670, 278] on button "Ship" at bounding box center [694, 285] width 199 height 32
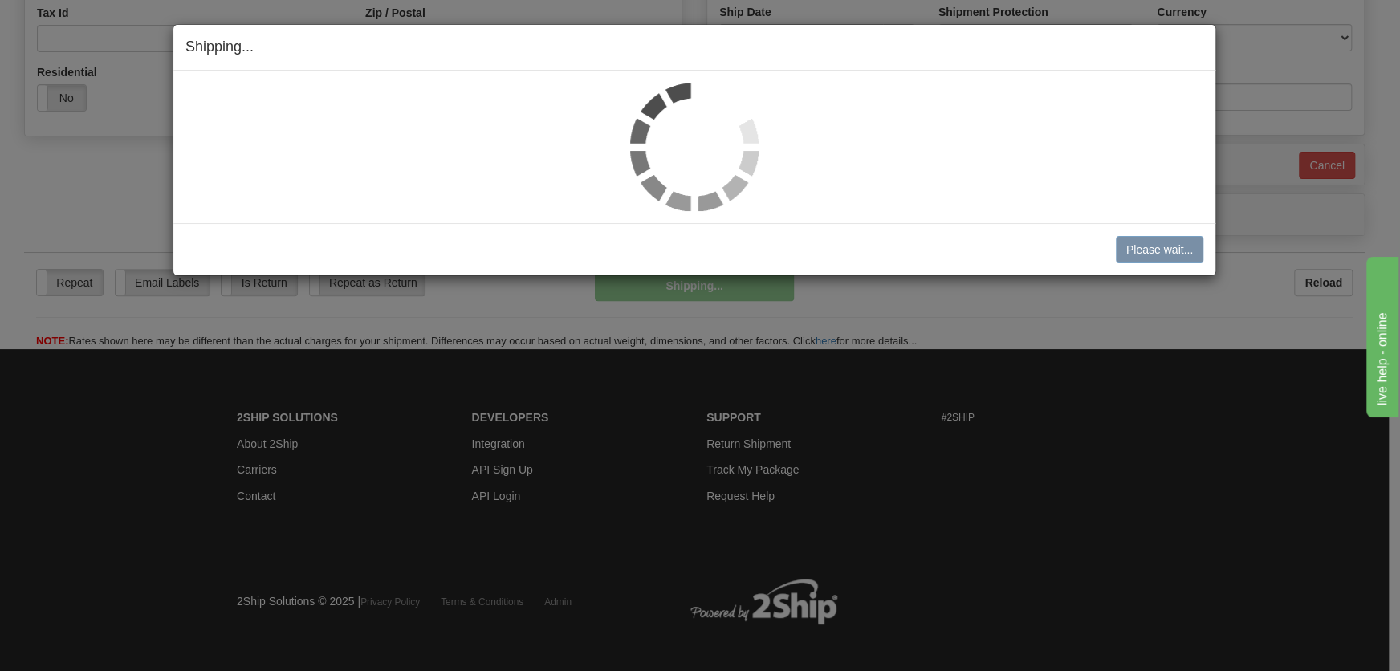
click at [691, 128] on img at bounding box center [694, 147] width 128 height 128
click at [702, 132] on img at bounding box center [694, 147] width 128 height 128
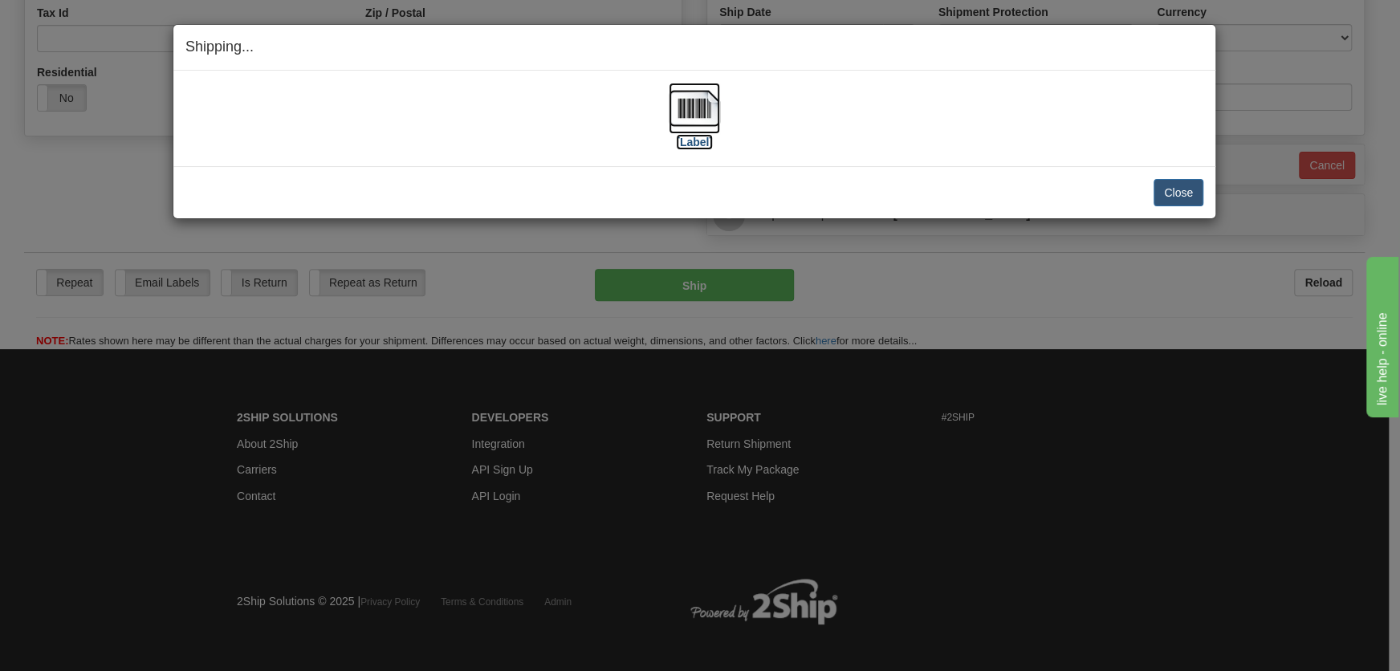
click at [702, 132] on img at bounding box center [694, 108] width 51 height 51
click at [1162, 193] on button "Close" at bounding box center [1179, 192] width 50 height 27
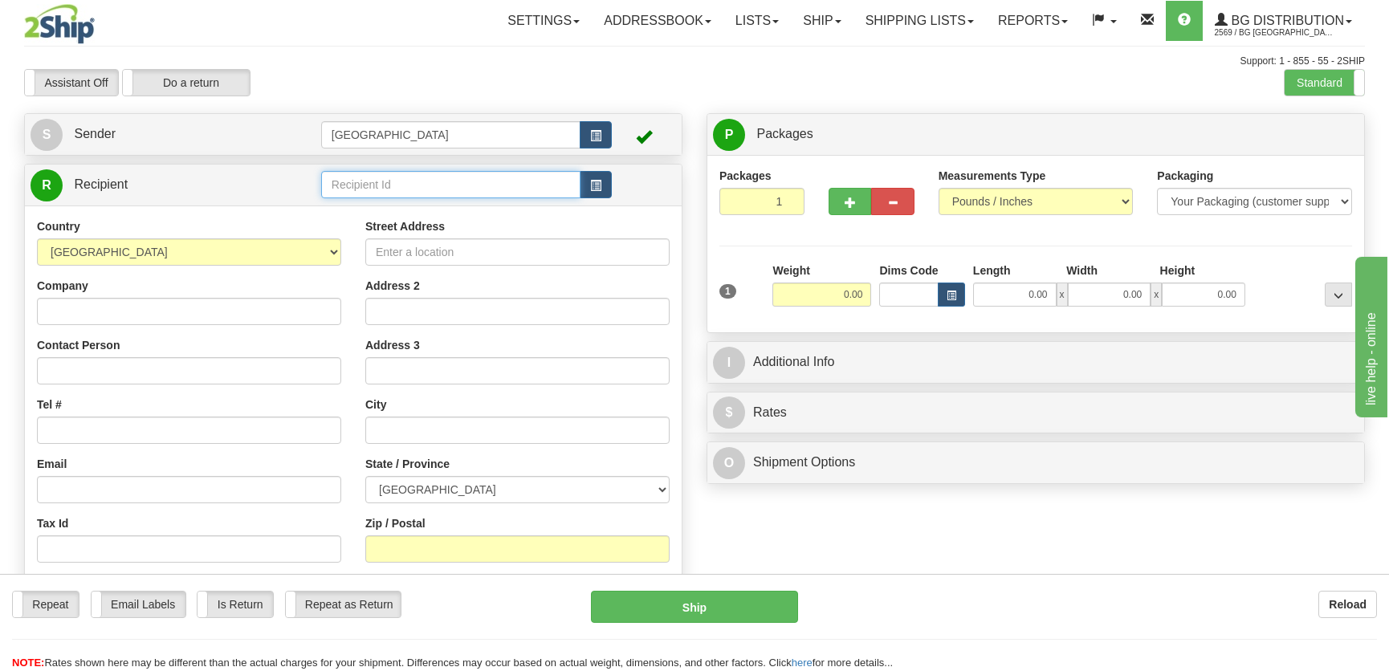
click at [385, 192] on input "text" at bounding box center [450, 184] width 259 height 27
type input "7085"
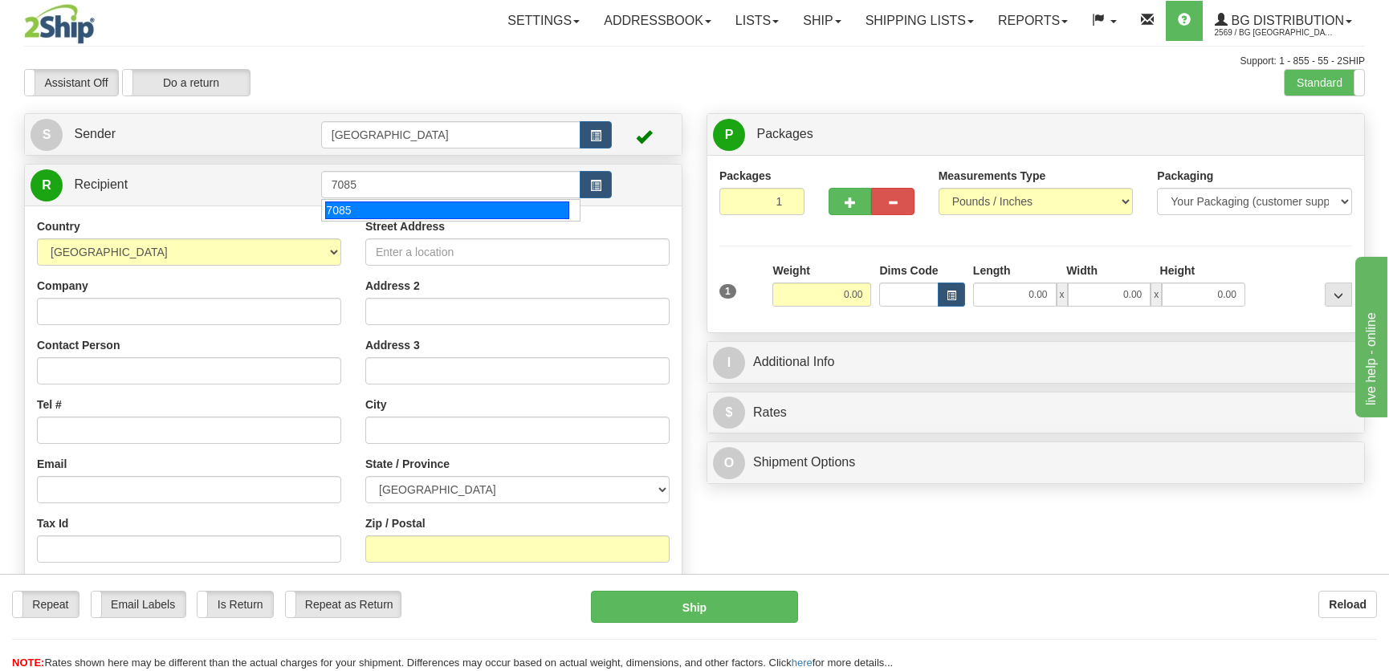
click at [407, 225] on div "Country [GEOGRAPHIC_DATA] [GEOGRAPHIC_DATA] [GEOGRAPHIC_DATA] [GEOGRAPHIC_DATA]…" at bounding box center [353, 434] width 657 height 457
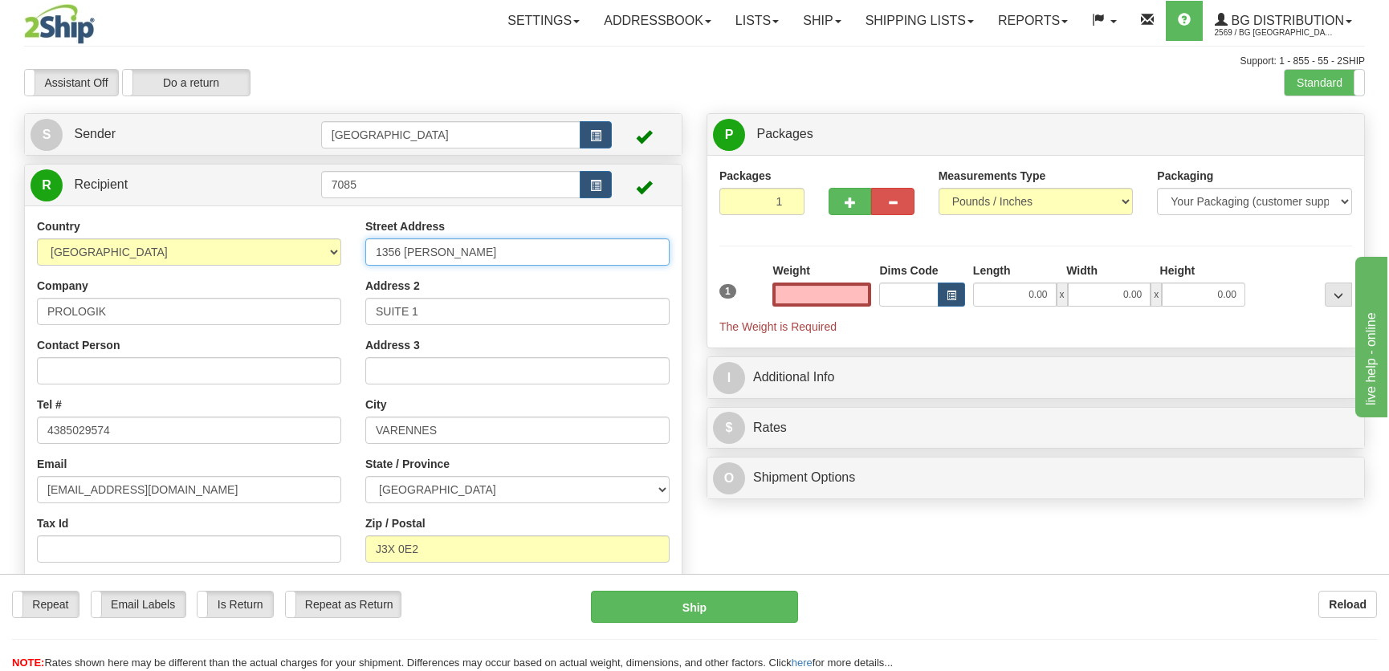
type input "0.00"
click at [402, 255] on input "1356 LIONEL-BOULET" at bounding box center [517, 251] width 304 height 27
click at [400, 251] on input "1356 LIONEL-BOULET" at bounding box center [517, 251] width 304 height 27
type input "1354 LIONEL-BOULET"
click at [990, 295] on input "0.00" at bounding box center [1014, 295] width 83 height 24
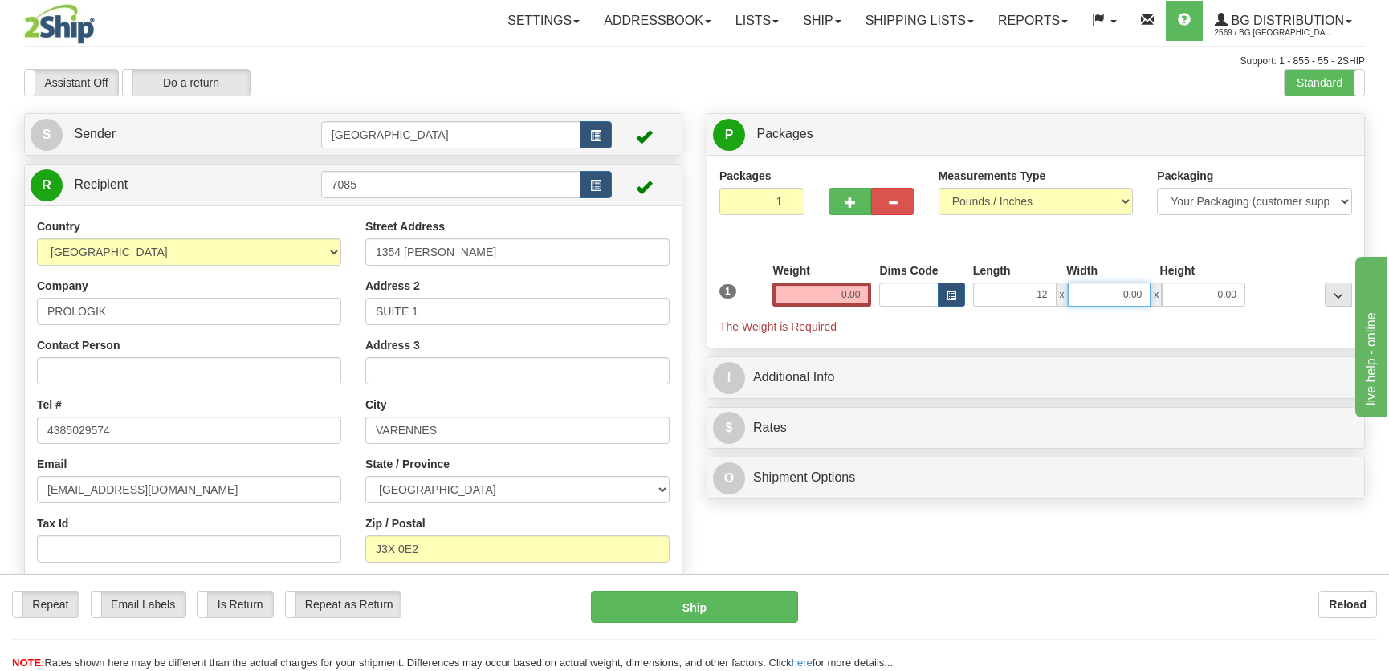
type input "12.00"
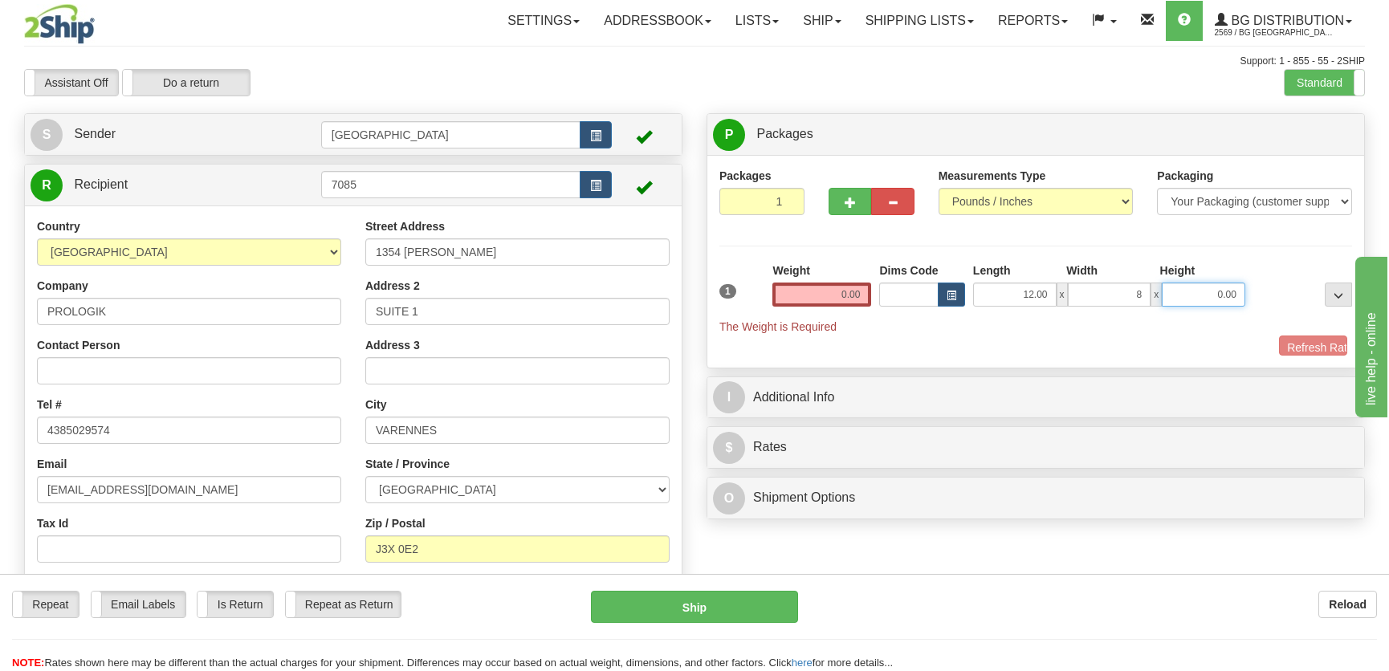
type input "8.00"
type input "7.00"
click at [810, 291] on input "0.00" at bounding box center [821, 295] width 99 height 24
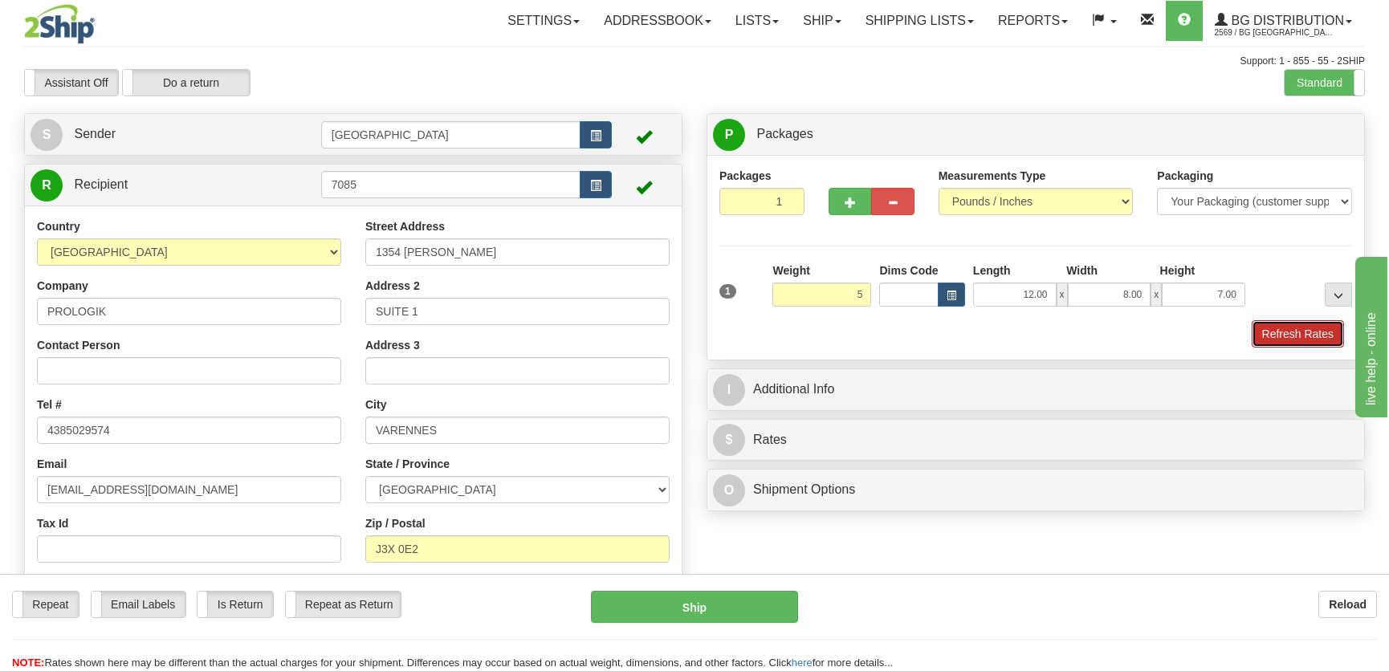
type input "5.00"
click at [1280, 332] on button "Refresh Rates" at bounding box center [1298, 333] width 92 height 27
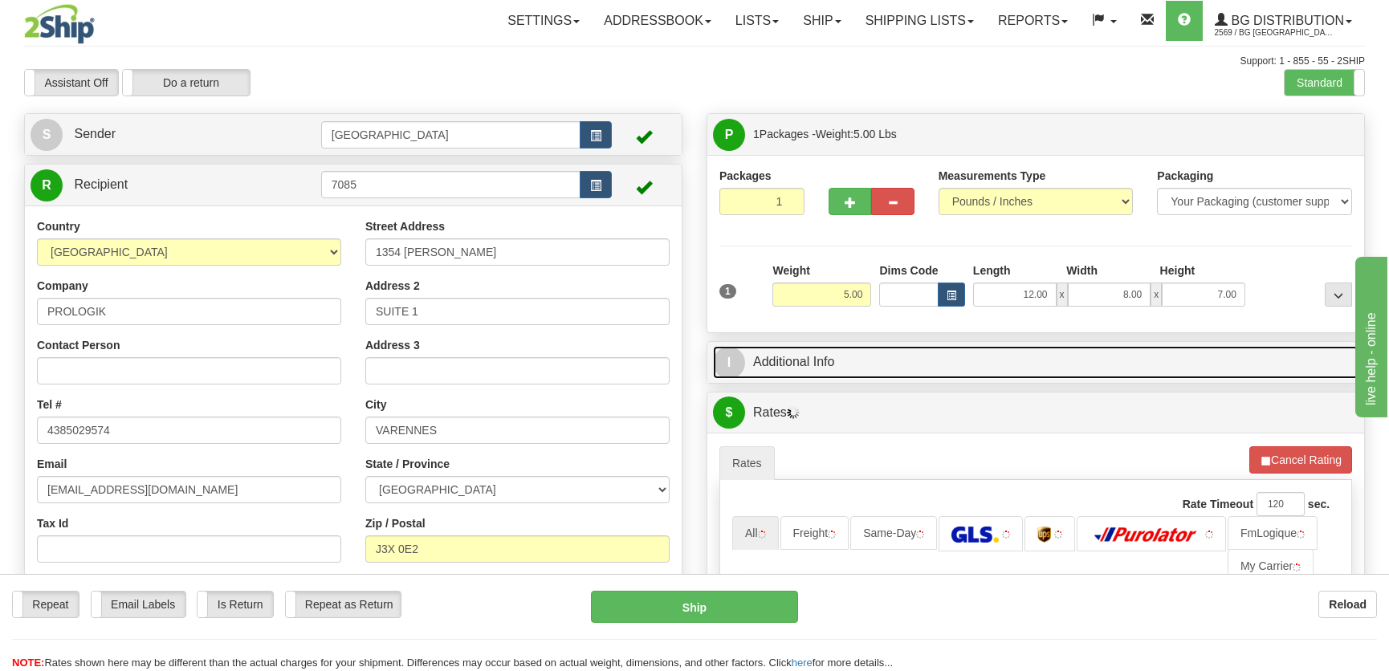
click at [1238, 360] on link "I Additional Info" at bounding box center [1035, 362] width 645 height 33
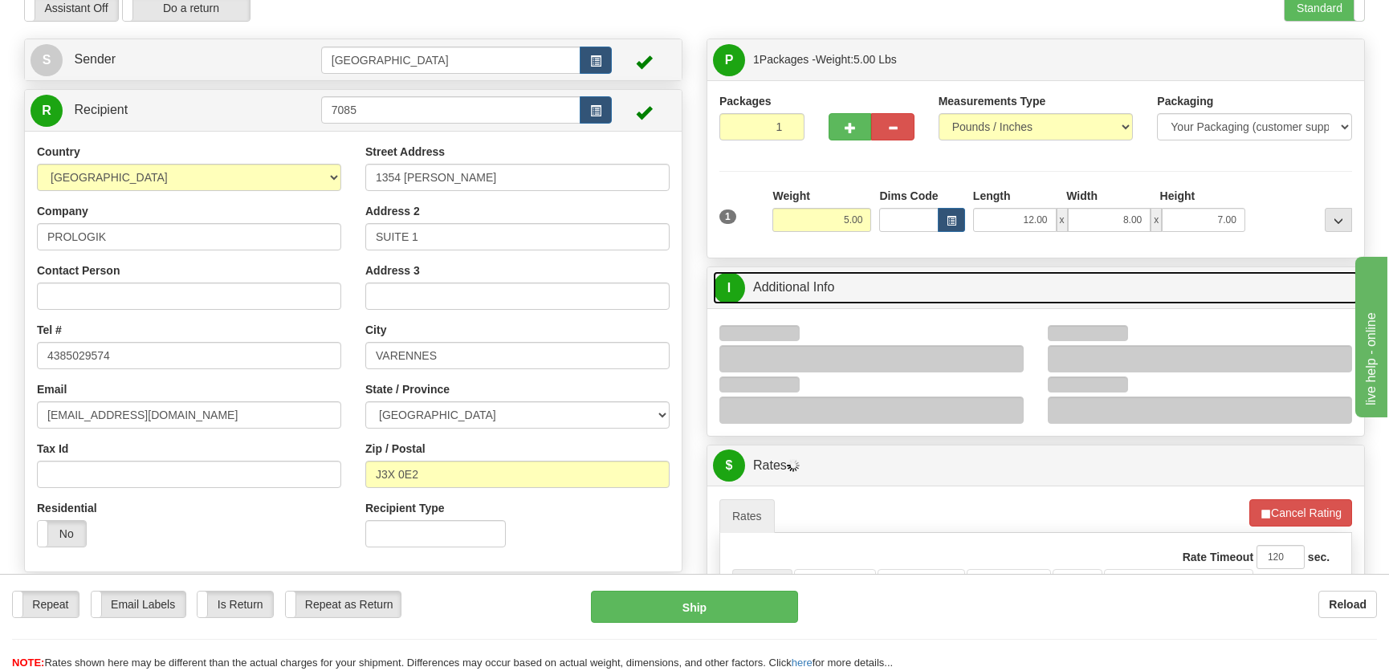
scroll to position [145, 0]
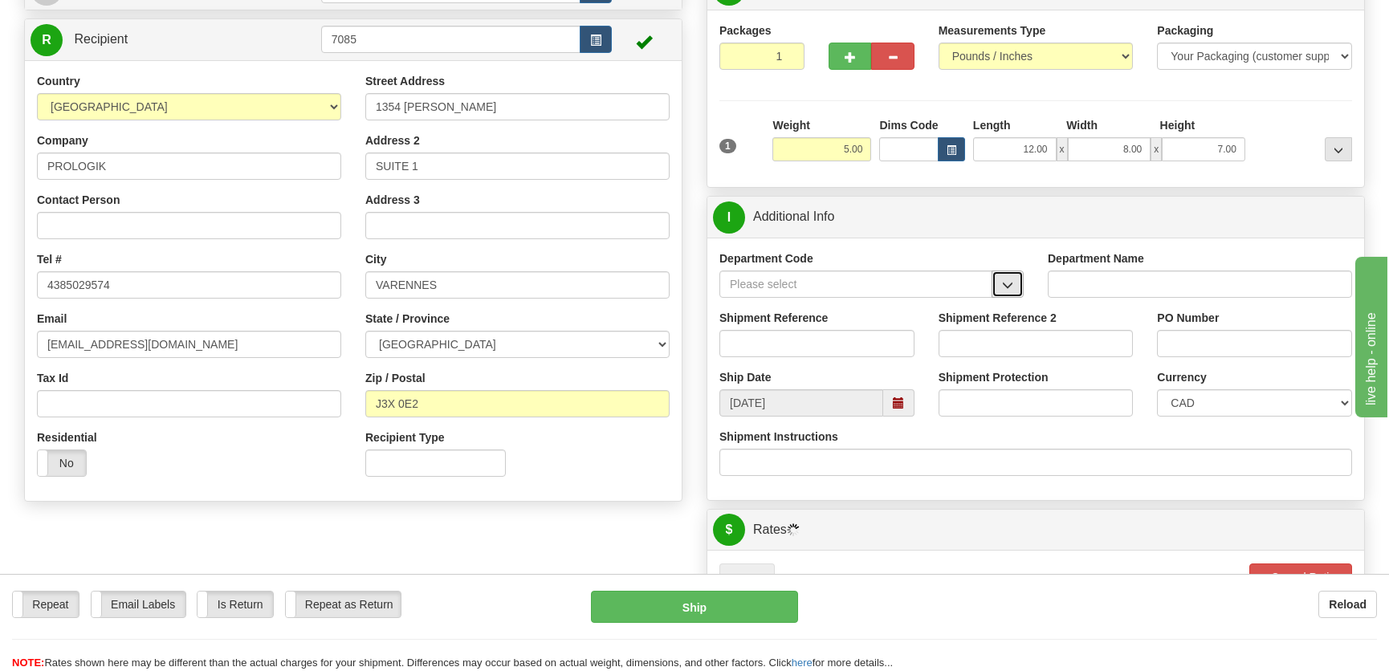
click at [1011, 286] on span "button" at bounding box center [1007, 285] width 11 height 10
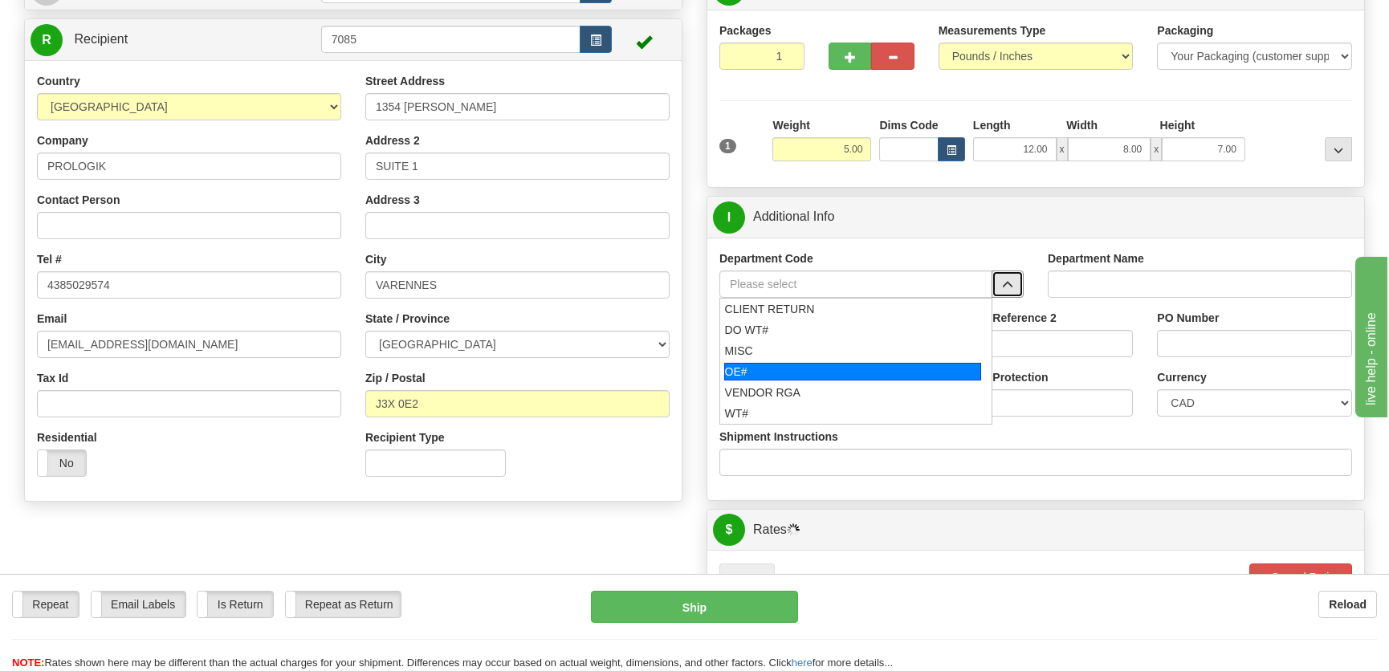
click at [783, 367] on div "OE#" at bounding box center [853, 372] width 258 height 18
type input "OE#"
type input "ORDERS"
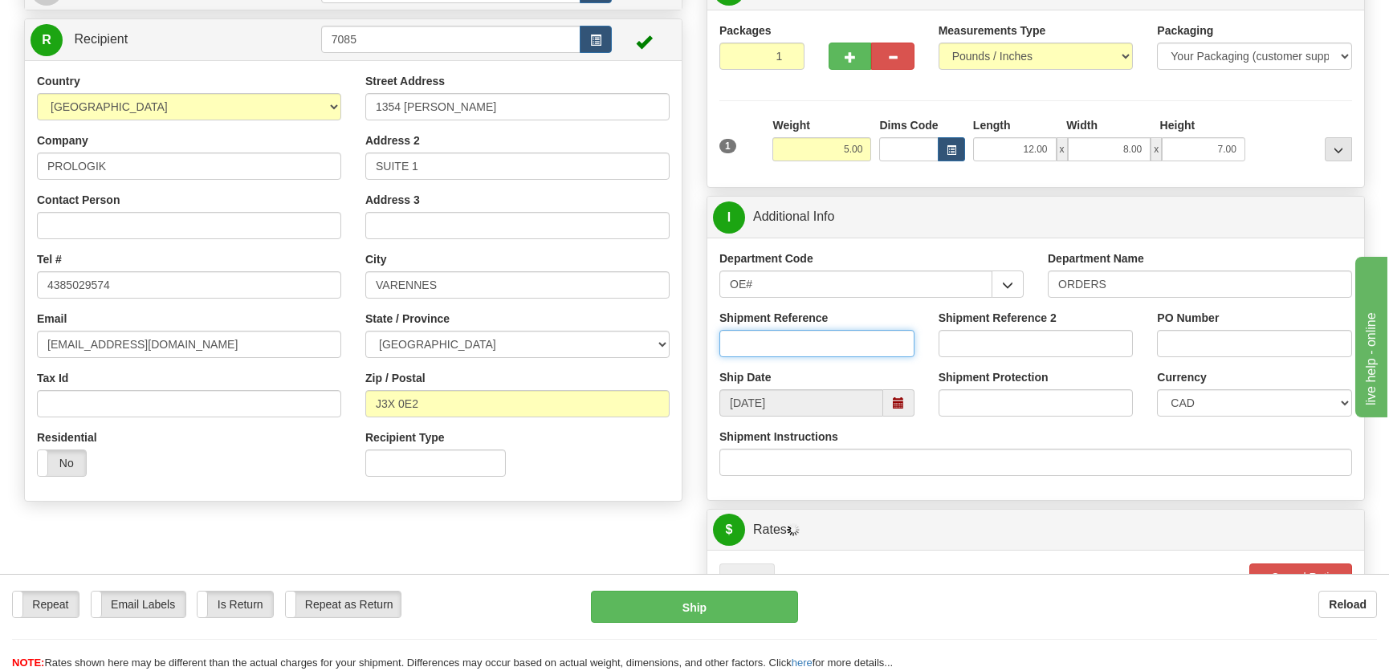
click at [791, 347] on input "Shipment Reference" at bounding box center [816, 343] width 195 height 27
type input "50323544-00,50323553-00"
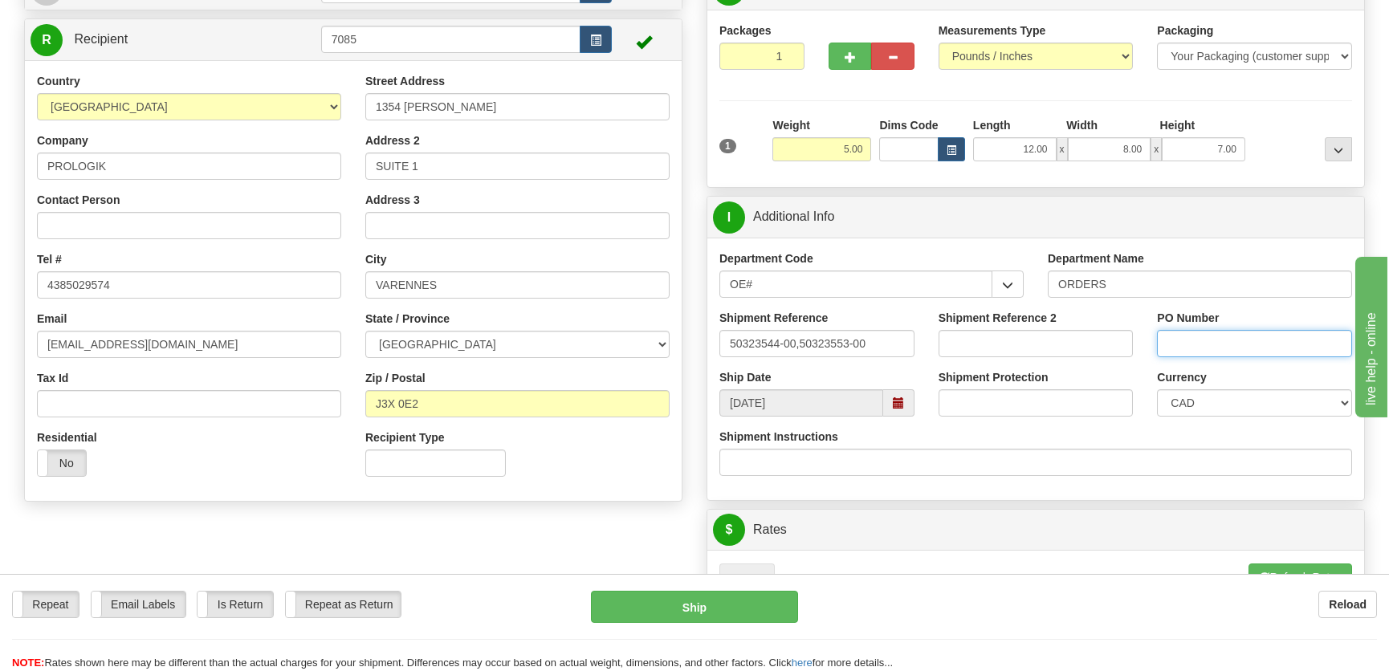
click at [1196, 340] on input "PO Number" at bounding box center [1254, 343] width 195 height 27
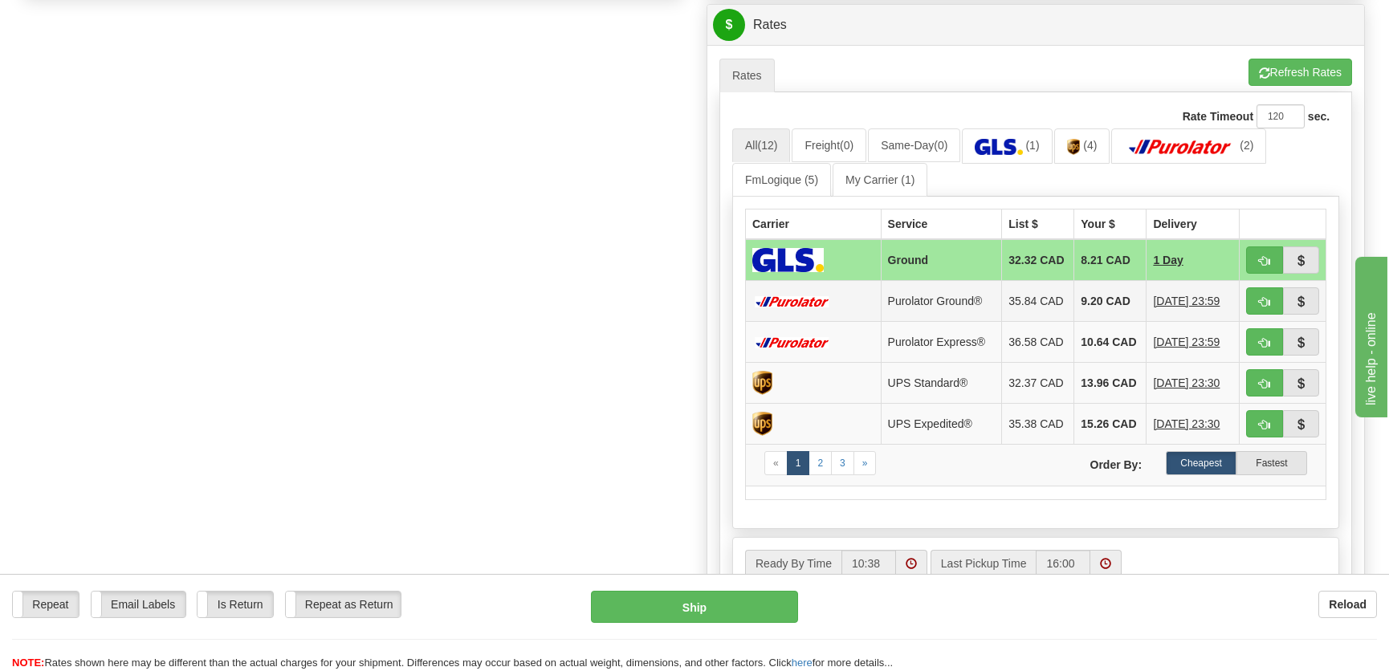
scroll to position [657, 0]
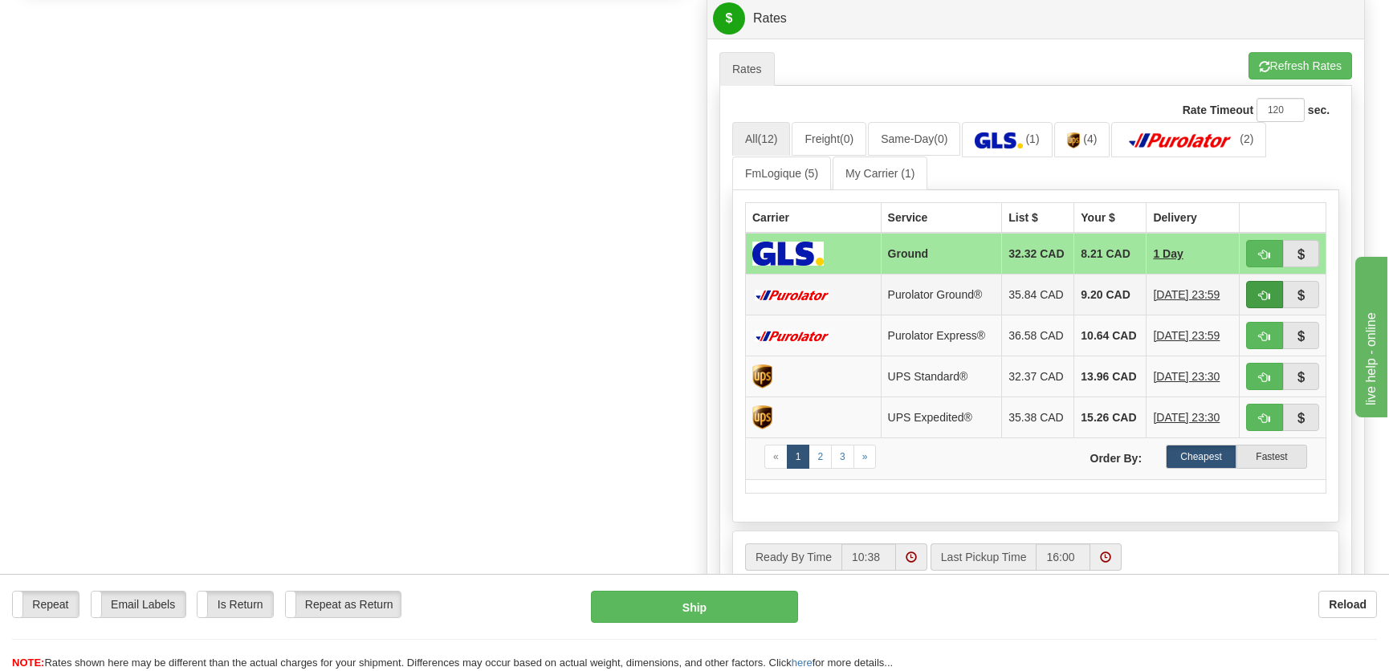
type input "."
click at [1254, 292] on button "button" at bounding box center [1264, 294] width 37 height 27
type input "260"
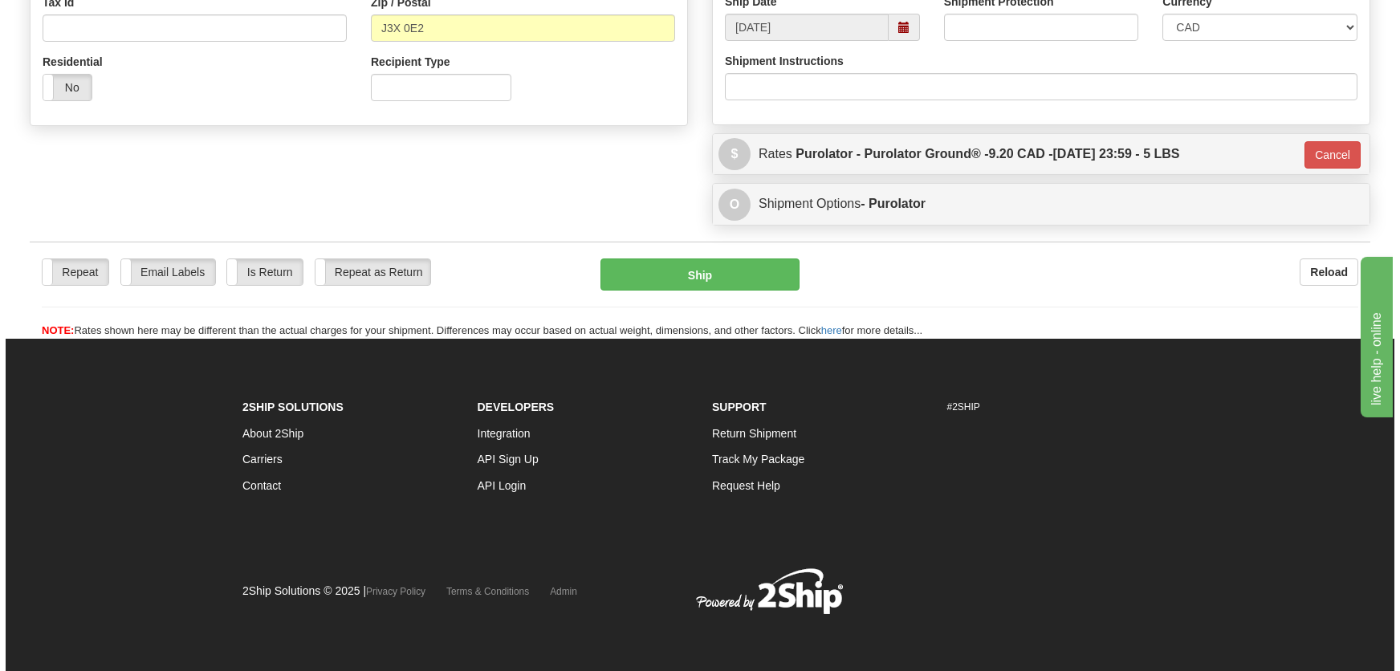
scroll to position [521, 0]
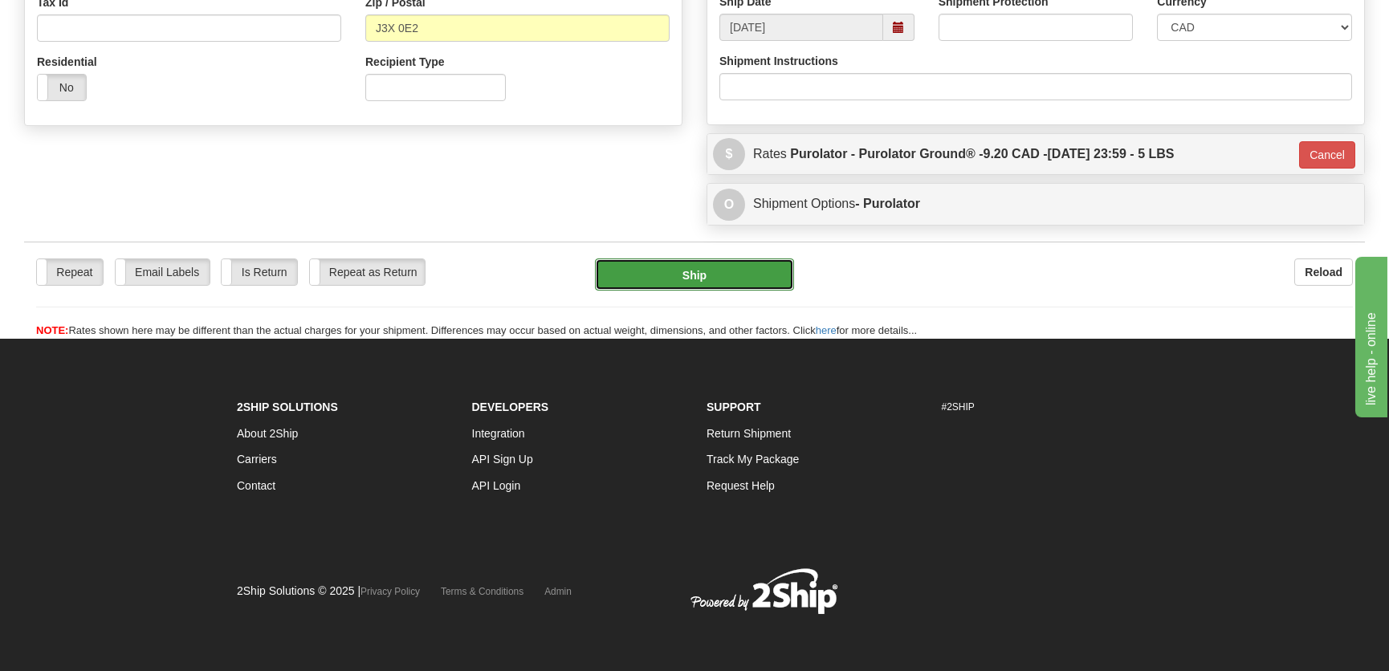
click at [720, 278] on button "Ship" at bounding box center [694, 274] width 199 height 32
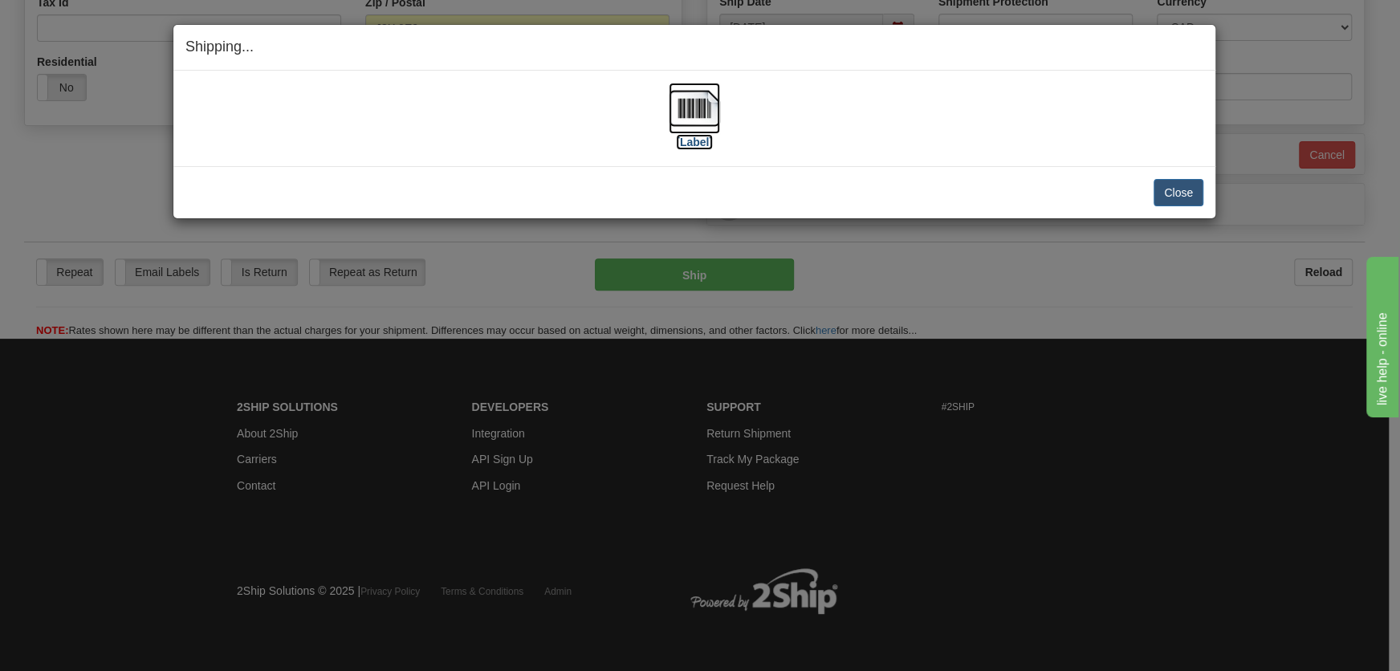
click at [686, 120] on img at bounding box center [694, 108] width 51 height 51
click at [1163, 184] on button "Close" at bounding box center [1179, 192] width 50 height 27
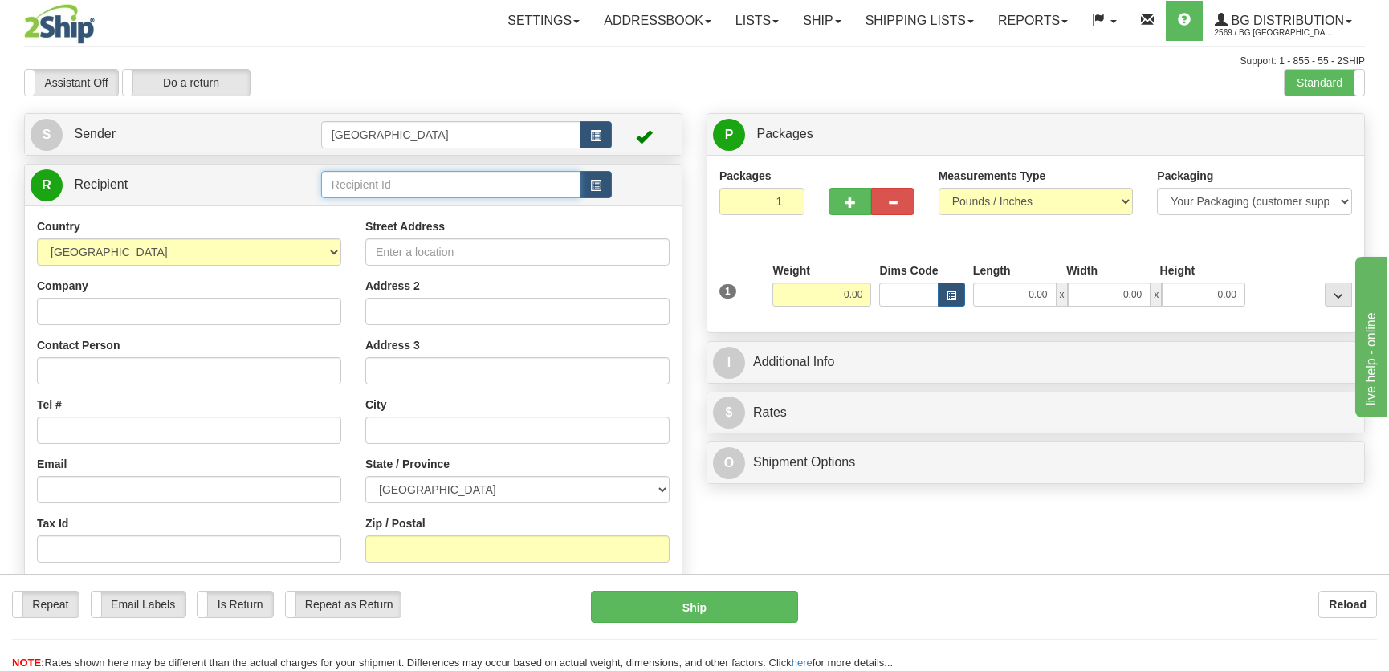
click at [423, 196] on input "text" at bounding box center [450, 184] width 259 height 27
click at [433, 203] on div "910406" at bounding box center [446, 210] width 243 height 18
type input "910406"
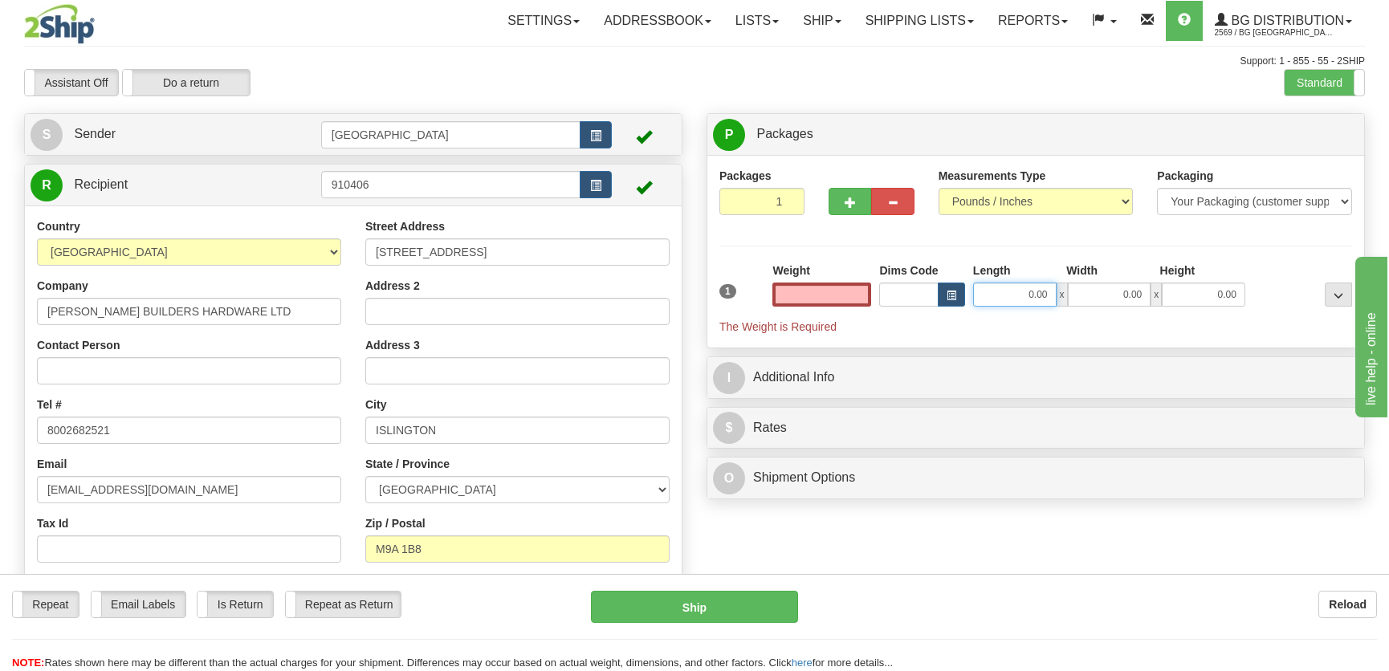
type input "0.00"
click at [1024, 300] on input "0.00" at bounding box center [1014, 295] width 83 height 24
type input "14.00"
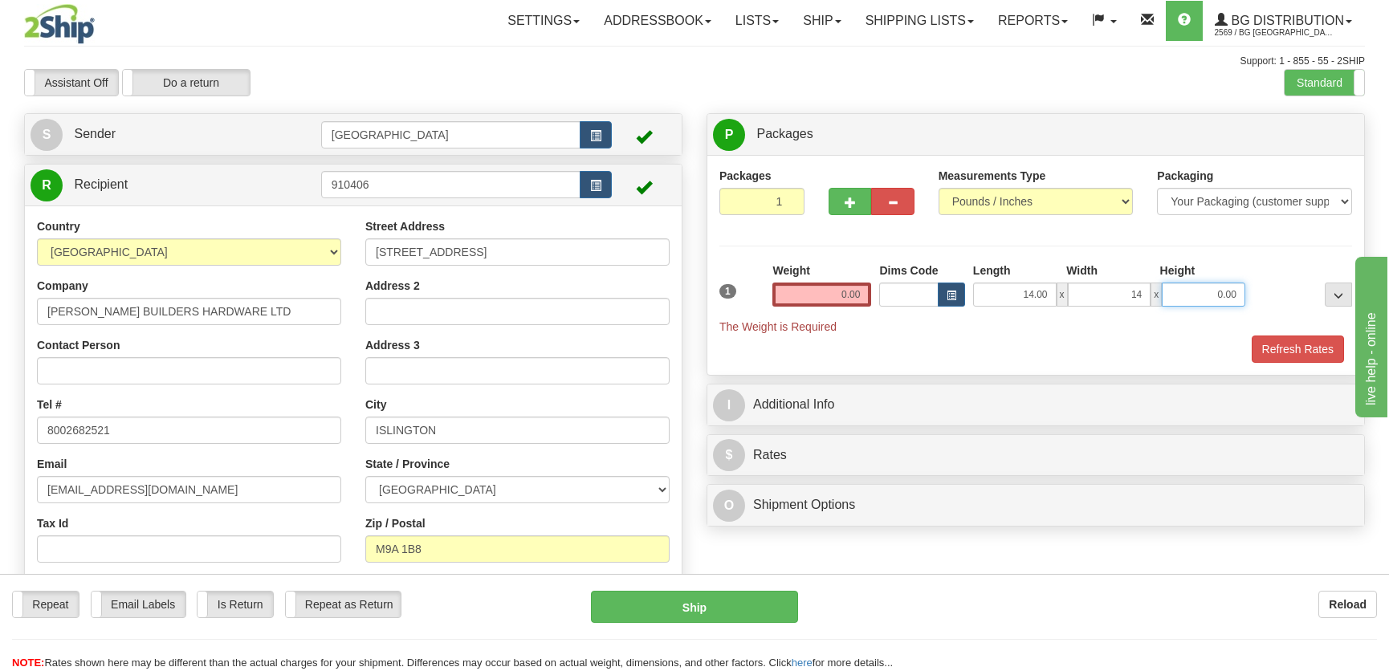
type input "14.00"
type input "9.00"
drag, startPoint x: 862, startPoint y: 291, endPoint x: 875, endPoint y: 265, distance: 29.4
click at [862, 291] on input "0.00" at bounding box center [821, 295] width 99 height 24
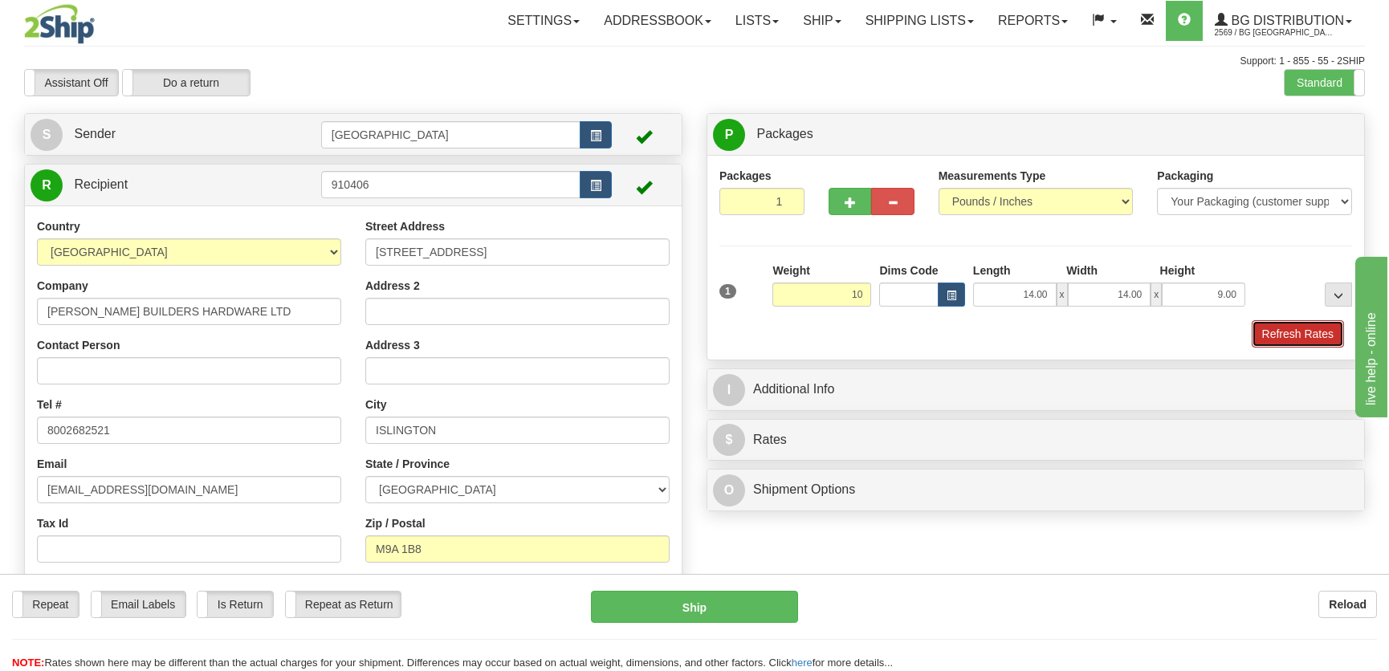
click at [1292, 331] on button "Refresh Rates" at bounding box center [1298, 333] width 92 height 27
type input "10.00"
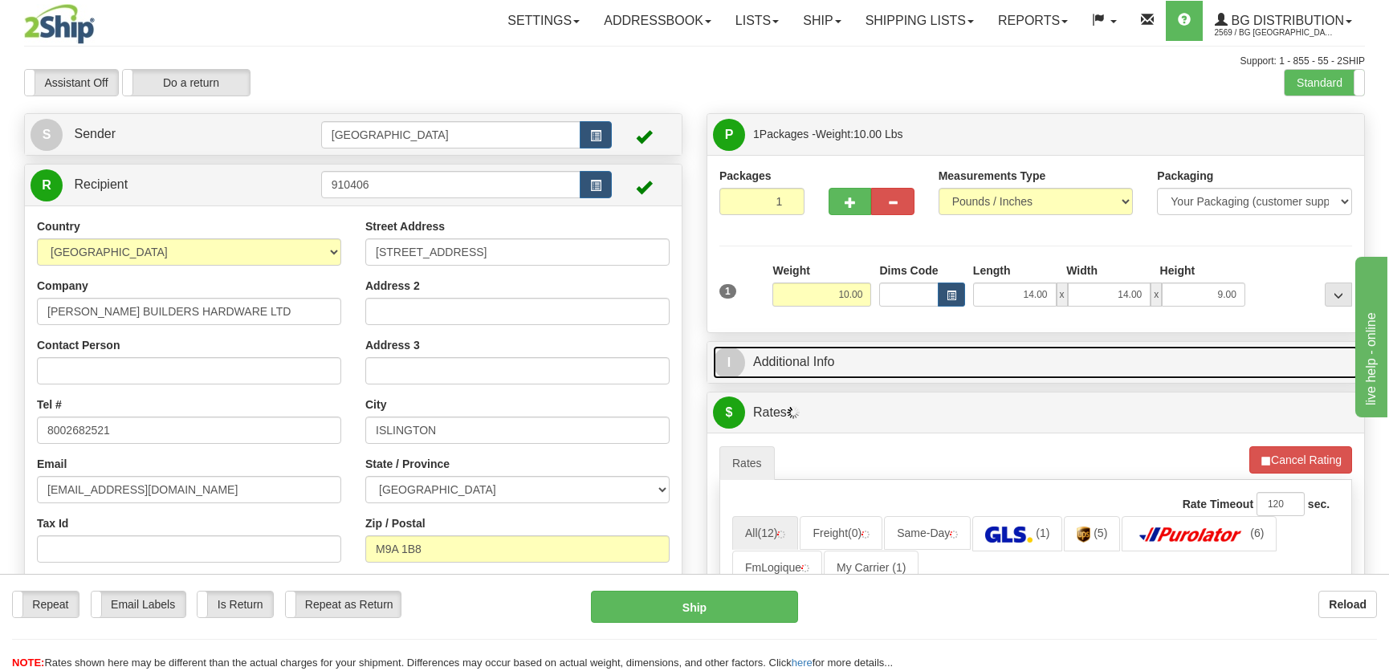
click at [939, 370] on link "I Additional Info" at bounding box center [1035, 362] width 645 height 33
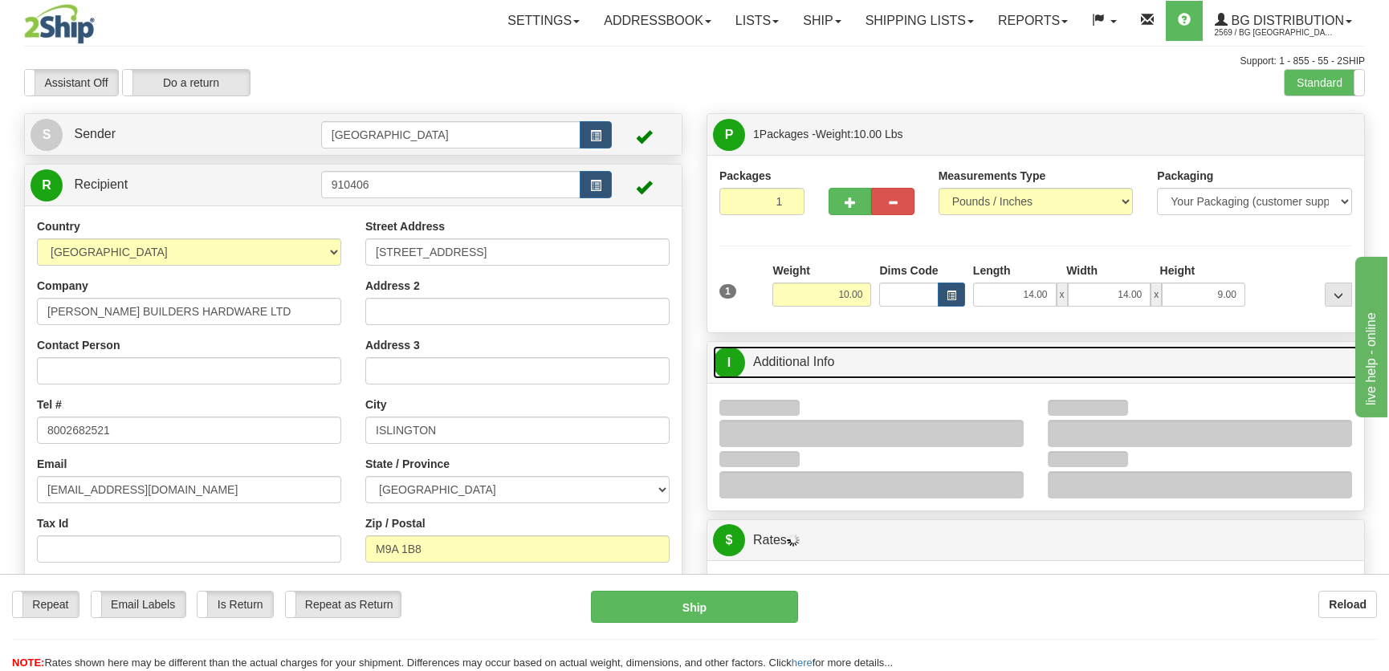
scroll to position [145, 0]
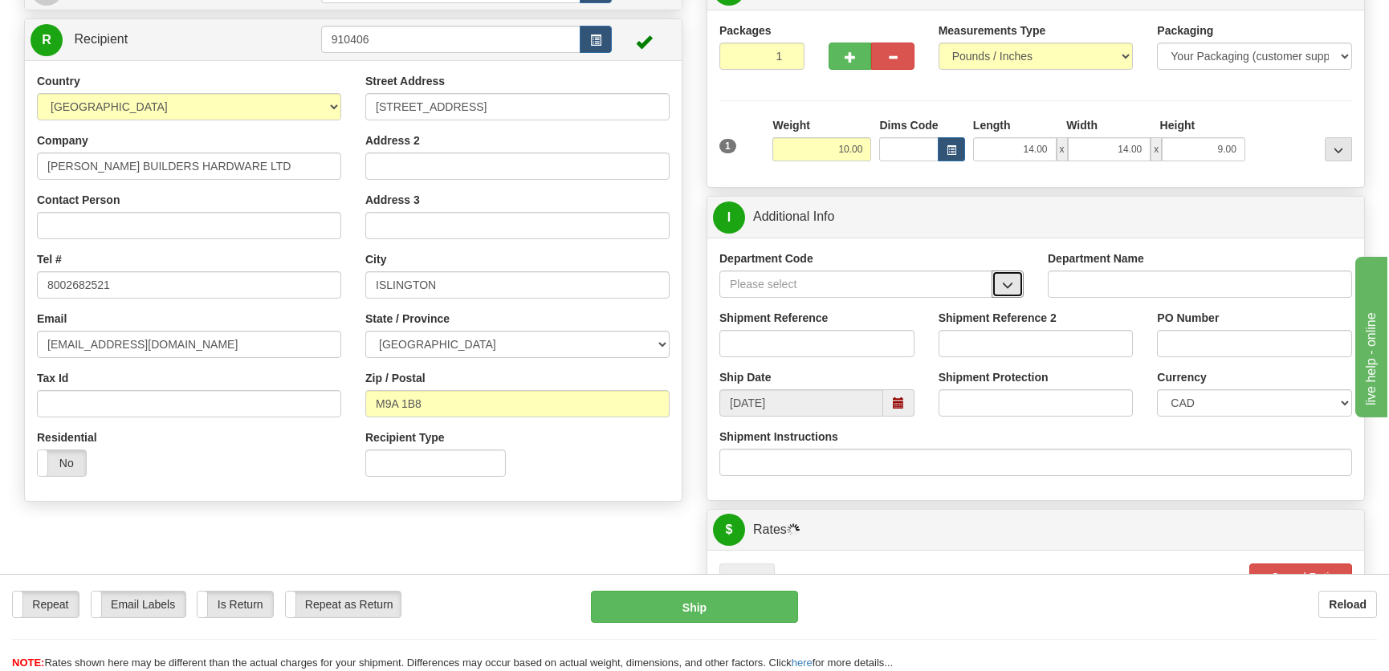
click at [996, 273] on button "button" at bounding box center [1007, 284] width 32 height 27
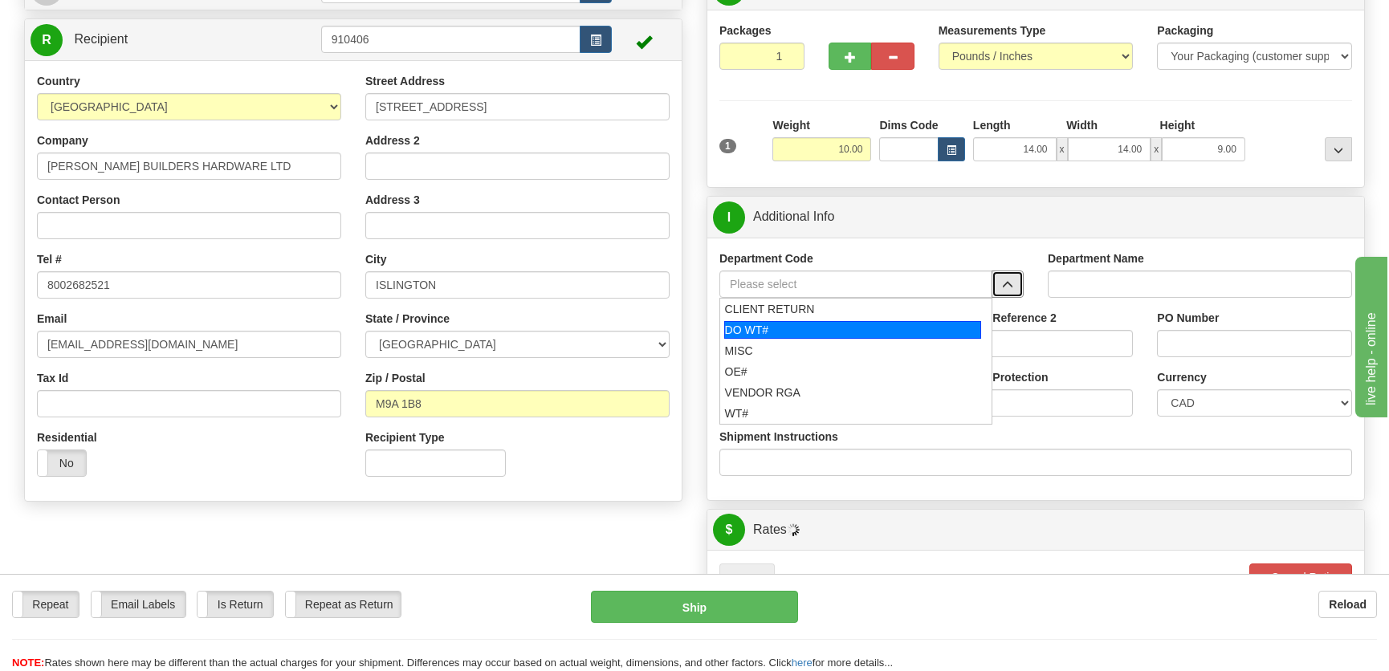
click at [802, 324] on div "DO WT#" at bounding box center [853, 330] width 258 height 18
type input "DO WT#"
type input "DIRECT ORDERS"
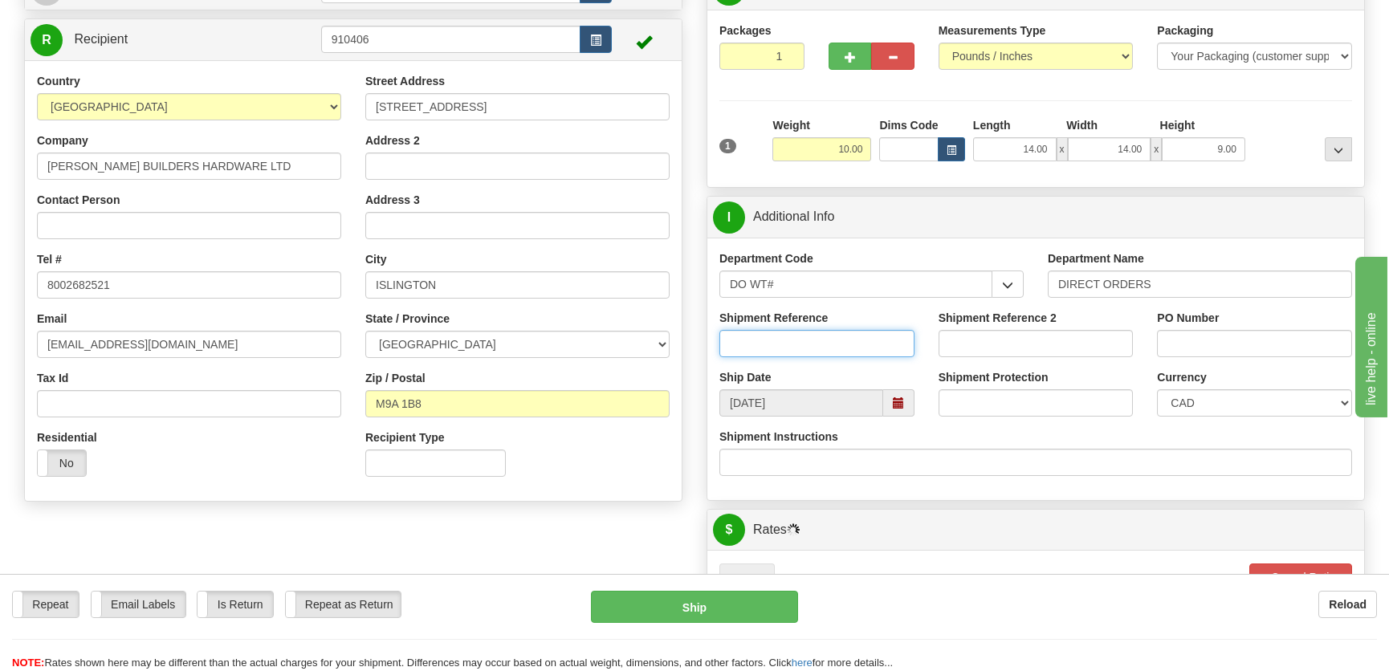
click at [794, 336] on input "Shipment Reference" at bounding box center [816, 343] width 195 height 27
type input "167047-00"
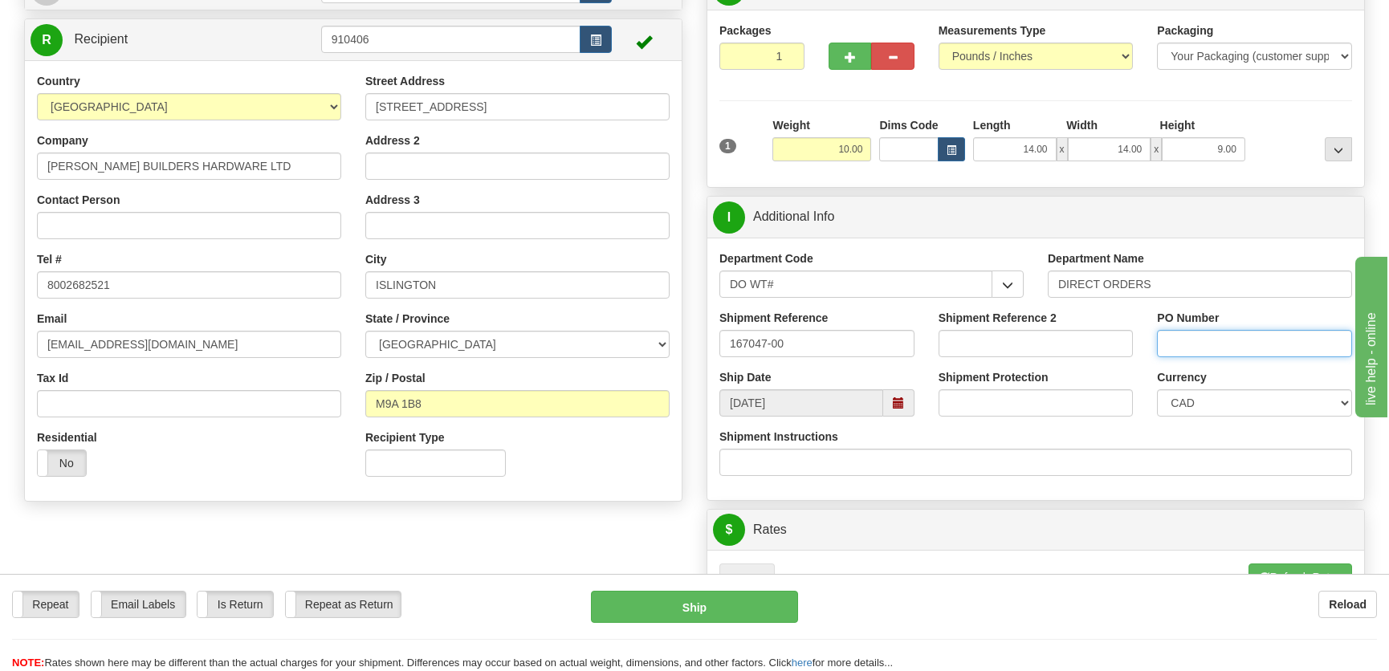
click at [1222, 350] on input "PO Number" at bounding box center [1254, 343] width 195 height 27
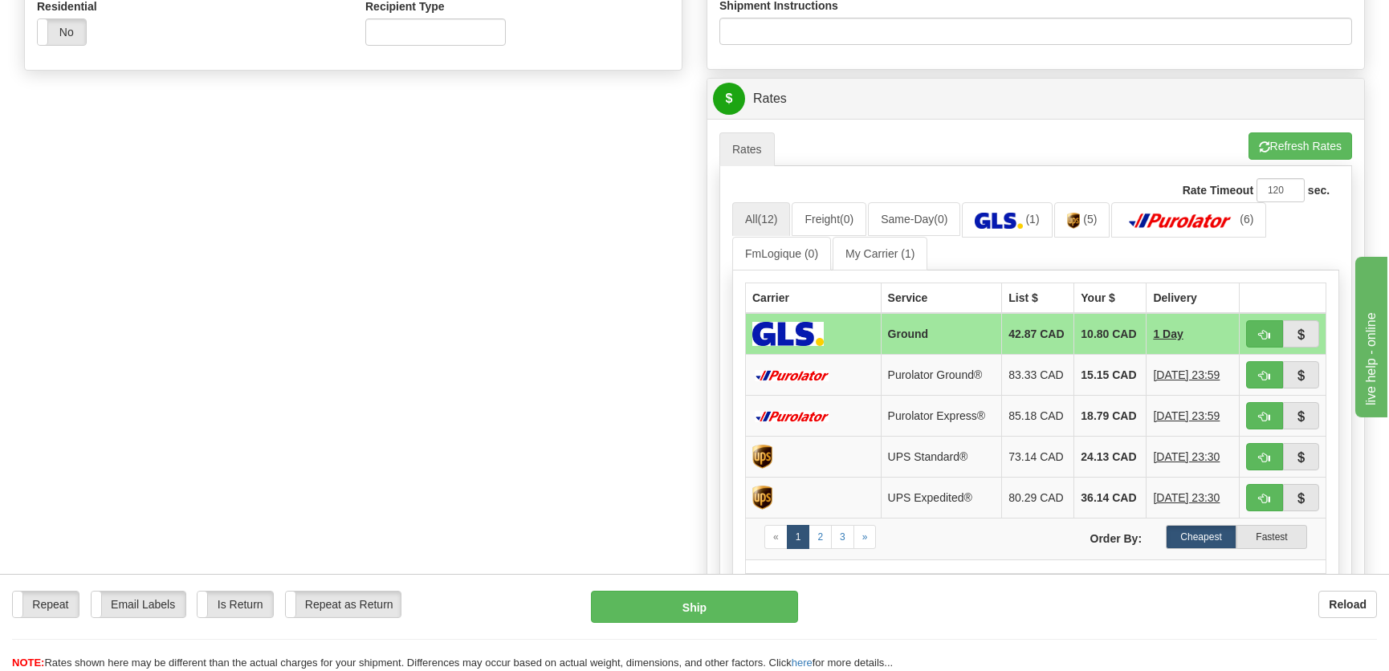
scroll to position [584, 0]
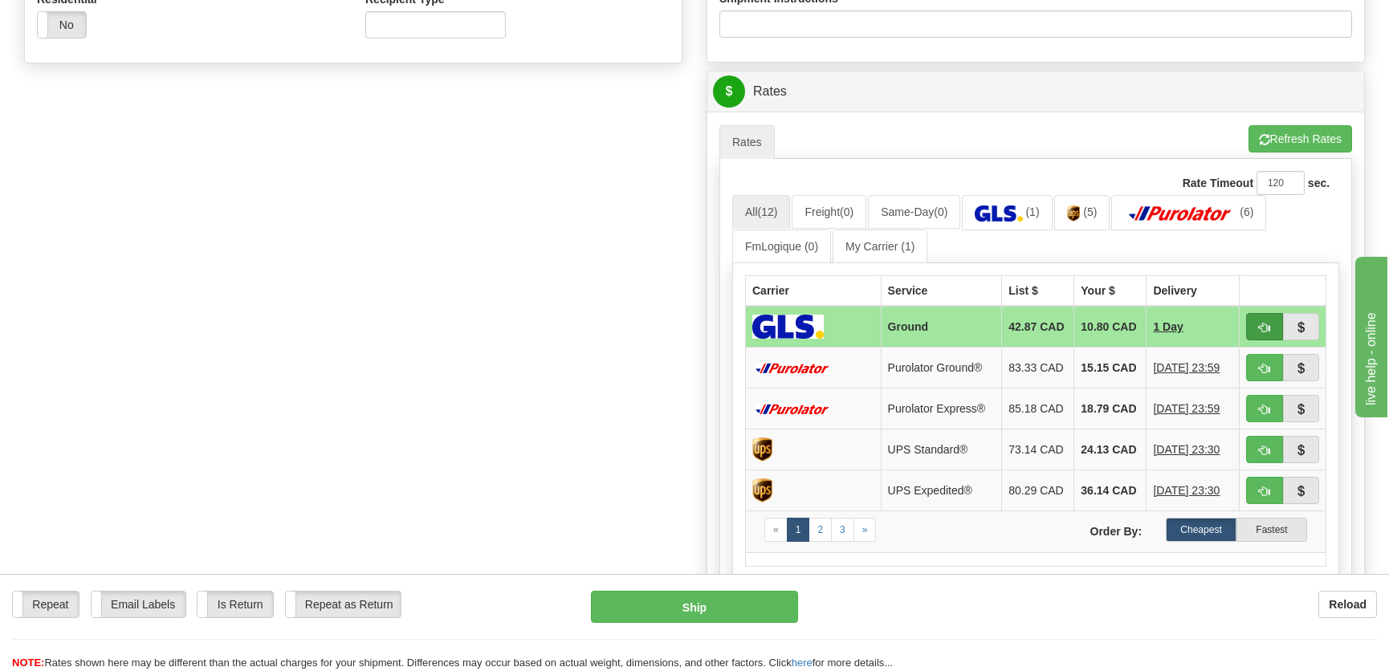
type input "."
click at [1268, 323] on span "button" at bounding box center [1264, 328] width 11 height 10
type input "1"
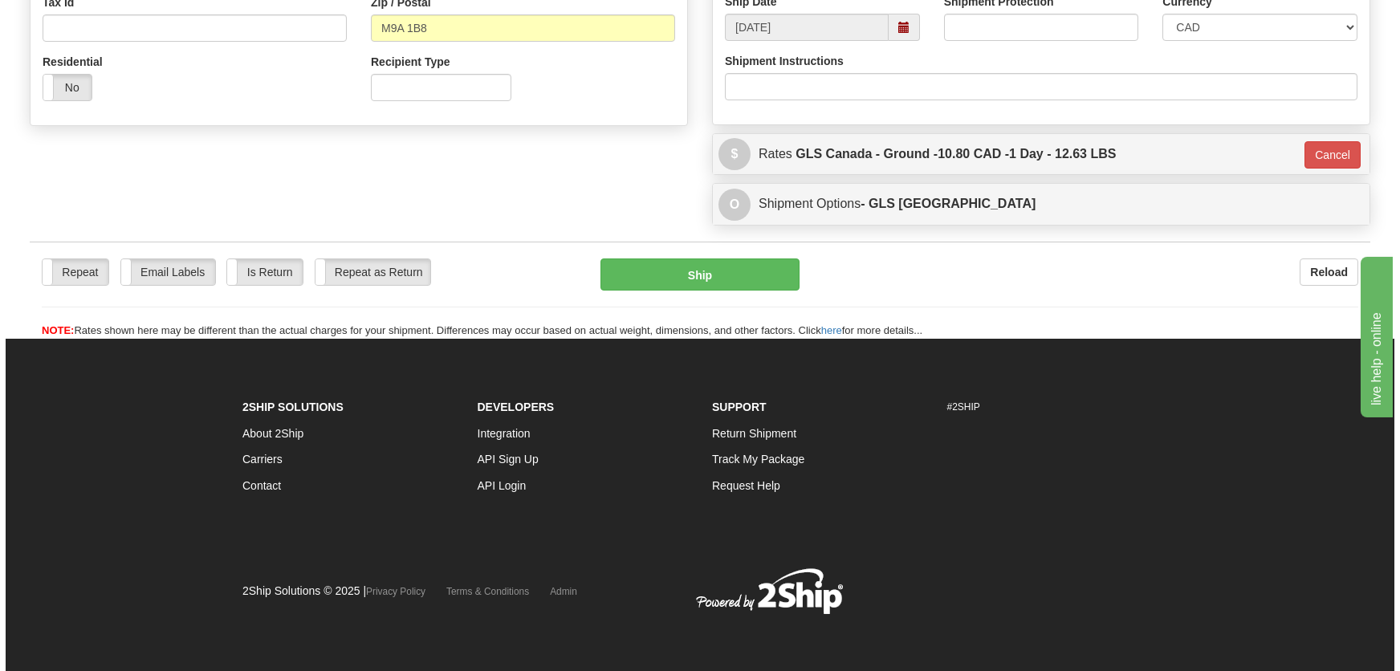
scroll to position [521, 0]
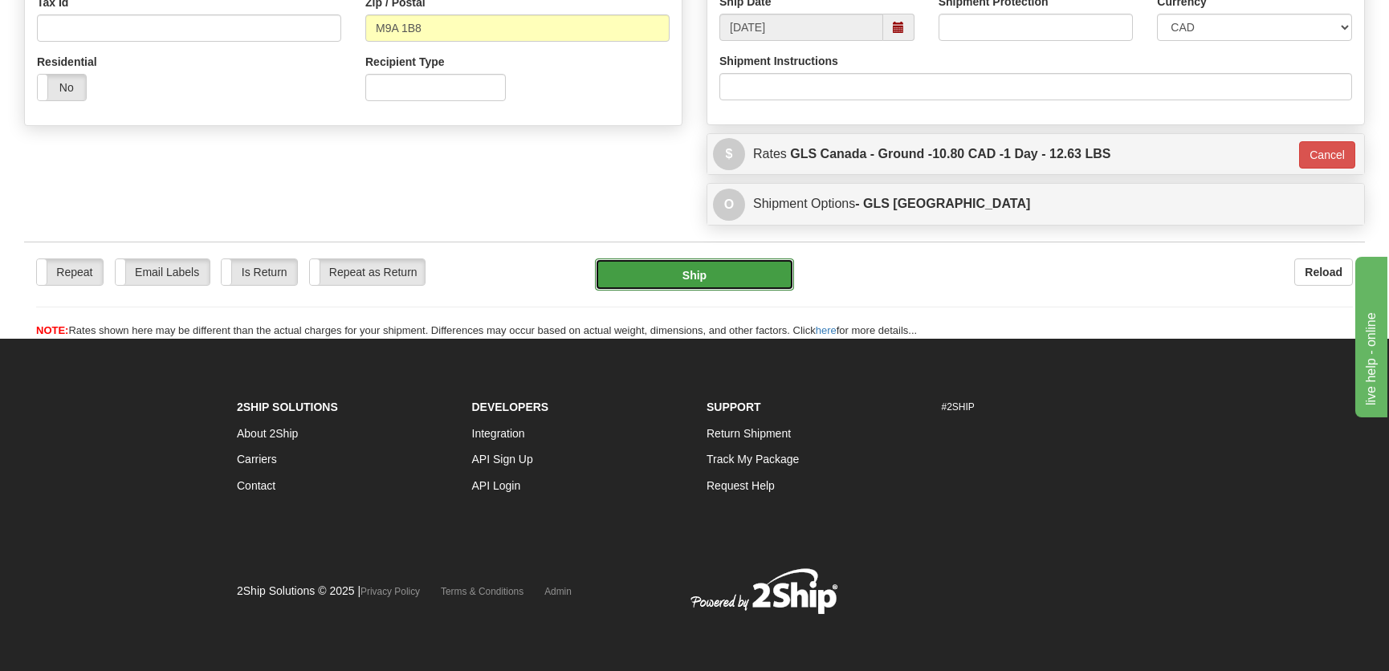
click at [706, 278] on button "Ship" at bounding box center [694, 274] width 199 height 32
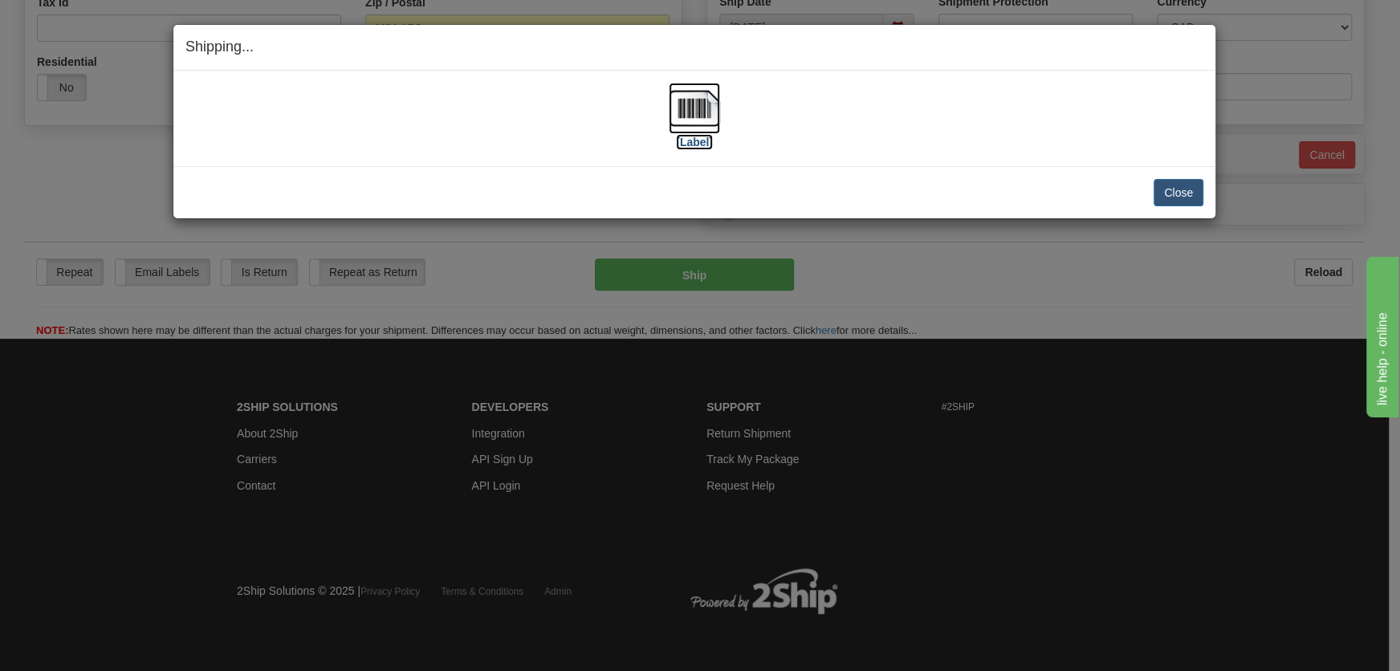
click at [700, 138] on label "[Label]" at bounding box center [694, 142] width 37 height 16
click at [1179, 197] on button "Close" at bounding box center [1179, 192] width 50 height 27
